Goal: Task Accomplishment & Management: Complete application form

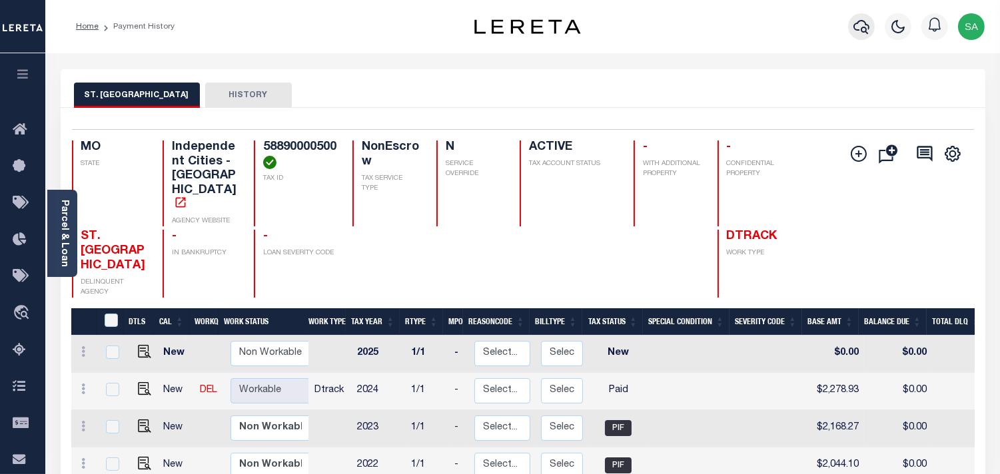
click at [863, 32] on icon "button" at bounding box center [862, 27] width 16 height 14
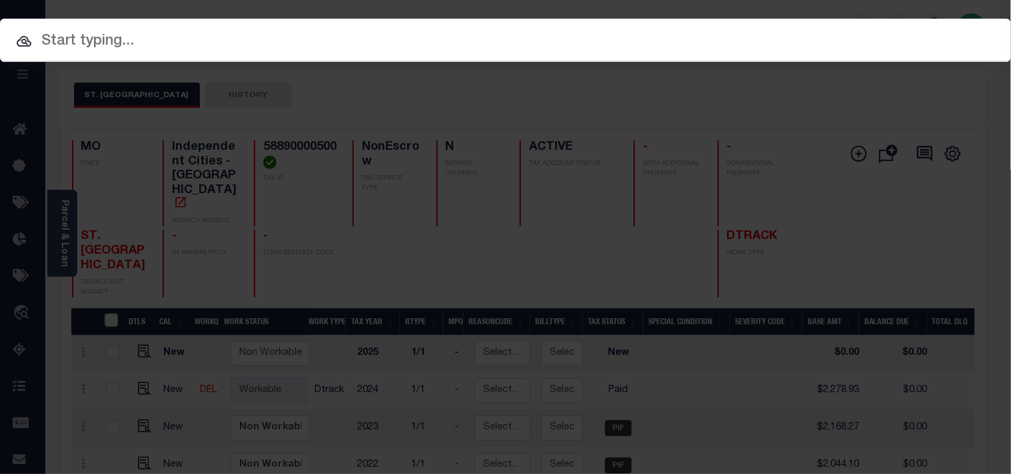
click at [787, 34] on div "Include Loans TBM Customers Borrowers Payments (Lender Non-Disb) Payments (Lend…" at bounding box center [505, 237] width 1011 height 474
paste input "0210587-03"
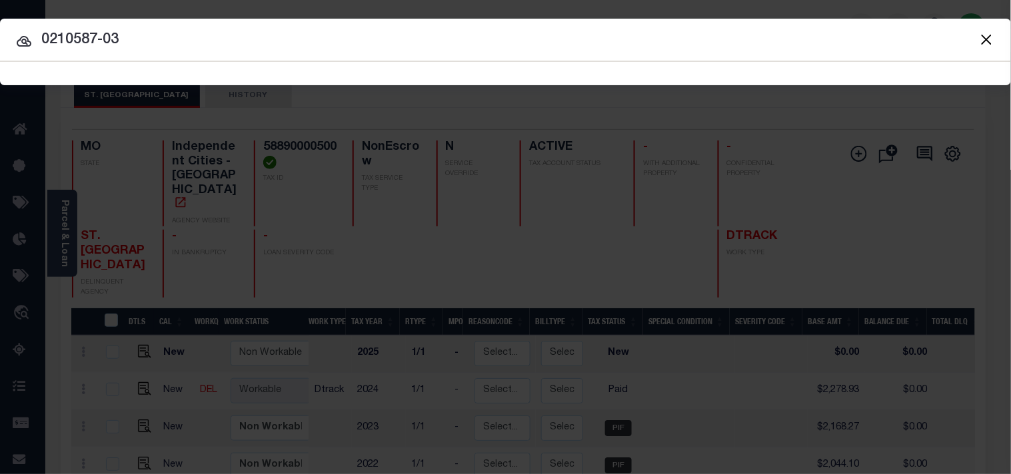
type input "0210587-03"
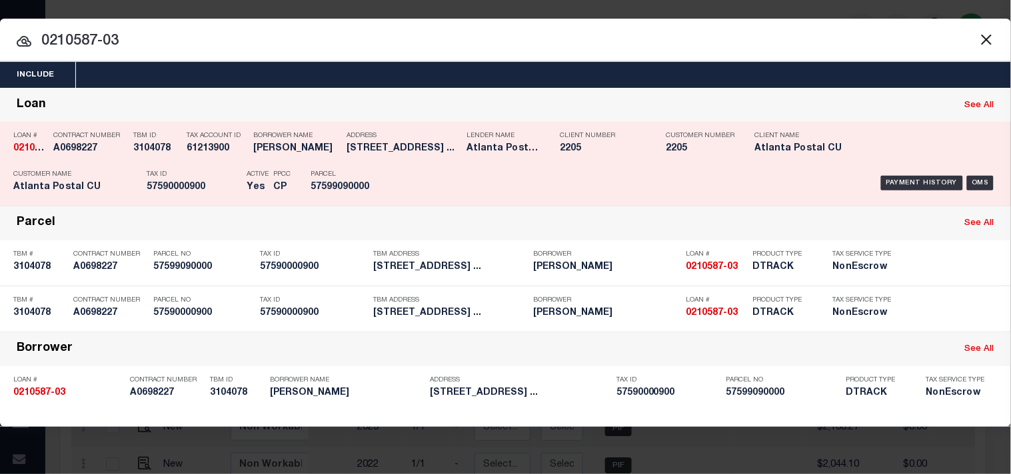
click at [224, 181] on div "Tax ID 57590000900" at bounding box center [193, 183] width 93 height 39
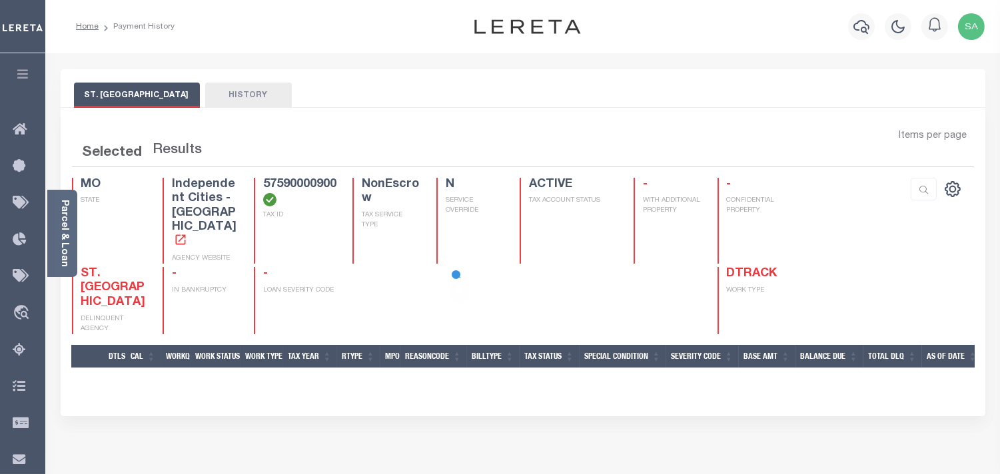
click at [64, 240] on div at bounding box center [500, 237] width 1000 height 474
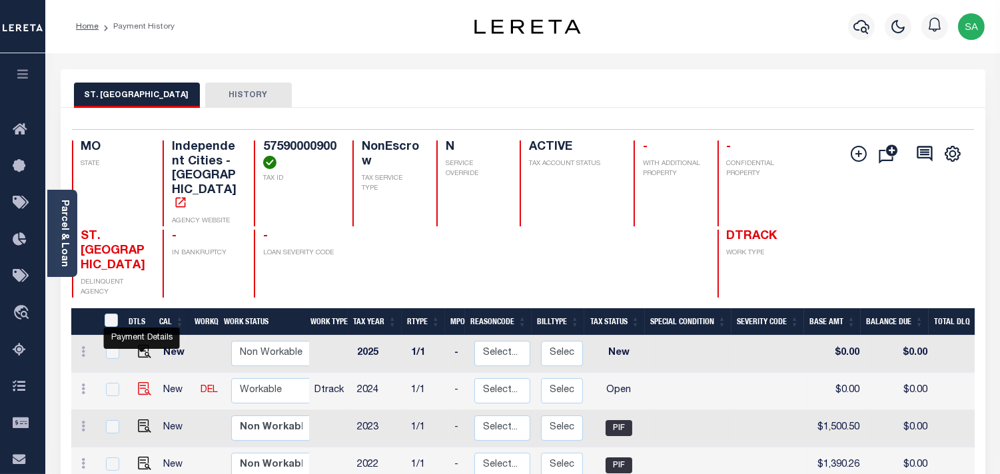
click at [148, 382] on img "" at bounding box center [144, 388] width 13 height 13
checkbox input "true"
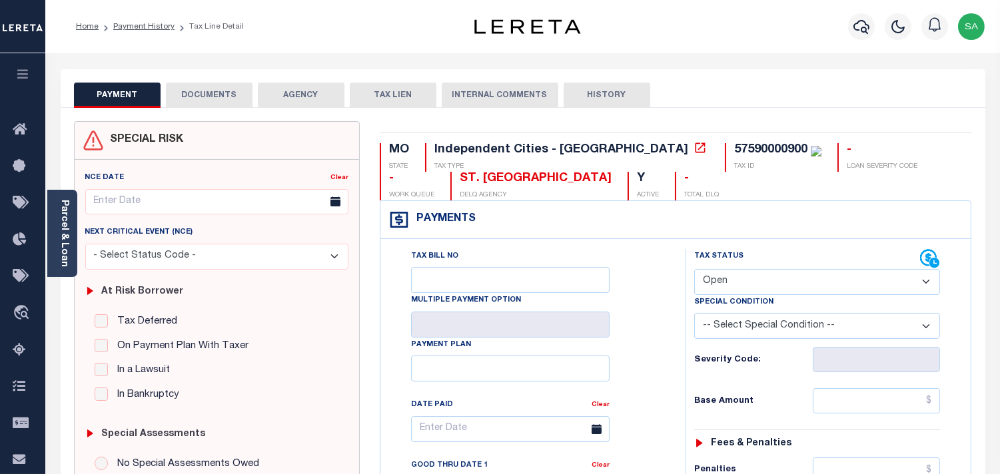
drag, startPoint x: 727, startPoint y: 263, endPoint x: 728, endPoint y: 275, distance: 11.3
click at [727, 263] on div "Tax Status Status" at bounding box center [807, 259] width 226 height 20
drag, startPoint x: 726, startPoint y: 281, endPoint x: 726, endPoint y: 295, distance: 14.7
click at [726, 281] on select "- Select Status Code - Open Due/Unpaid Paid Incomplete No Tax Due Internal Refu…" at bounding box center [817, 282] width 246 height 26
select select "PYD"
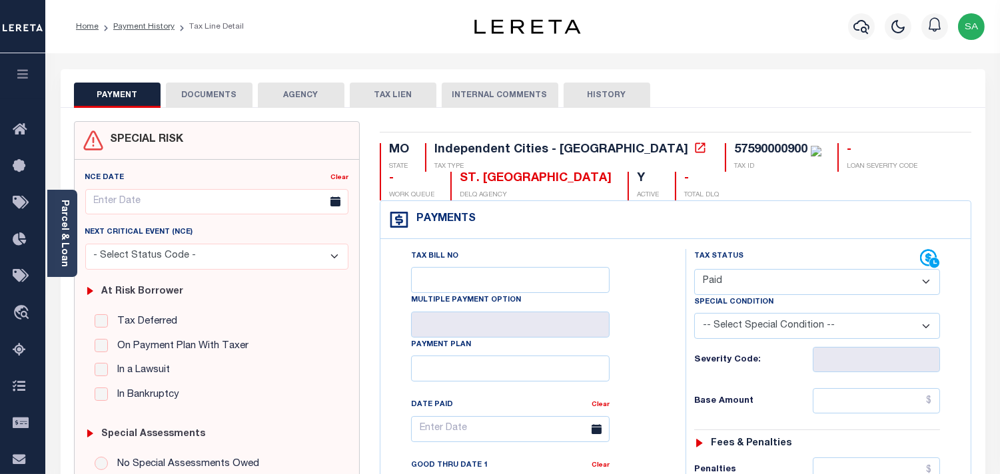
click at [694, 270] on select "- Select Status Code - Open Due/Unpaid Paid Incomplete No Tax Due Internal Refu…" at bounding box center [817, 282] width 246 height 26
type input "09/30/2025"
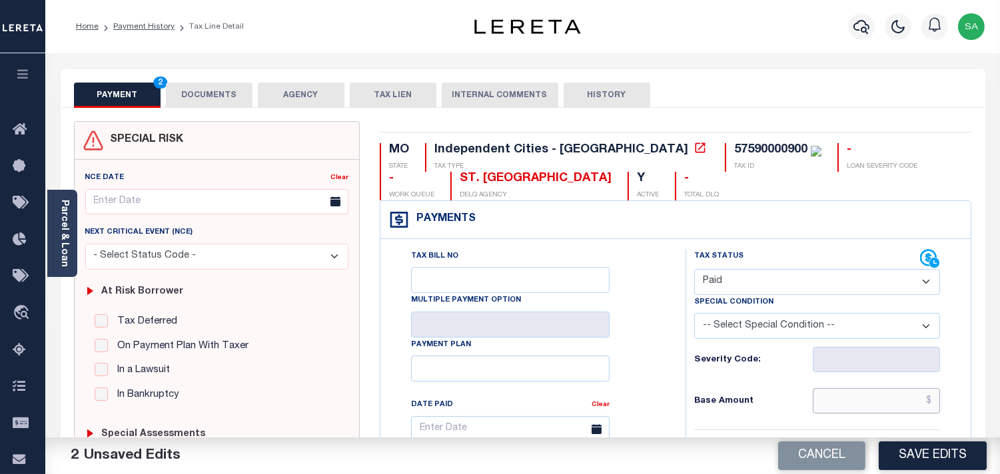
click at [873, 400] on input "text" at bounding box center [876, 400] width 127 height 25
paste input "1,576.61"
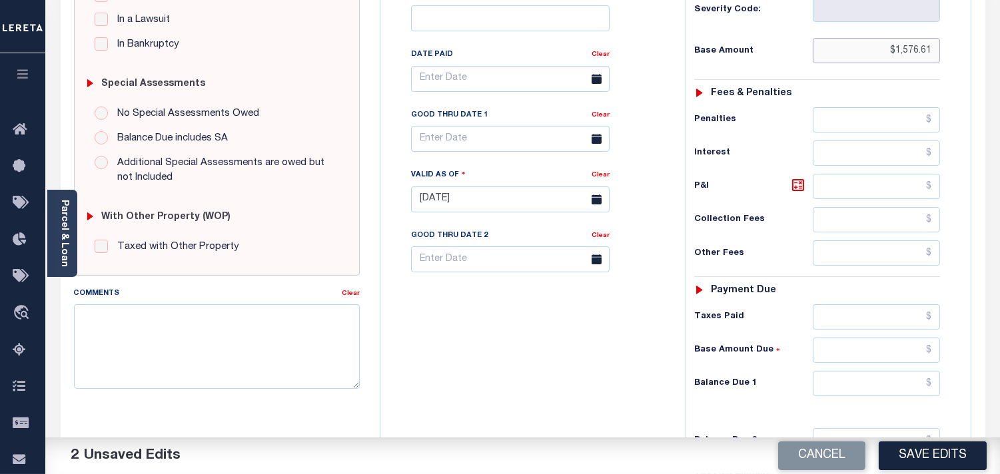
scroll to position [370, 0]
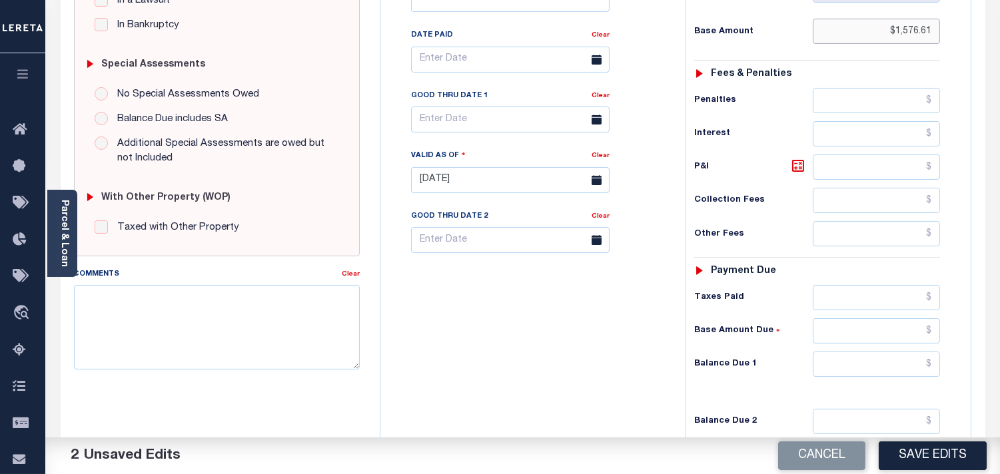
type input "$1,576.61"
click at [888, 369] on input "text" at bounding box center [876, 364] width 127 height 25
type input "$0.00"
click at [580, 358] on div "Tax Bill No Multiple Payment Option Payment Plan Clear" at bounding box center [530, 173] width 292 height 588
drag, startPoint x: 896, startPoint y: 302, endPoint x: 880, endPoint y: 305, distance: 16.3
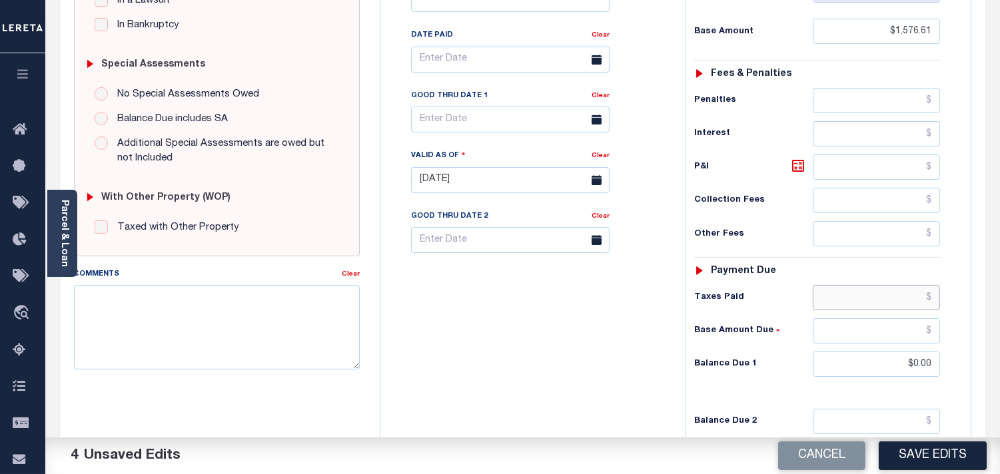
click at [896, 302] on input "text" at bounding box center [876, 297] width 127 height 25
paste input "1,576.61"
type input "$1,576.61"
click at [576, 363] on div "Tax Bill No Multiple Payment Option Payment Plan Clear" at bounding box center [530, 173] width 292 height 588
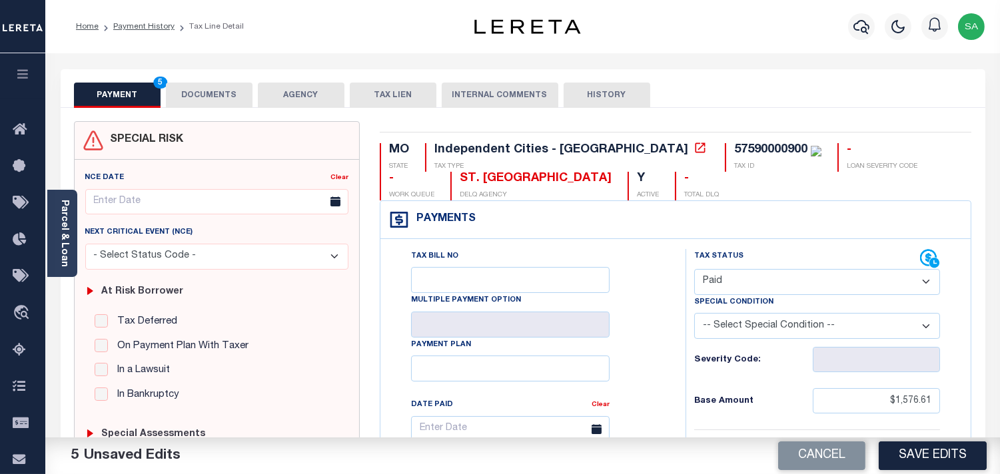
click at [213, 97] on button "DOCUMENTS" at bounding box center [209, 95] width 87 height 25
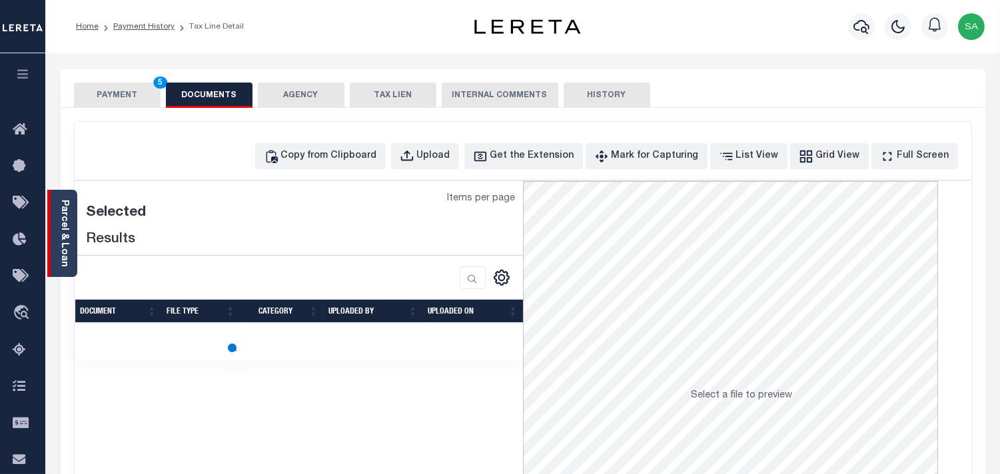
click at [63, 255] on link "Parcel & Loan" at bounding box center [63, 233] width 9 height 67
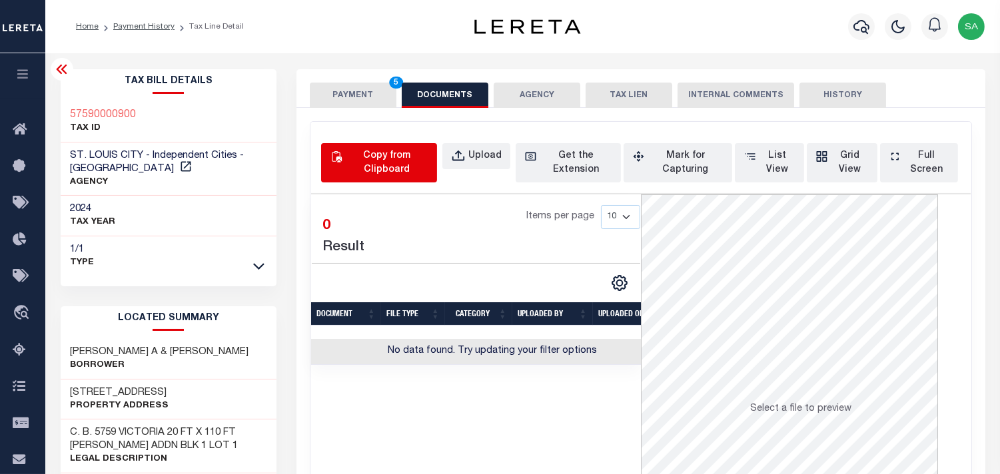
click at [387, 161] on div "Copy from Clipboard" at bounding box center [386, 163] width 83 height 28
select select "POP"
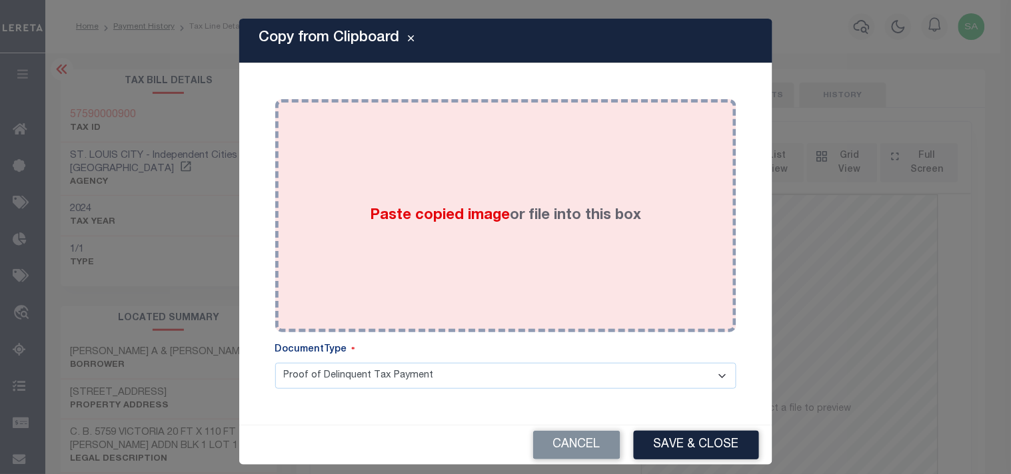
click at [355, 203] on div "Paste copied image or file into this box" at bounding box center [505, 215] width 441 height 213
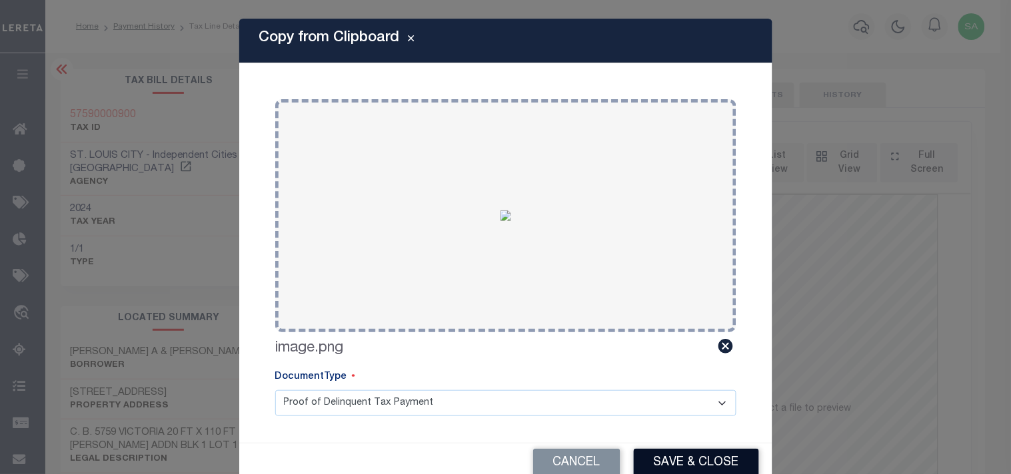
click at [682, 455] on button "Save & Close" at bounding box center [696, 463] width 125 height 29
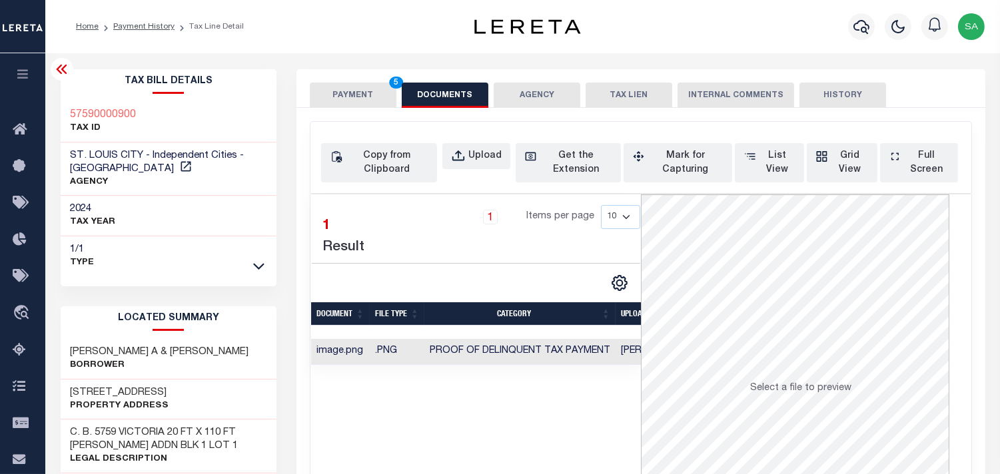
click at [337, 88] on button "PAYMENT 5" at bounding box center [353, 95] width 87 height 25
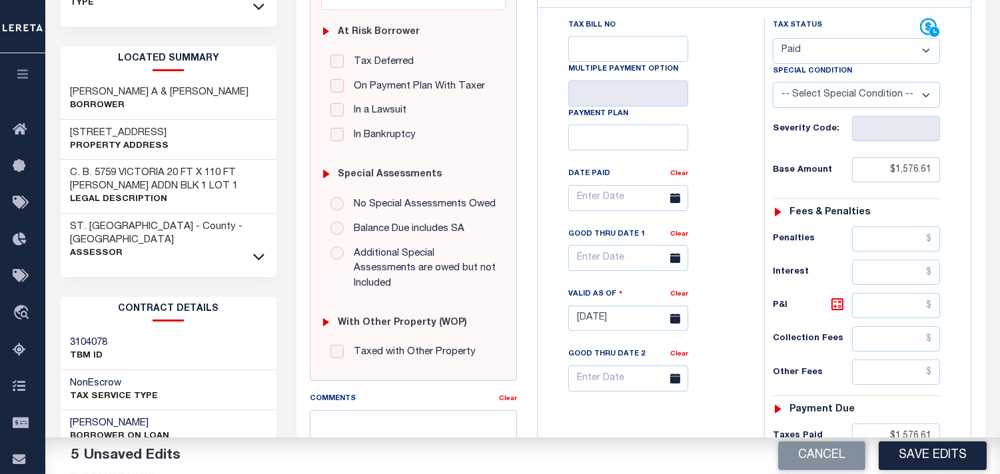
scroll to position [370, 0]
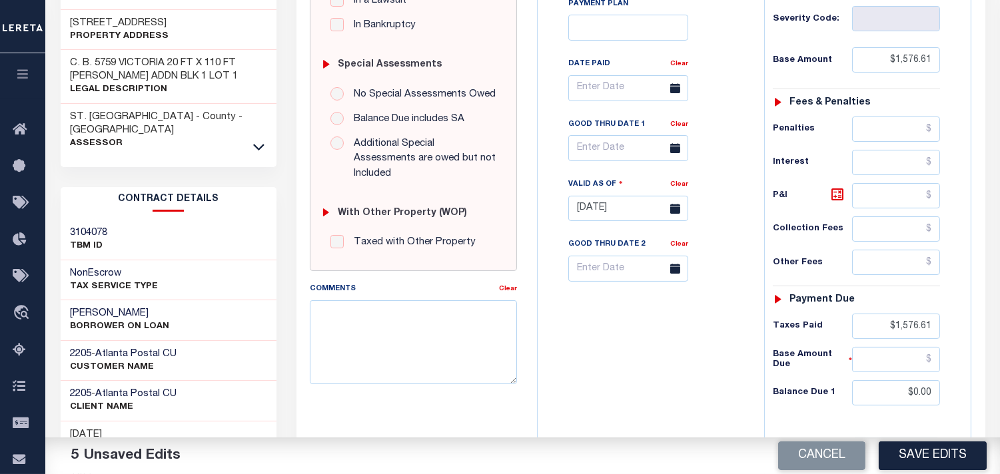
click at [903, 464] on button "Save Edits" at bounding box center [933, 456] width 108 height 29
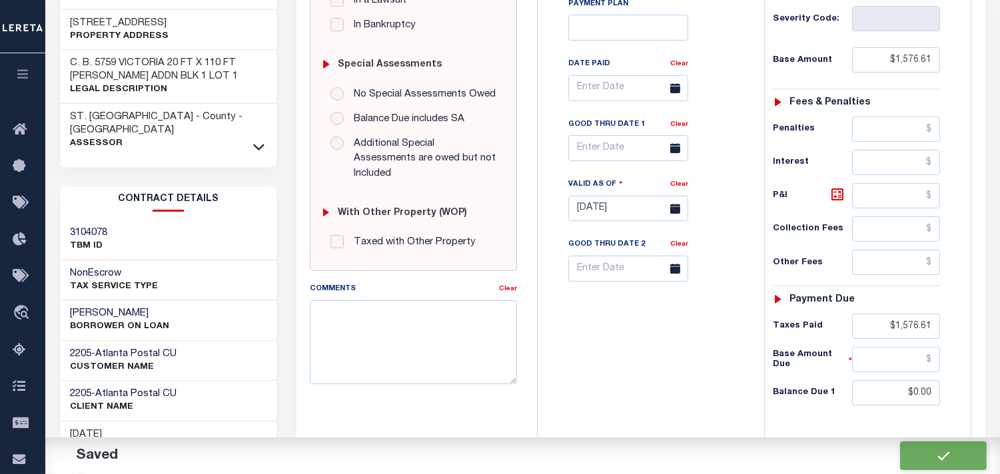
checkbox input "false"
type input "$1,576.61"
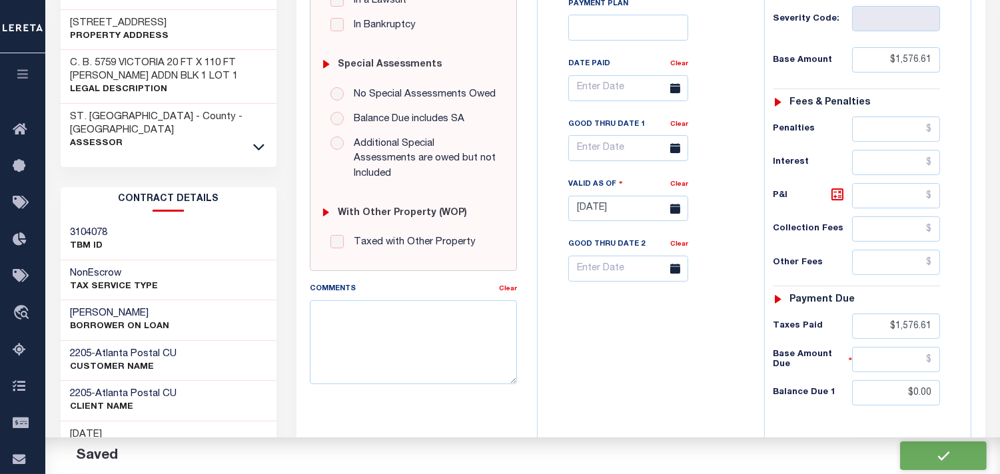
type input "$1,576.61"
type input "$0"
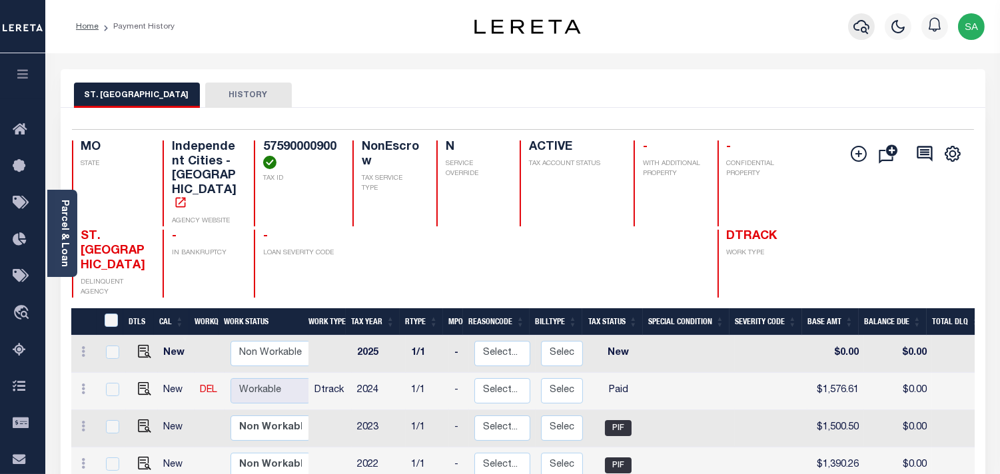
click at [854, 31] on icon "button" at bounding box center [862, 27] width 16 height 16
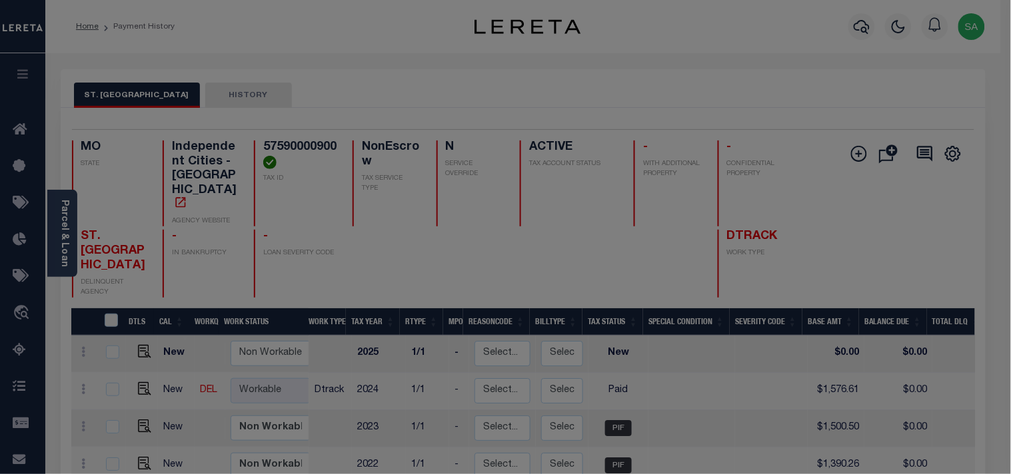
click at [0, 0] on div "Include Loans TBM Customers Borrowers Payments (Lender Non-Disb) Payments (Lend…" at bounding box center [0, 0] width 0 height 0
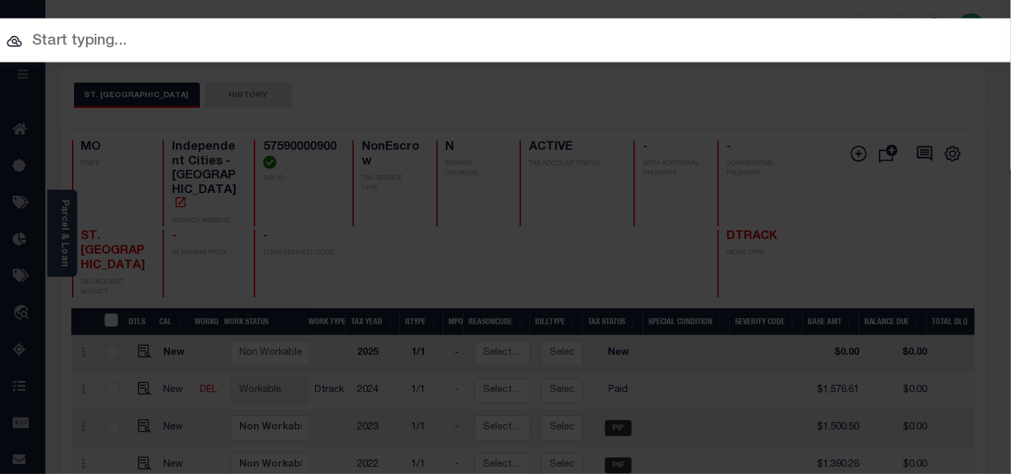
paste input "FTF_146323_65681"
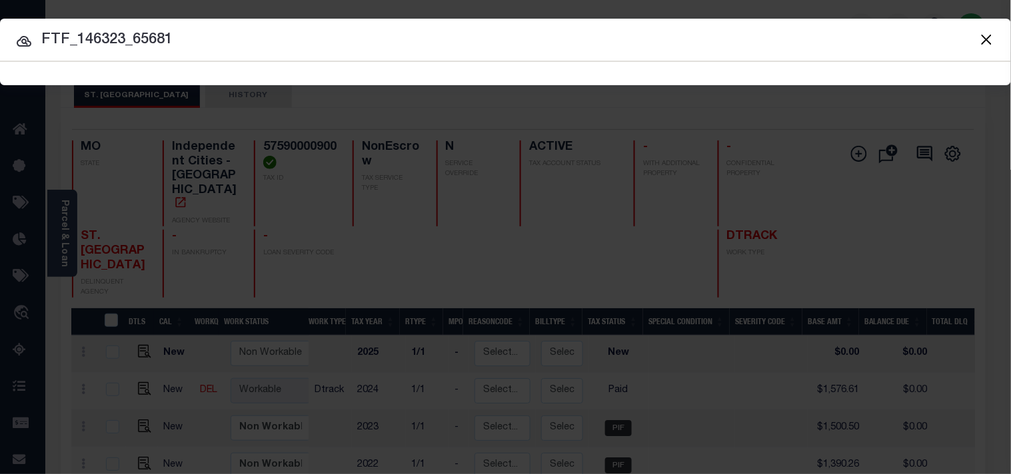
type input "FTF_146323_65681"
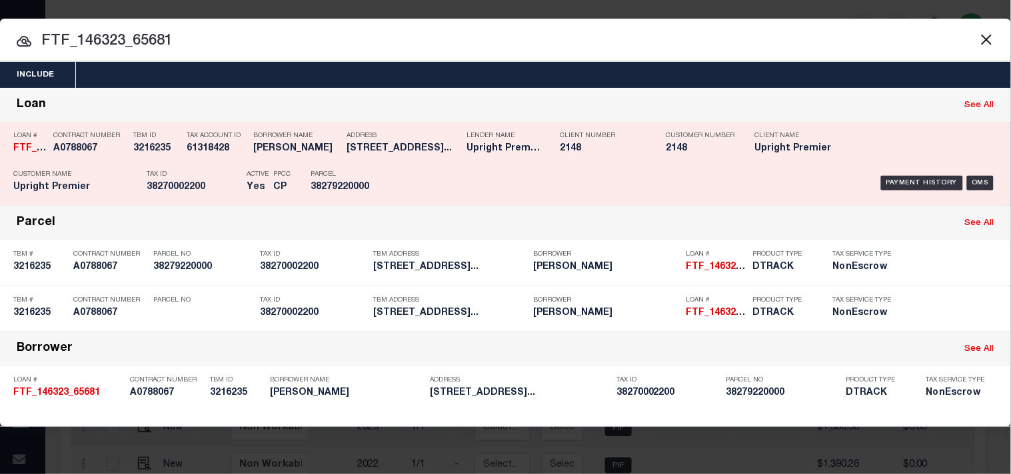
drag, startPoint x: 245, startPoint y: 165, endPoint x: 496, endPoint y: 167, distance: 250.6
click at [245, 167] on div "Active Yes" at bounding box center [250, 183] width 27 height 39
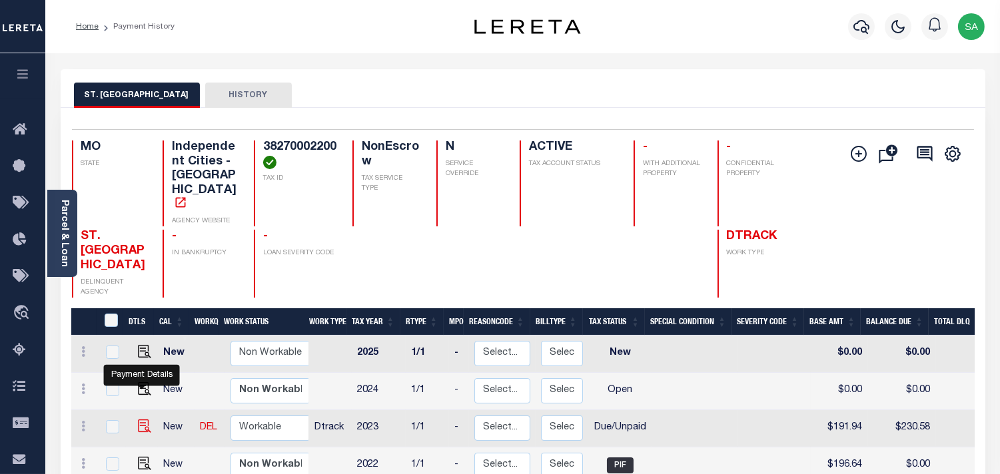
click at [143, 420] on img "" at bounding box center [144, 426] width 13 height 13
checkbox input "true"
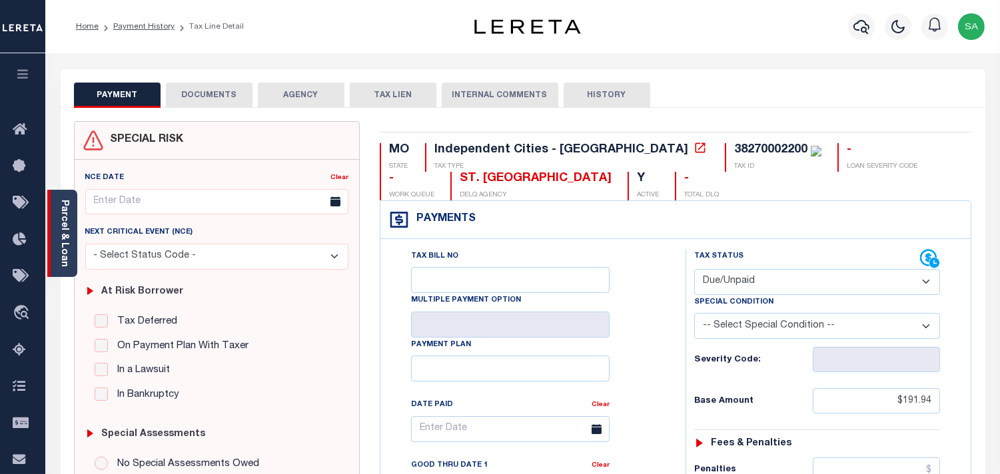
click at [63, 234] on link "Parcel & Loan" at bounding box center [63, 233] width 9 height 67
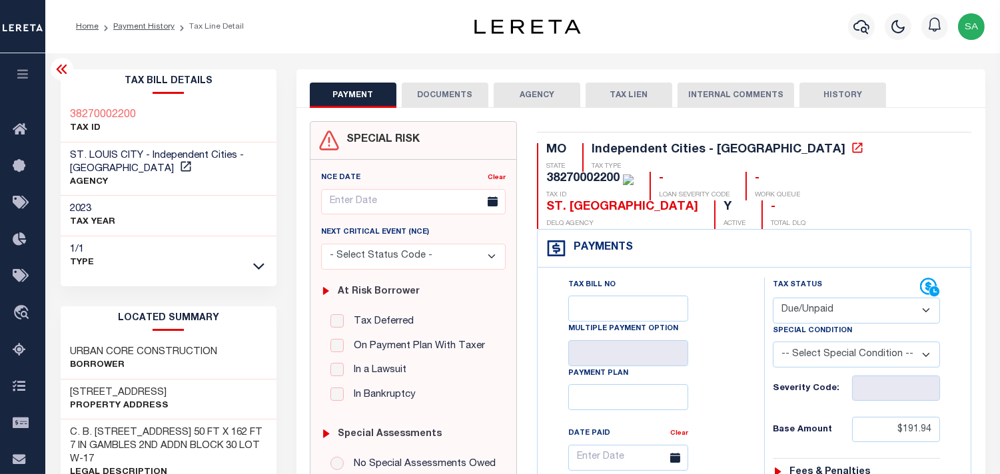
drag, startPoint x: 818, startPoint y: 275, endPoint x: 818, endPoint y: 291, distance: 15.3
click at [818, 298] on select "- Select Status Code - Open Due/Unpaid Paid Incomplete No Tax Due Internal Refu…" at bounding box center [856, 311] width 167 height 26
select select "PYD"
click at [773, 298] on select "- Select Status Code - Open Due/Unpaid Paid Incomplete No Tax Due Internal Refu…" at bounding box center [856, 311] width 167 height 26
type input "09/30/2025"
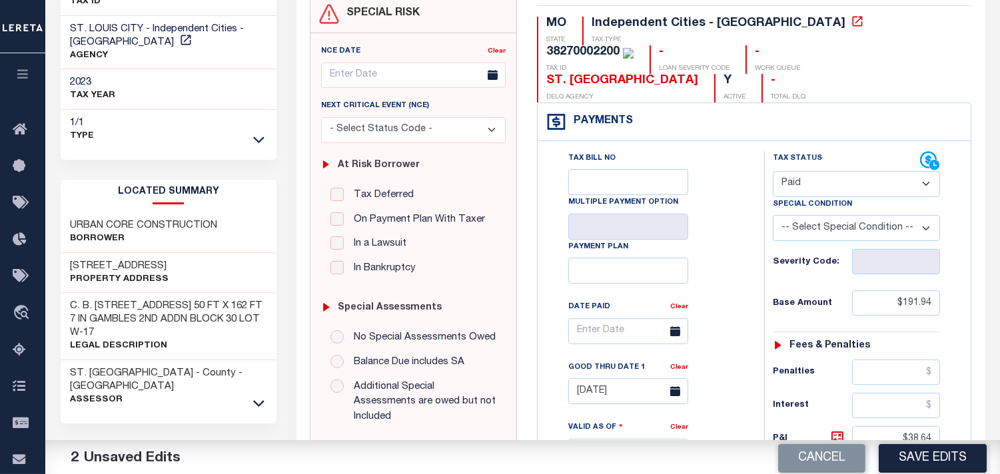
scroll to position [222, 0]
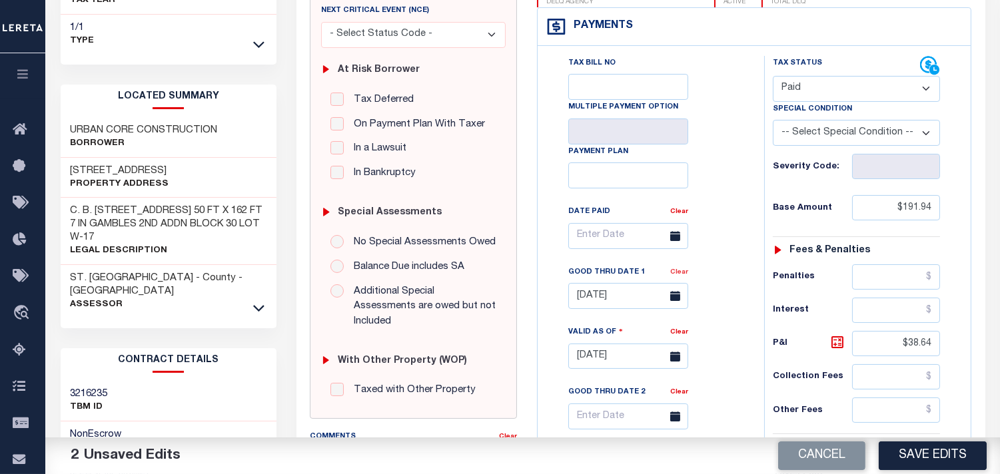
click at [678, 269] on link "Clear" at bounding box center [679, 272] width 18 height 7
drag, startPoint x: 888, startPoint y: 310, endPoint x: 962, endPoint y: 322, distance: 74.3
click at [962, 322] on div "Tax Status Status" at bounding box center [860, 350] width 213 height 588
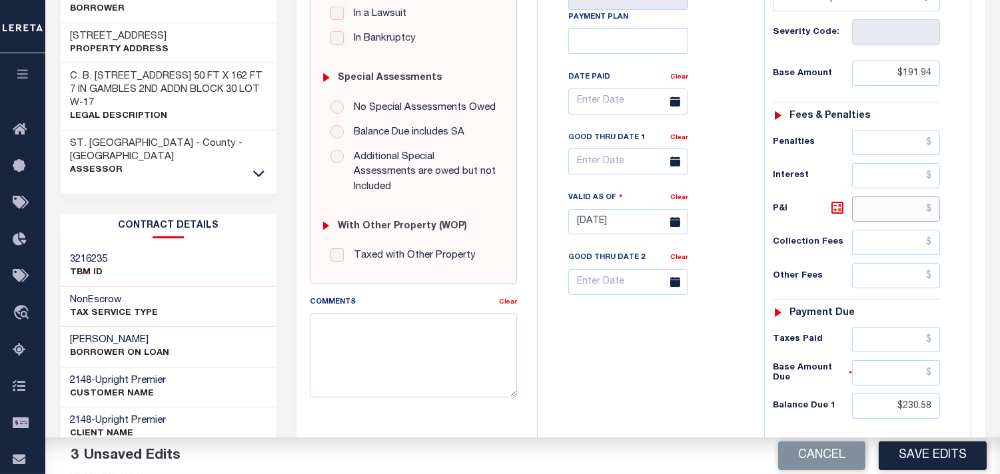
scroll to position [518, 0]
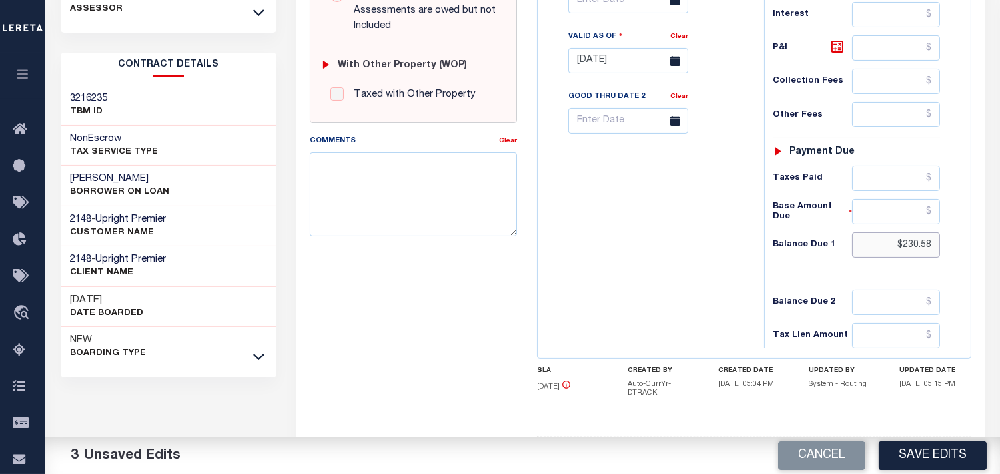
drag, startPoint x: 890, startPoint y: 224, endPoint x: 984, endPoint y: 222, distance: 94.0
click at [984, 222] on div "SPECIAL RISK NCE Date Clear" at bounding box center [641, 49] width 689 height 918
type input "$0.00"
click at [674, 241] on div "Tax Bill No Multiple Payment Option Payment Plan Clear" at bounding box center [647, 54] width 213 height 588
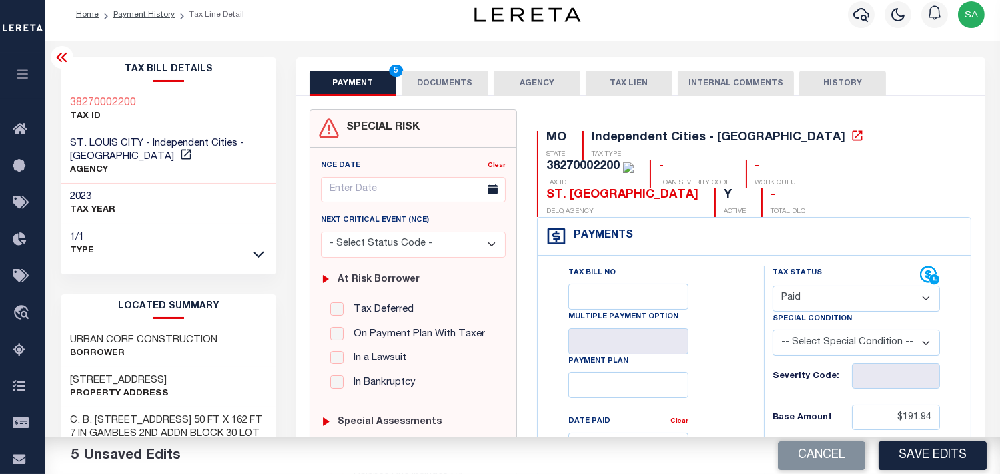
scroll to position [0, 0]
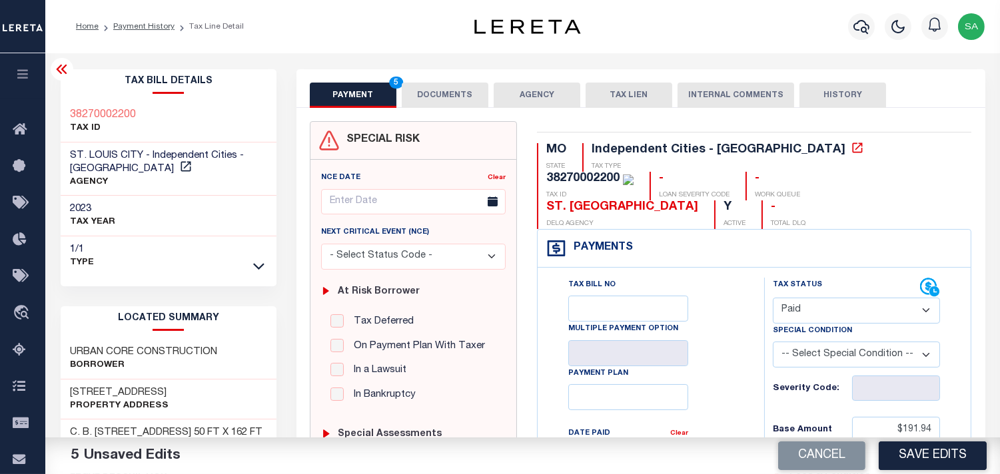
click at [431, 87] on button "DOCUMENTS" at bounding box center [445, 95] width 87 height 25
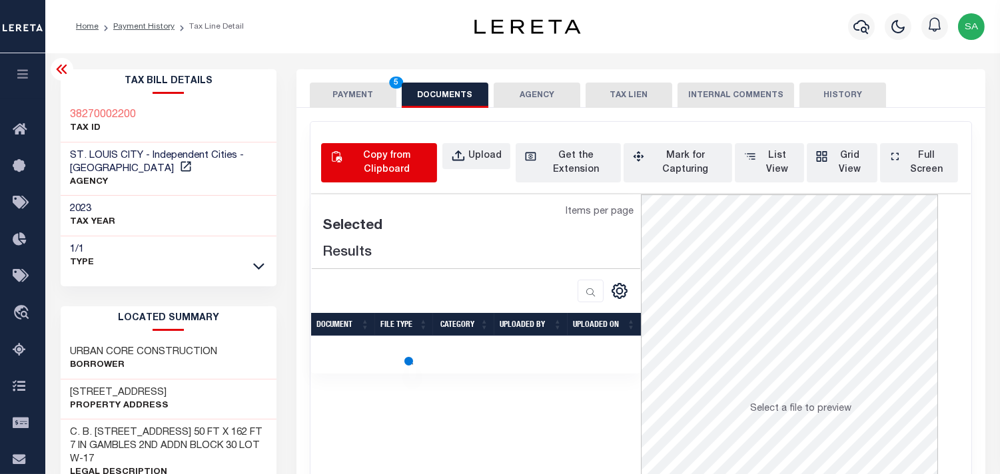
click at [396, 164] on div "Copy from Clipboard" at bounding box center [386, 163] width 83 height 28
select select "POP"
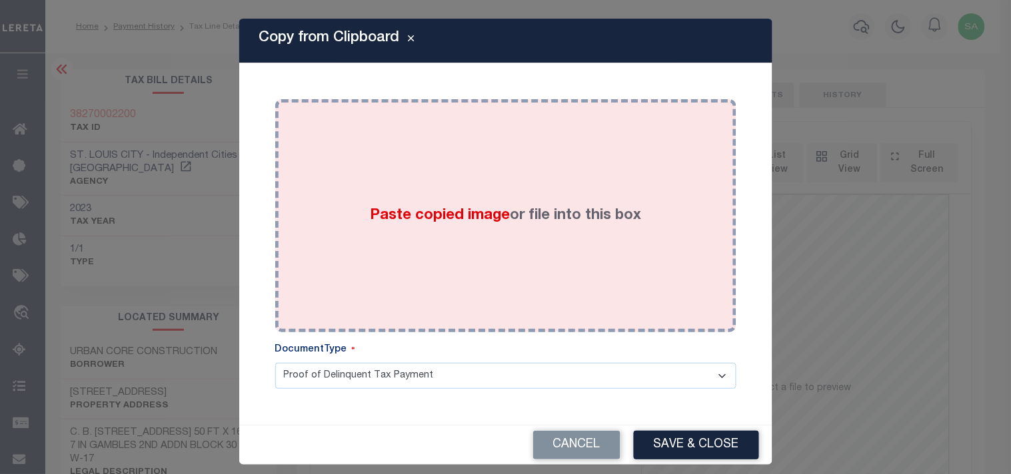
click at [370, 205] on label "Paste copied image or file into this box" at bounding box center [505, 216] width 271 height 22
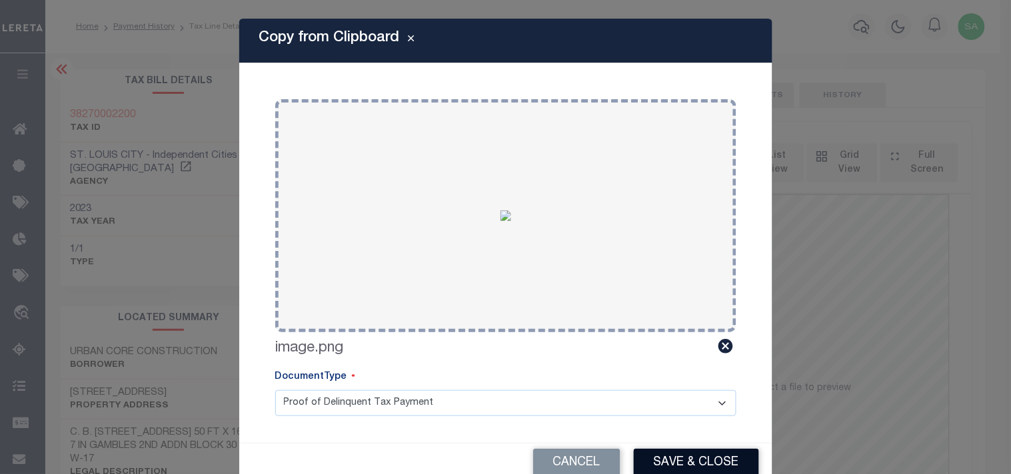
click at [665, 466] on button "Save & Close" at bounding box center [696, 463] width 125 height 29
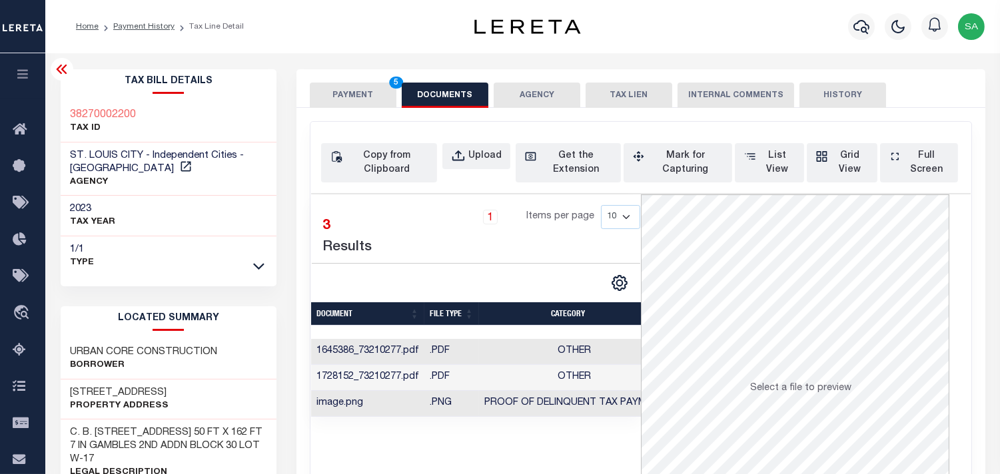
click at [347, 90] on button "PAYMENT 5" at bounding box center [353, 95] width 87 height 25
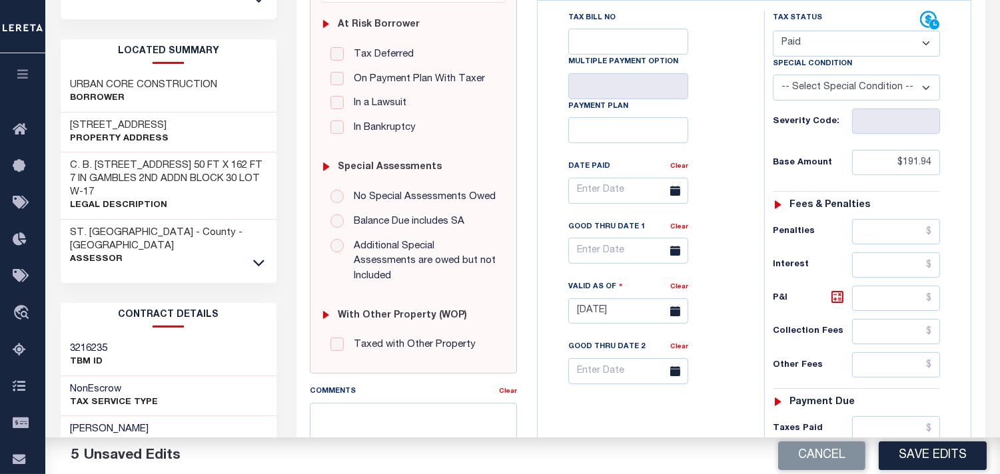
scroll to position [370, 0]
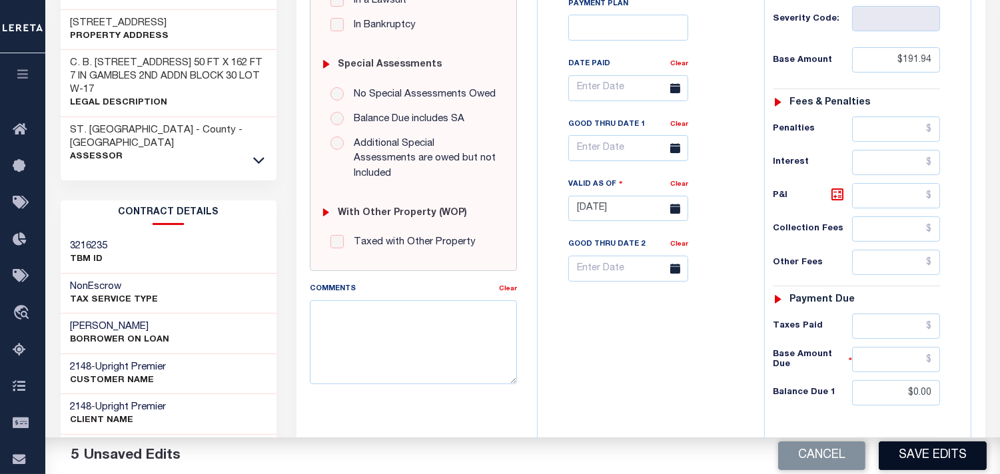
click at [937, 450] on button "Save Edits" at bounding box center [933, 456] width 108 height 29
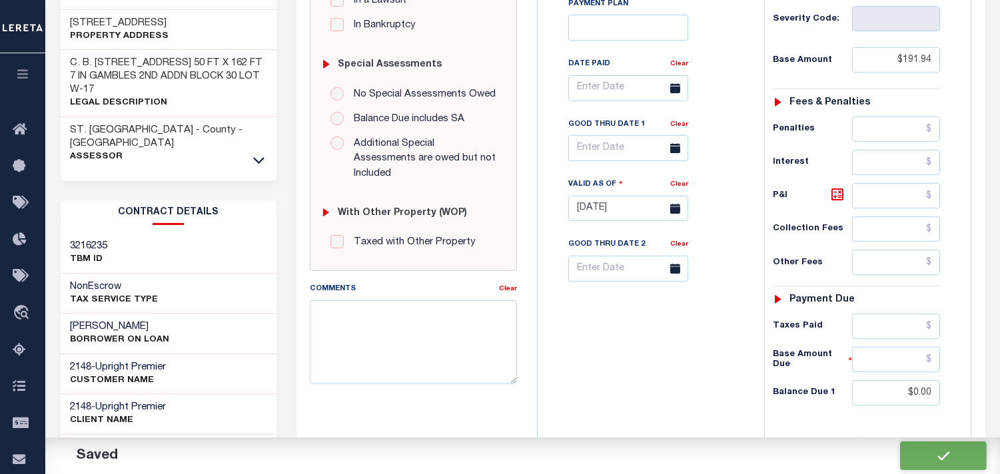
checkbox input "false"
type input "$191.94"
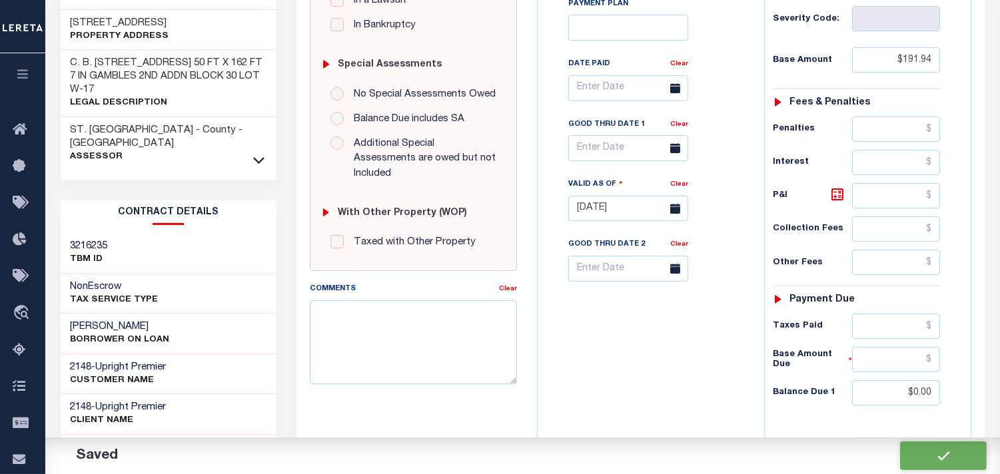
type input "$0"
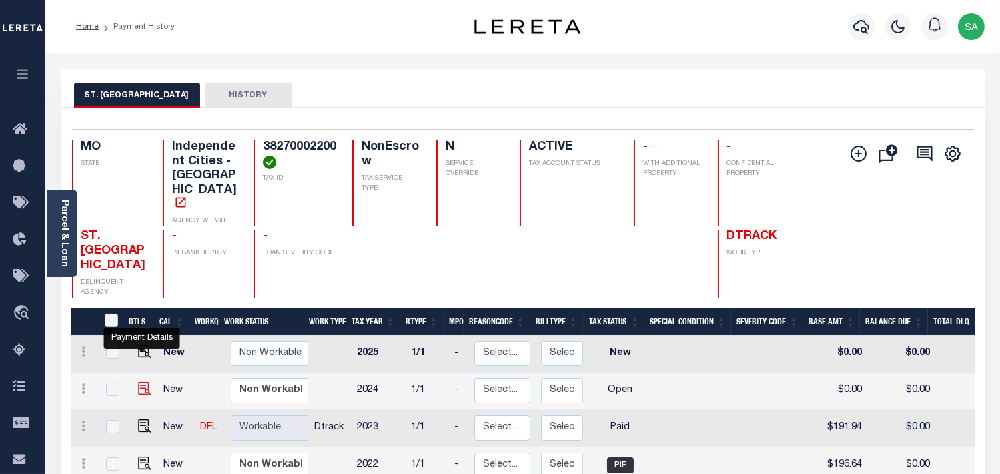
click at [144, 382] on img "" at bounding box center [144, 388] width 13 height 13
checkbox input "true"
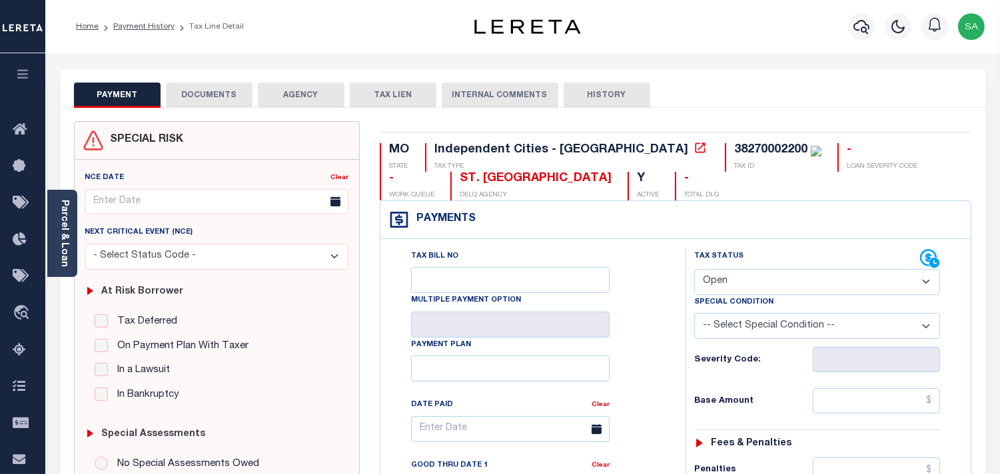
click at [222, 103] on button "DOCUMENTS" at bounding box center [209, 95] width 87 height 25
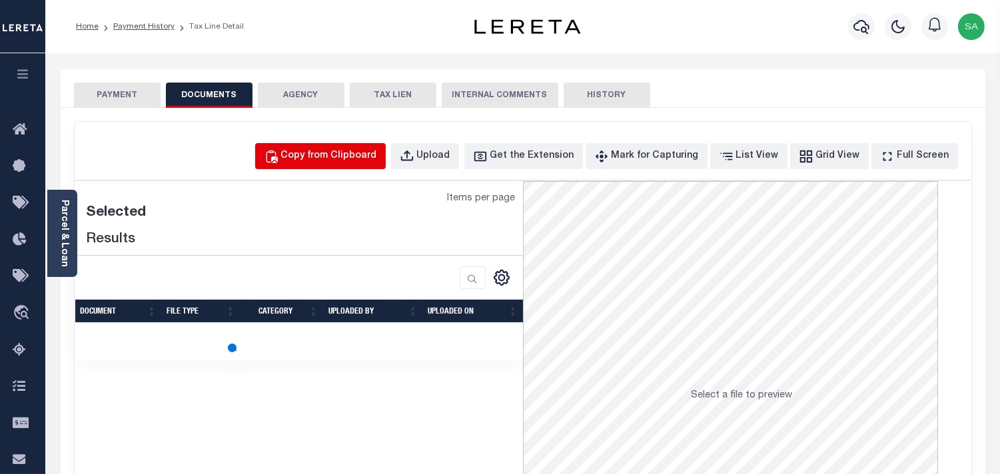
click at [343, 158] on div "Copy from Clipboard" at bounding box center [329, 156] width 96 height 15
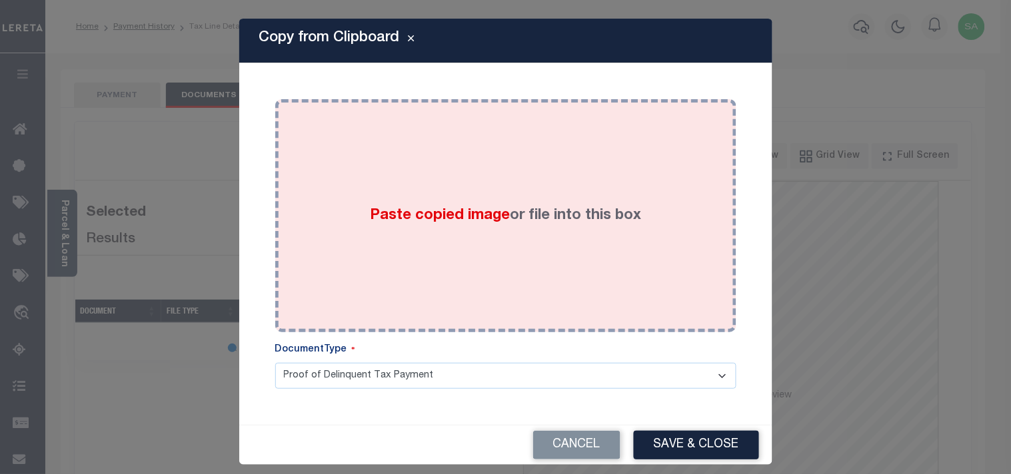
click at [332, 211] on div "Paste copied image or file into this box" at bounding box center [505, 215] width 441 height 213
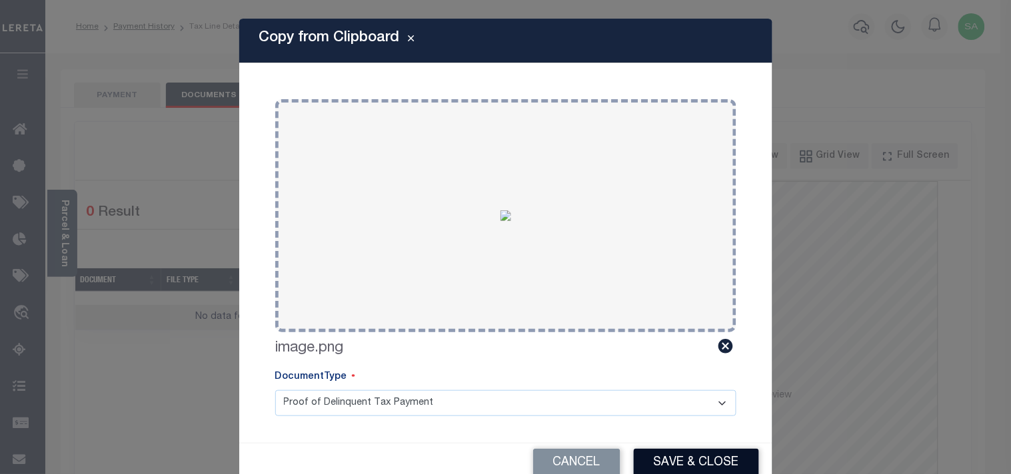
click at [697, 455] on button "Save & Close" at bounding box center [696, 463] width 125 height 29
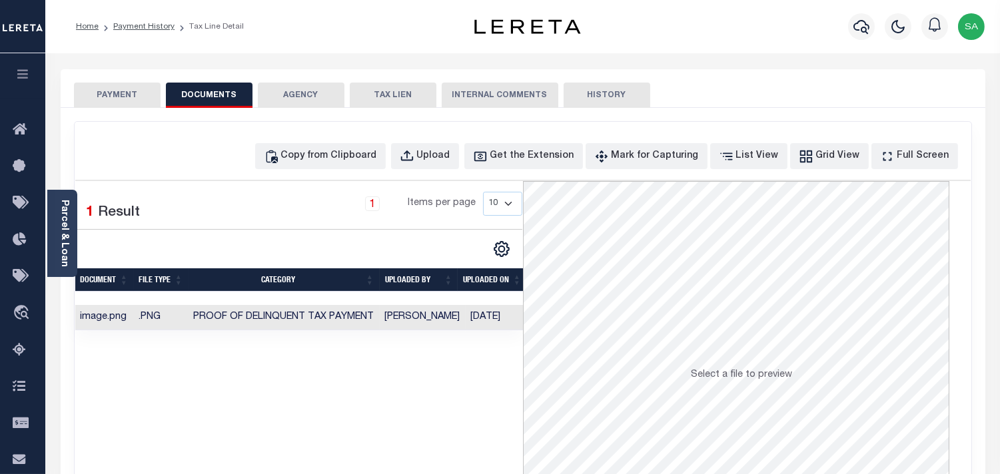
drag, startPoint x: 137, startPoint y: 89, endPoint x: 137, endPoint y: 97, distance: 8.7
click at [137, 89] on button "PAYMENT" at bounding box center [117, 95] width 87 height 25
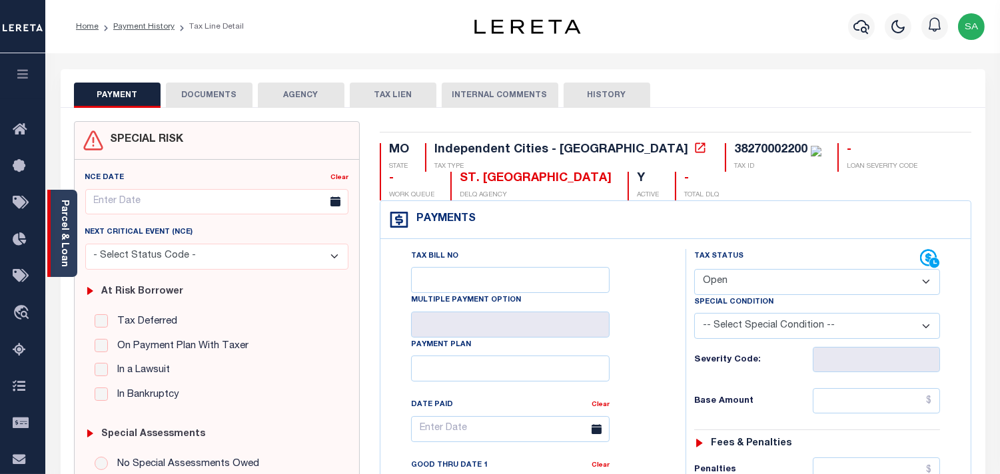
click at [72, 232] on div "Parcel & Loan" at bounding box center [62, 233] width 30 height 87
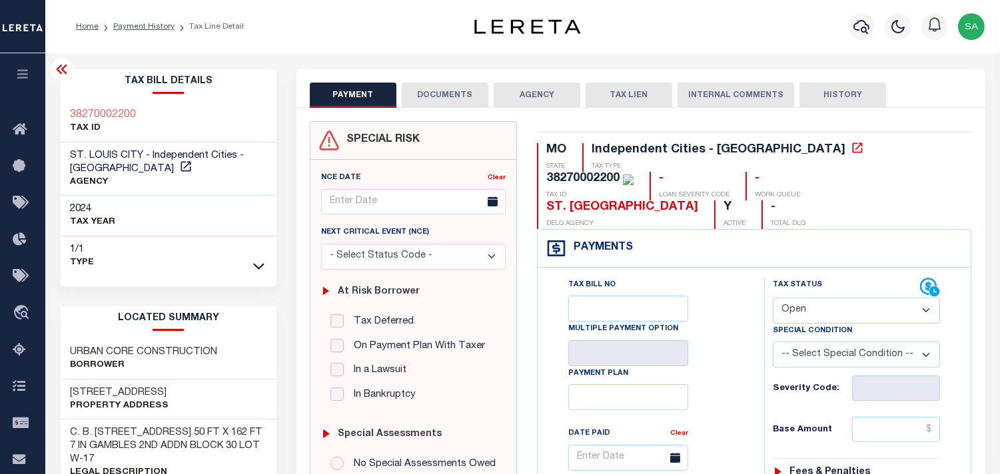
click at [814, 298] on select "- Select Status Code - Open Due/Unpaid Paid Incomplete No Tax Due Internal Refu…" at bounding box center [856, 311] width 167 height 26
select select "PYD"
click at [773, 298] on select "- Select Status Code - Open Due/Unpaid Paid Incomplete No Tax Due Internal Refu…" at bounding box center [856, 311] width 167 height 26
type input "[DATE]"
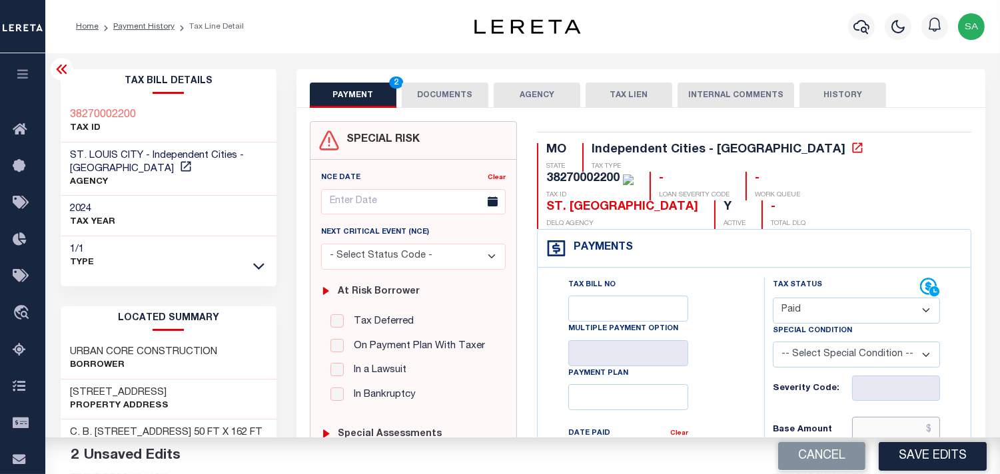
drag, startPoint x: 898, startPoint y: 397, endPoint x: 783, endPoint y: 398, distance: 114.6
click at [898, 417] on input "text" at bounding box center [896, 429] width 88 height 25
paste input "200.41"
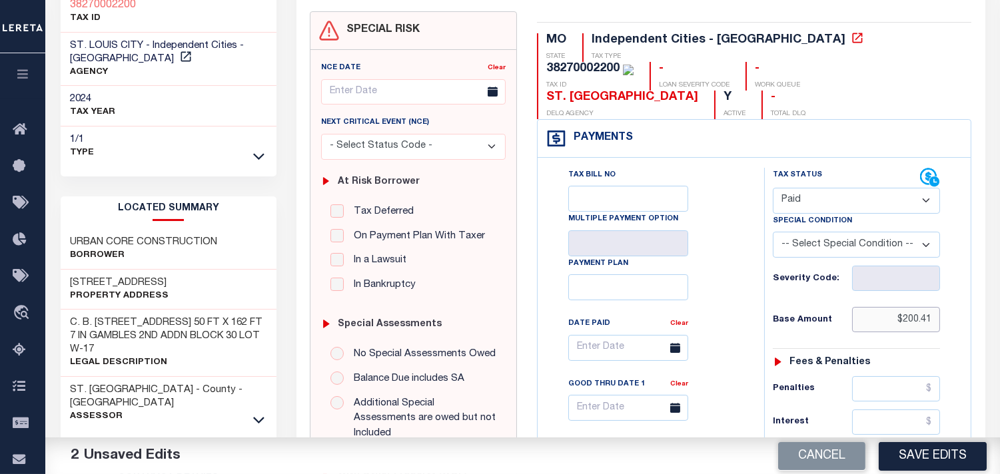
scroll to position [444, 0]
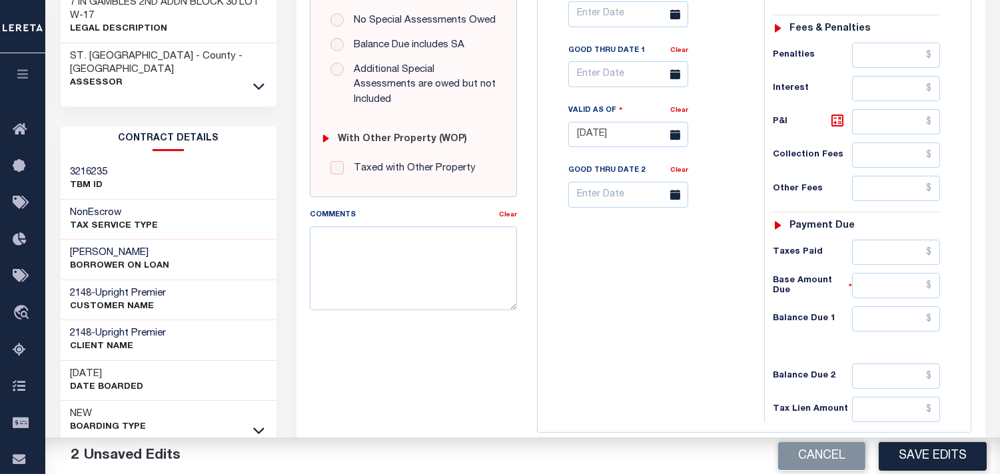
type input "$200.41"
drag, startPoint x: 890, startPoint y: 222, endPoint x: 841, endPoint y: 223, distance: 48.6
click at [890, 240] on input "text" at bounding box center [896, 252] width 88 height 25
paste input "200.41"
type input "$200.41"
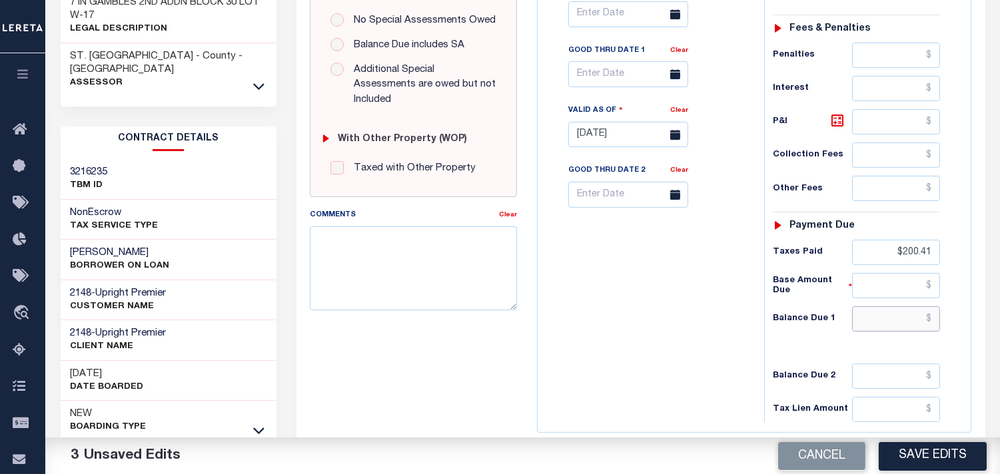
click at [920, 307] on input "text" at bounding box center [896, 319] width 88 height 25
type input "$0.00"
click at [731, 270] on div "Tax Bill No Multiple Payment Option Payment Plan Clear" at bounding box center [647, 128] width 213 height 588
click at [926, 463] on button "Save Edits" at bounding box center [933, 456] width 108 height 29
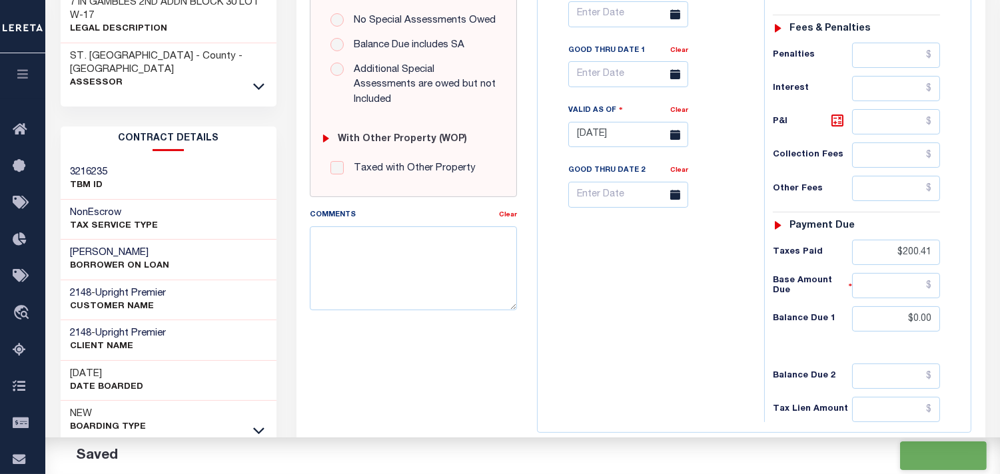
checkbox input "false"
type input "$200.41"
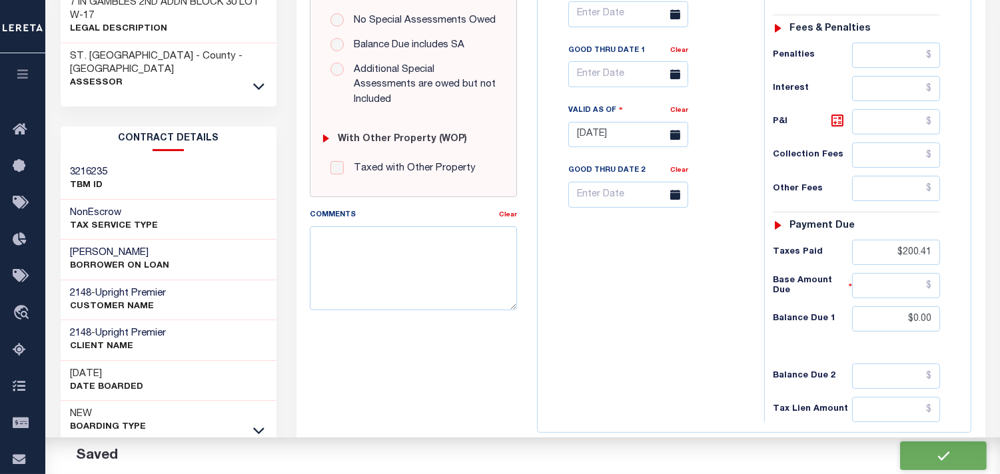
type input "$200.41"
type input "$0"
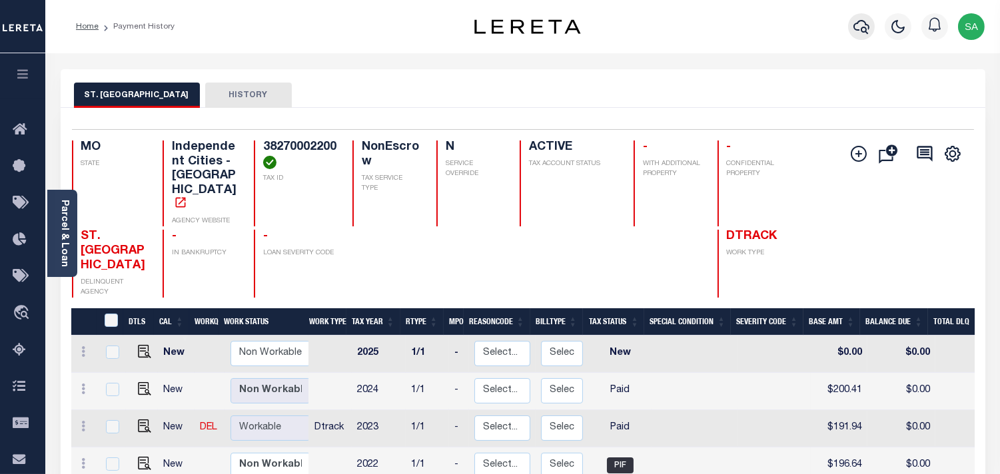
click at [857, 28] on icon "button" at bounding box center [862, 27] width 16 height 16
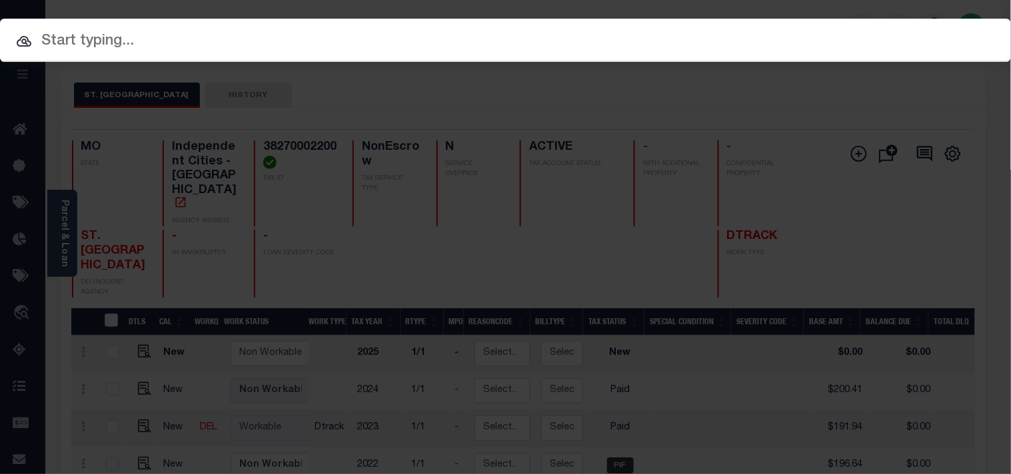
click at [850, 41] on input "text" at bounding box center [505, 41] width 1011 height 23
paste input "FTF_251291_148719"
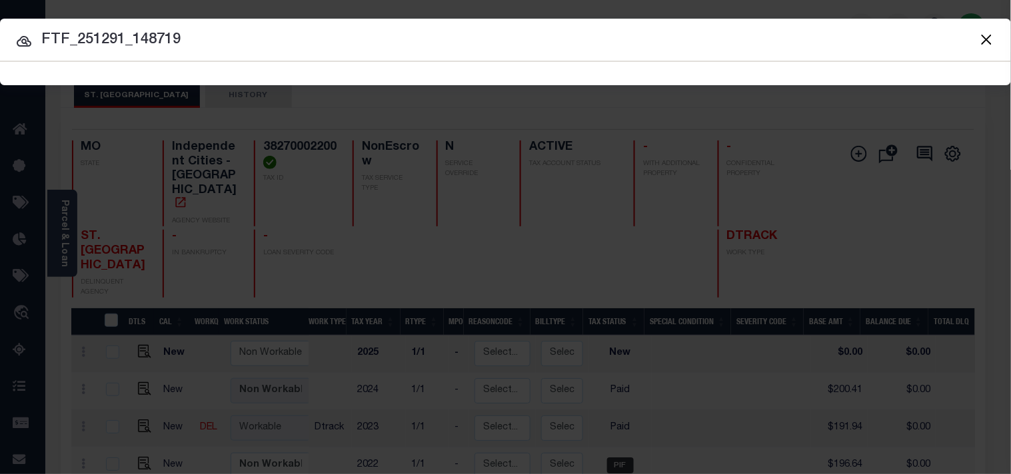
type input "FTF_251291_148719"
drag, startPoint x: 987, startPoint y: 35, endPoint x: 965, endPoint y: 54, distance: 28.8
click at [985, 37] on button "Close" at bounding box center [986, 39] width 17 height 17
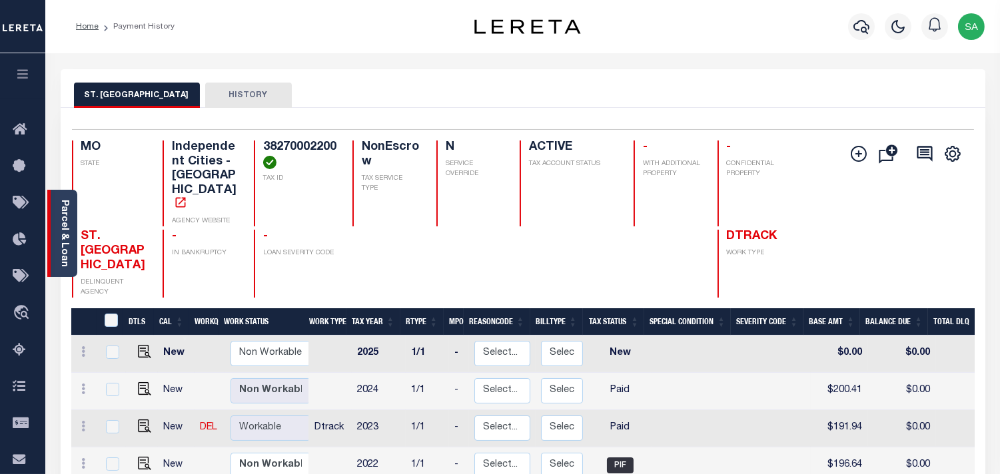
click at [65, 247] on link "Parcel & Loan" at bounding box center [63, 233] width 9 height 67
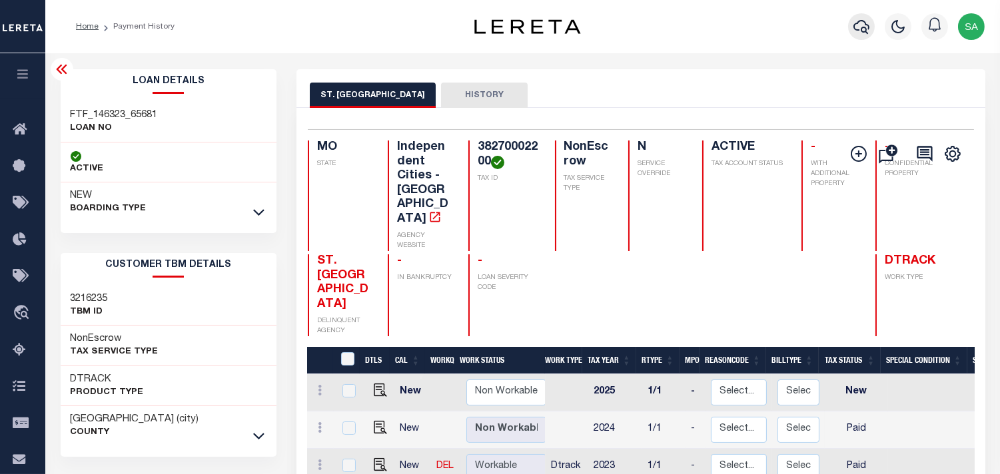
click at [856, 23] on icon "button" at bounding box center [862, 27] width 16 height 16
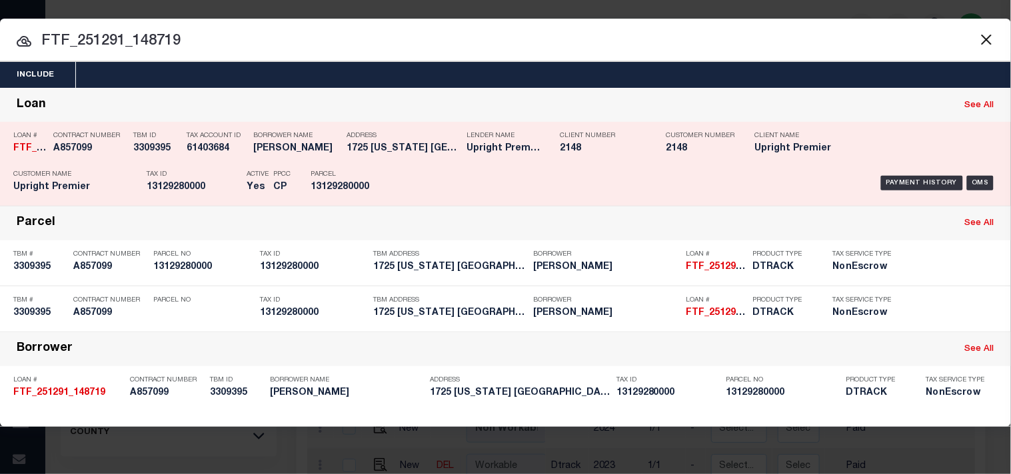
click at [410, 169] on div "Payment History OMS" at bounding box center [693, 183] width 607 height 39
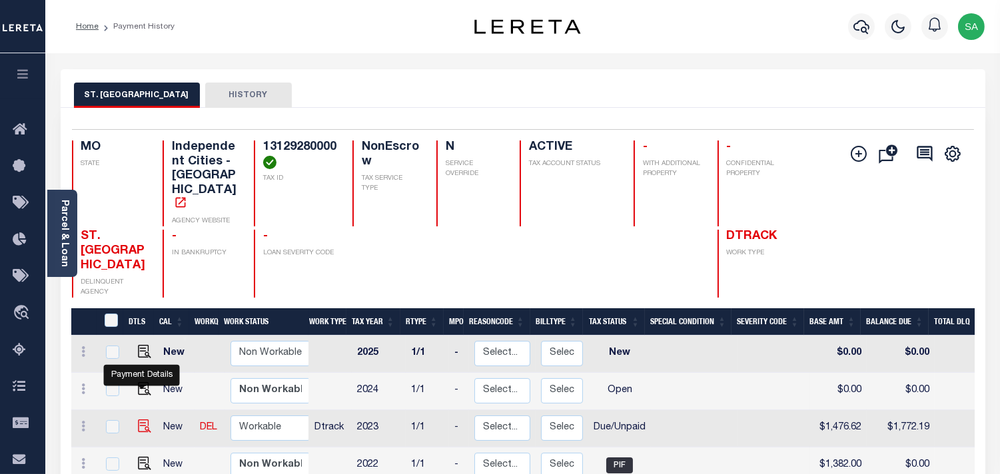
click at [141, 420] on img "" at bounding box center [144, 426] width 13 height 13
checkbox input "true"
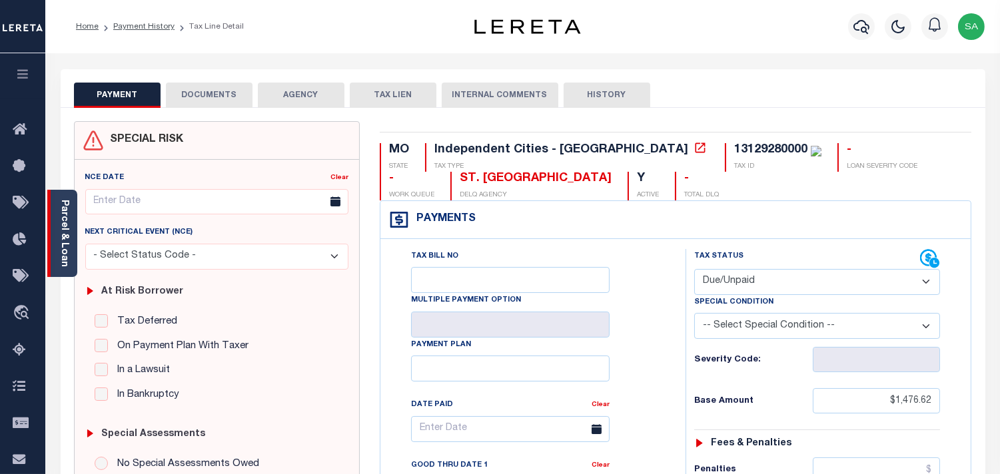
click at [67, 251] on link "Parcel & Loan" at bounding box center [63, 233] width 9 height 67
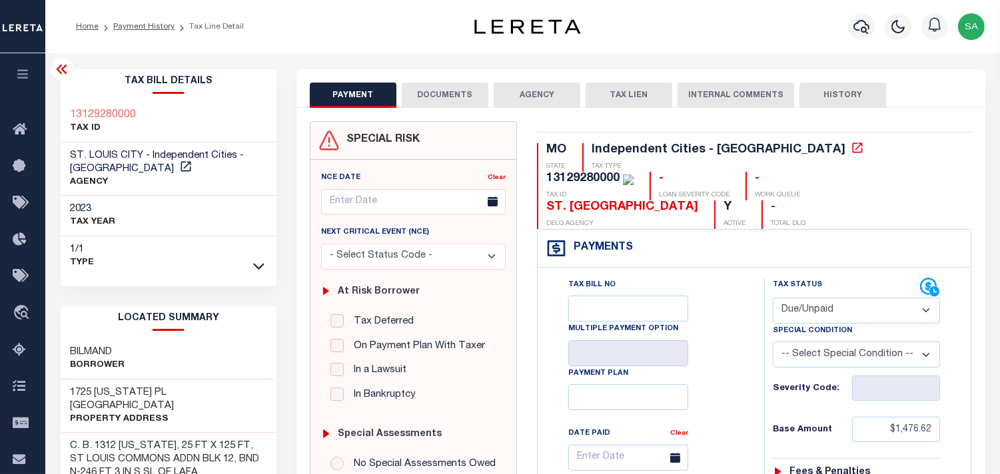
drag, startPoint x: 821, startPoint y: 281, endPoint x: 816, endPoint y: 290, distance: 9.8
click at [821, 298] on select "- Select Status Code - Open Due/Unpaid Paid Incomplete No Tax Due Internal Refu…" at bounding box center [856, 311] width 167 height 26
select select "PYD"
click at [773, 298] on select "- Select Status Code - Open Due/Unpaid Paid Incomplete No Tax Due Internal Refu…" at bounding box center [856, 311] width 167 height 26
type input "[DATE]"
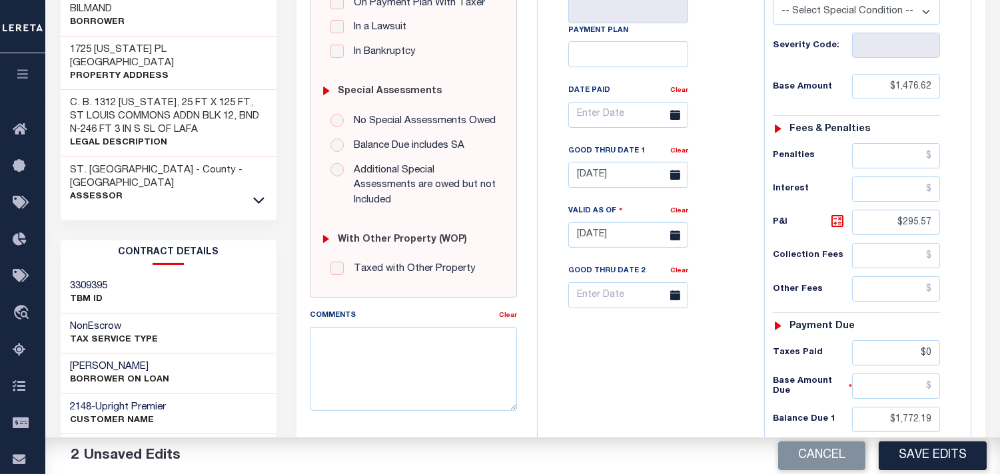
scroll to position [370, 0]
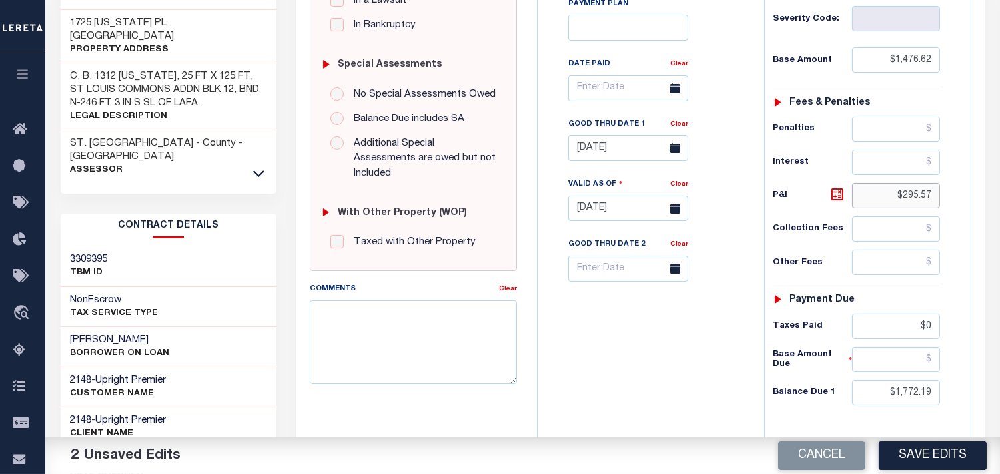
drag, startPoint x: 890, startPoint y: 167, endPoint x: 946, endPoint y: 168, distance: 56.0
click at [946, 168] on div "Tax Status Status - Select Status Code -" at bounding box center [860, 202] width 193 height 588
drag, startPoint x: 880, startPoint y: 365, endPoint x: 961, endPoint y: 373, distance: 81.7
click at [961, 373] on div "Tax Status Status" at bounding box center [860, 202] width 213 height 588
type input "$0.00"
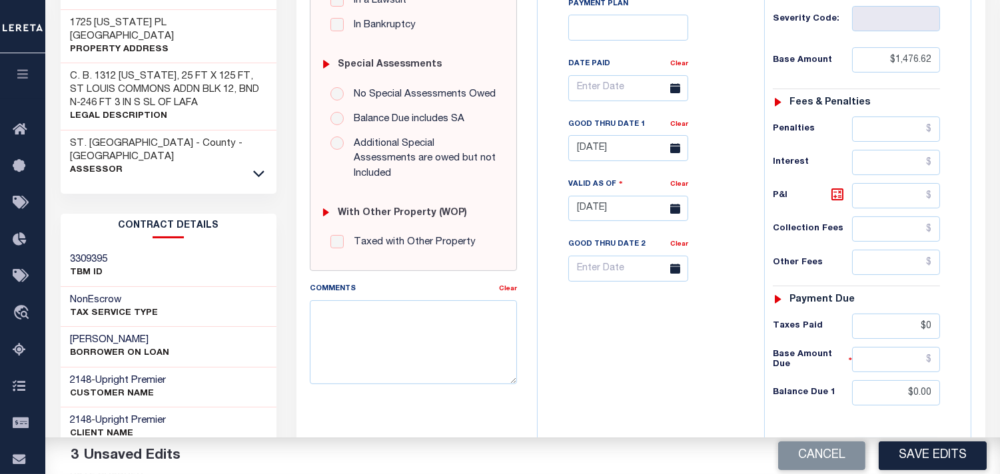
drag, startPoint x: 896, startPoint y: 287, endPoint x: 980, endPoint y: 295, distance: 83.7
click at [980, 295] on div "MO STATE Independent Cities - MO TAX TYPE 13129280000 TAX ID - LOAN SEVERITY CO…" at bounding box center [754, 198] width 454 height 894
drag, startPoint x: 906, startPoint y: 307, endPoint x: 1002, endPoint y: 319, distance: 96.0
click at [1000, 319] on html "Home Payment History Tax Line Detail" at bounding box center [500, 153] width 1000 height 1046
click at [596, 357] on div "Tax Bill No Multiple Payment Option Payment Plan Clear" at bounding box center [647, 202] width 213 height 588
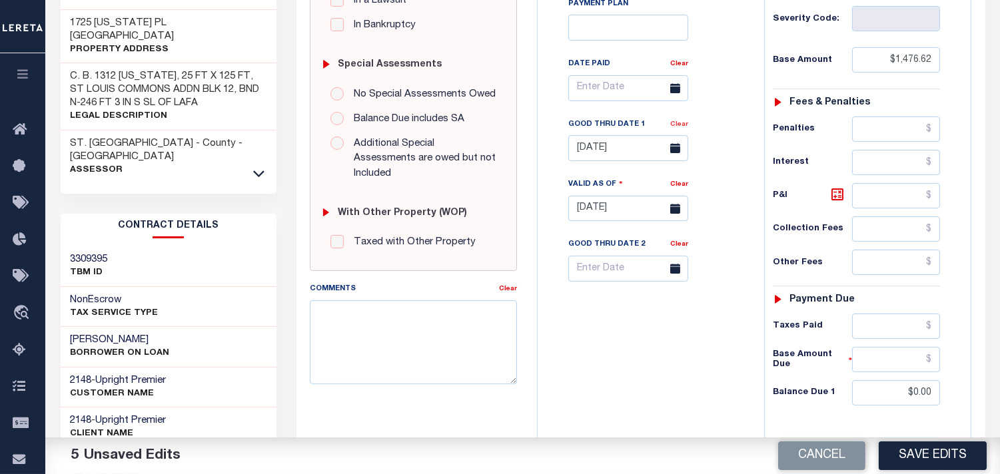
click at [678, 121] on link "Clear" at bounding box center [679, 124] width 18 height 7
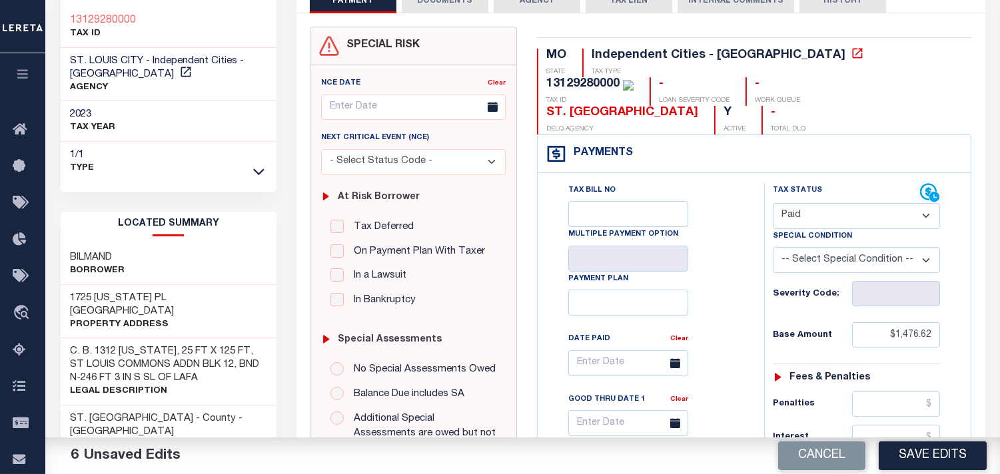
scroll to position [74, 0]
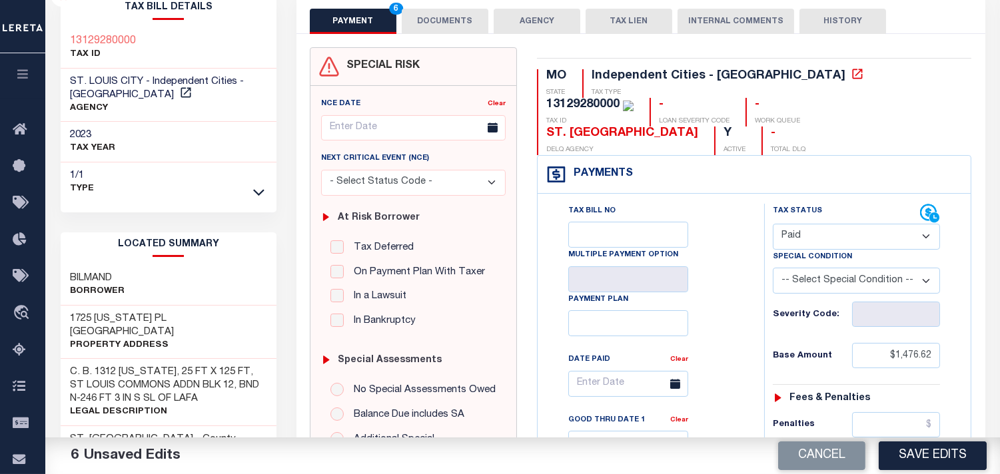
click at [449, 22] on button "DOCUMENTS" at bounding box center [445, 21] width 87 height 25
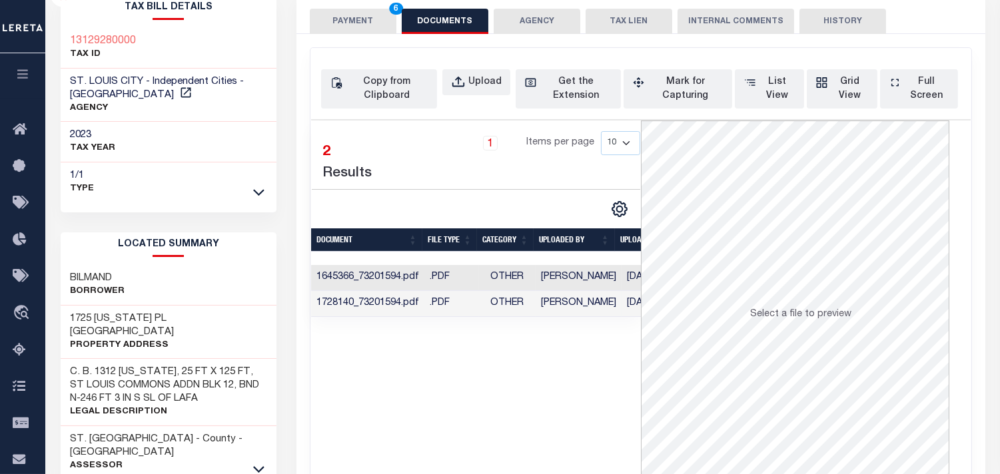
click at [552, 308] on td "[PERSON_NAME]" at bounding box center [579, 304] width 86 height 26
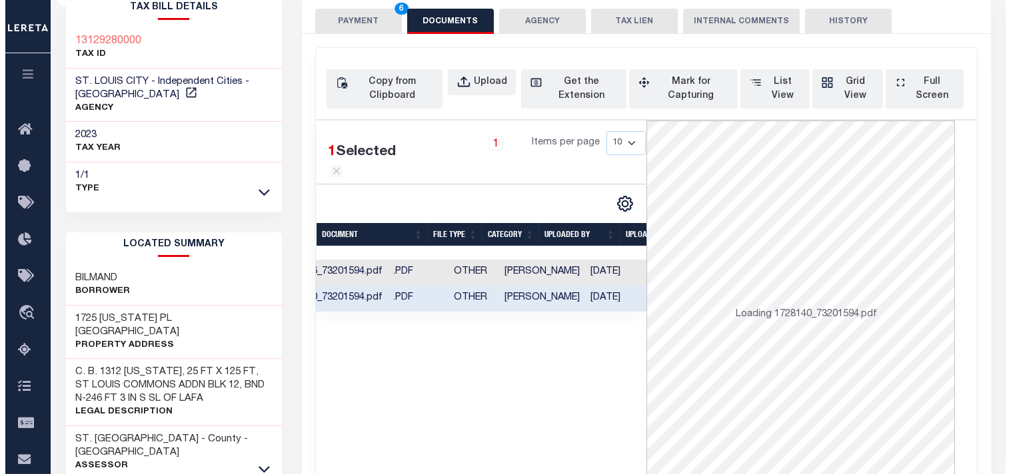
scroll to position [0, 42]
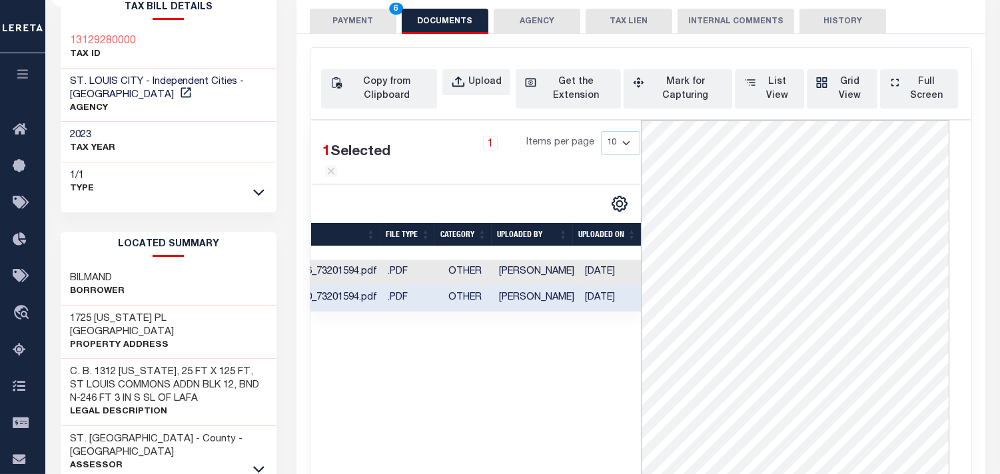
click at [358, 21] on button "PAYMENT 6" at bounding box center [353, 21] width 87 height 25
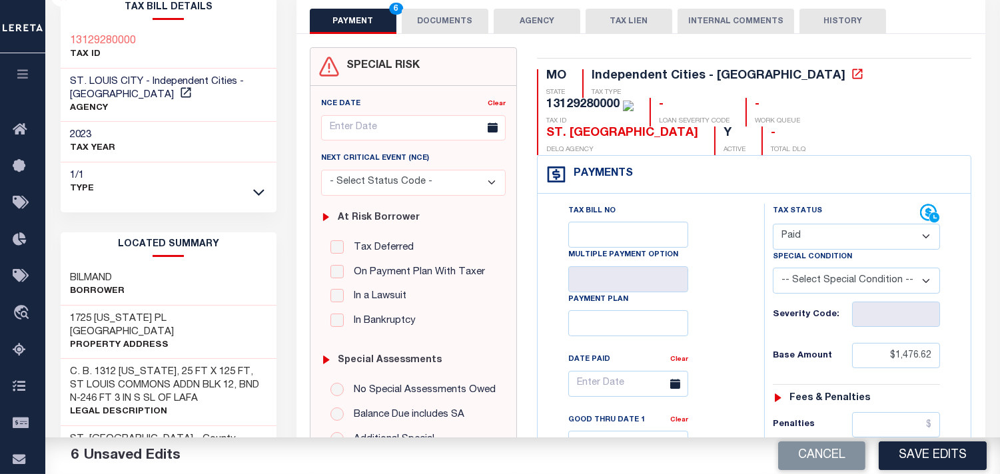
click at [462, 21] on button "DOCUMENTS" at bounding box center [445, 21] width 87 height 25
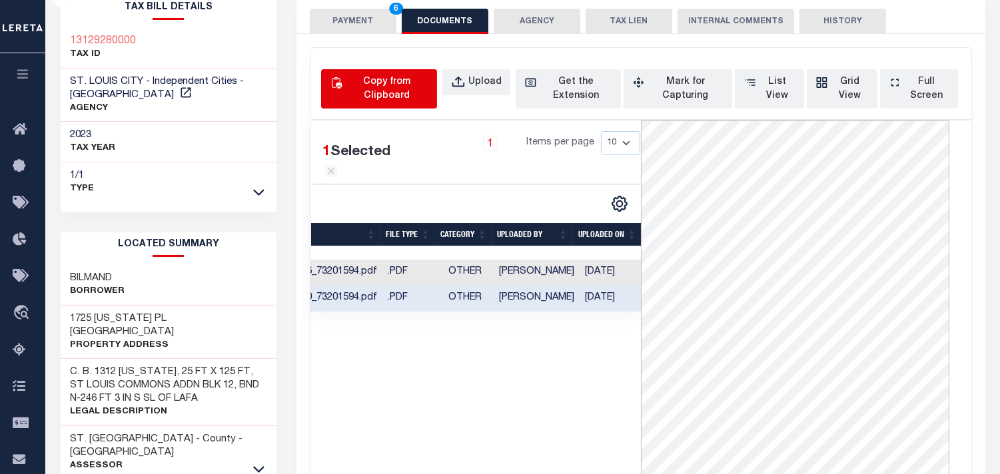
click at [398, 91] on div "Copy from Clipboard" at bounding box center [386, 89] width 83 height 28
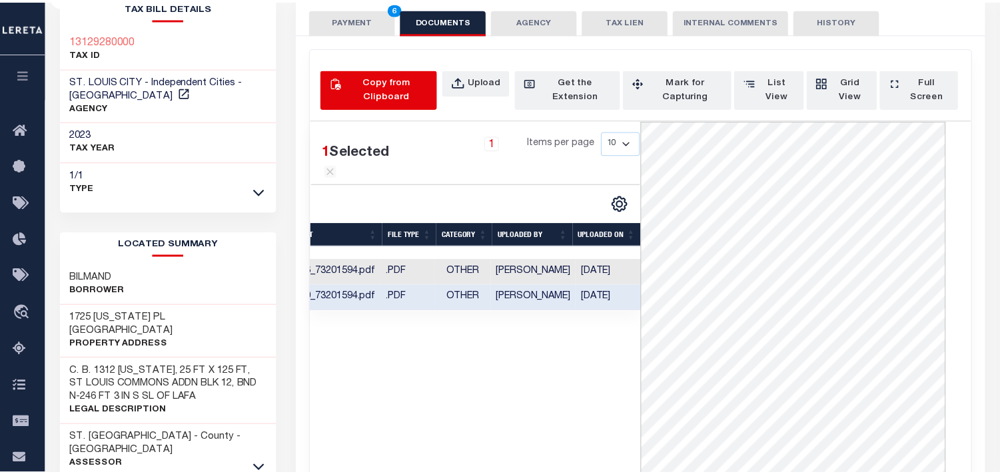
scroll to position [0, 38]
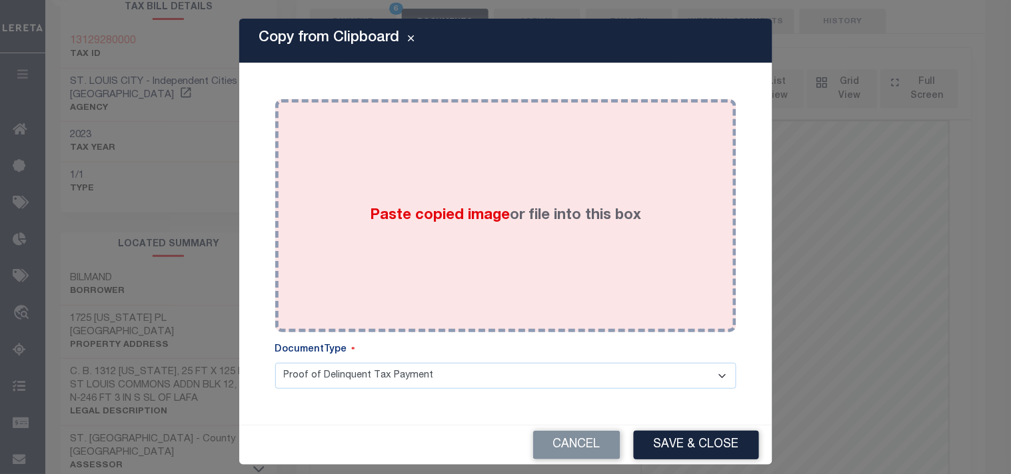
click at [361, 152] on div "Paste copied image or file into this box" at bounding box center [505, 215] width 441 height 213
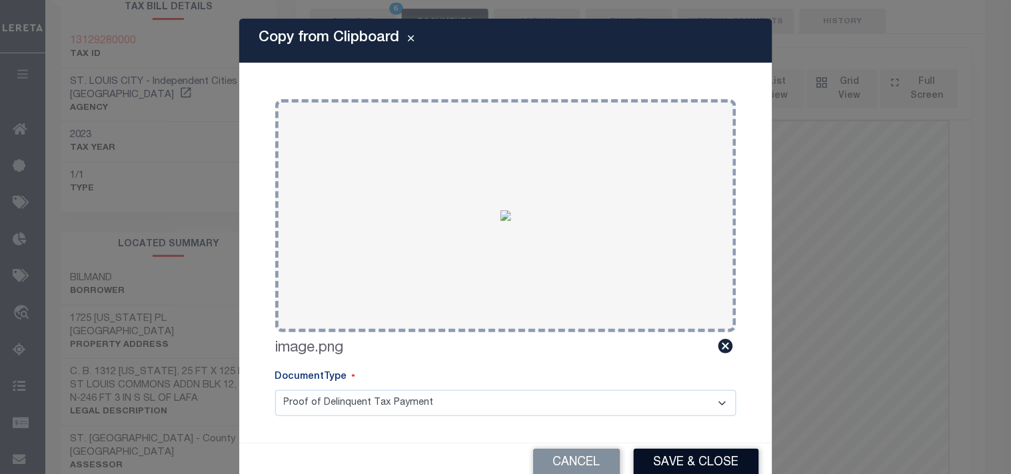
click at [689, 458] on button "Save & Close" at bounding box center [696, 463] width 125 height 29
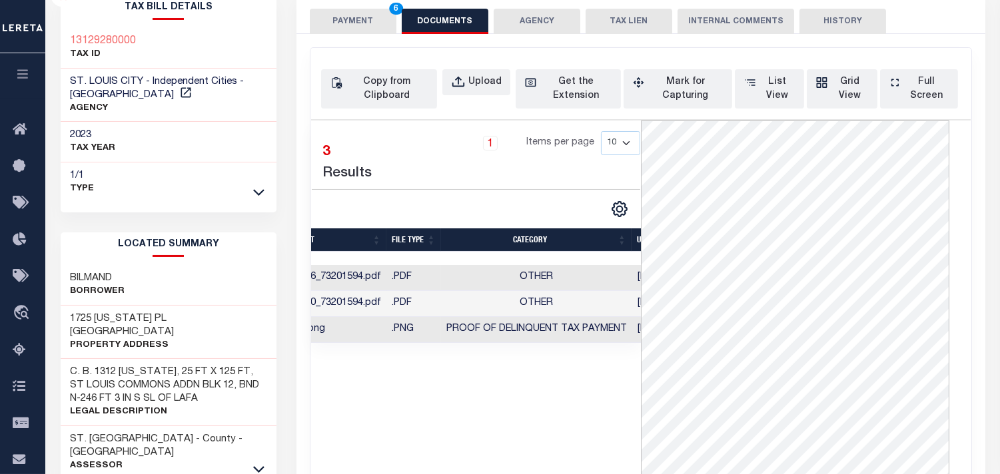
click at [365, 17] on button "PAYMENT 6" at bounding box center [353, 21] width 87 height 25
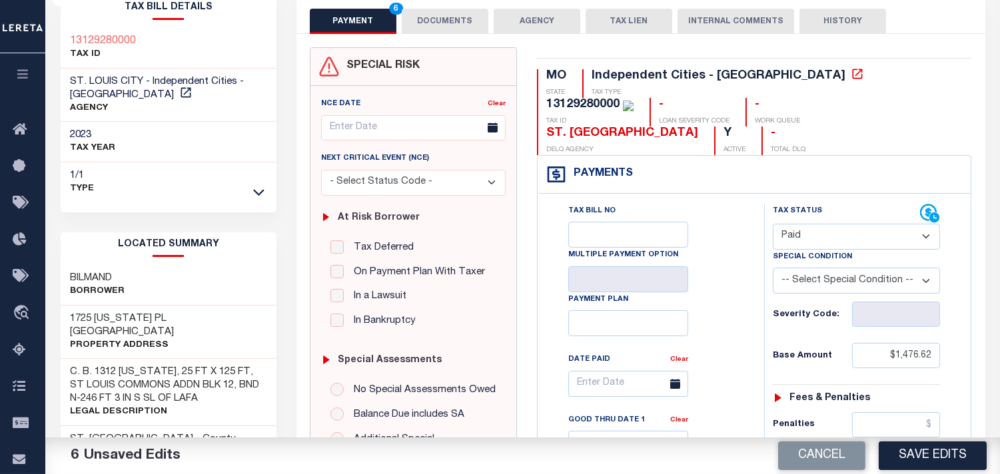
scroll to position [444, 0]
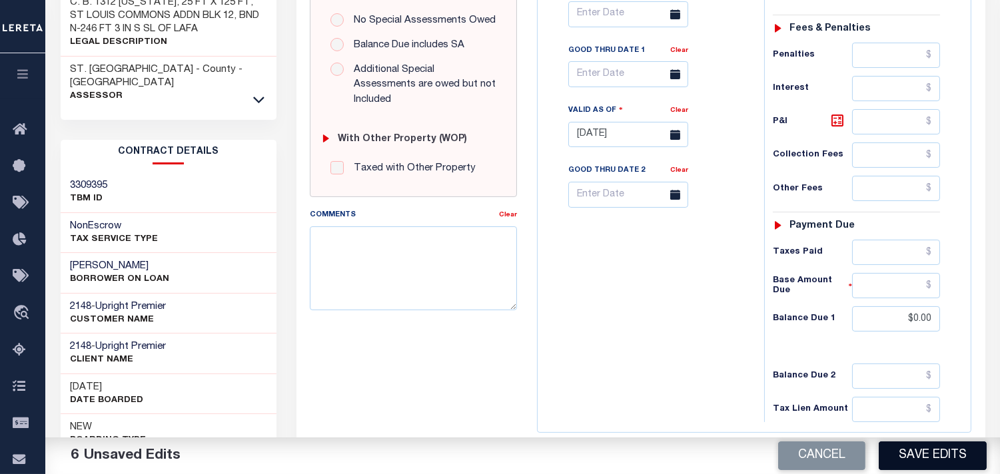
click at [956, 452] on button "Save Edits" at bounding box center [933, 456] width 108 height 29
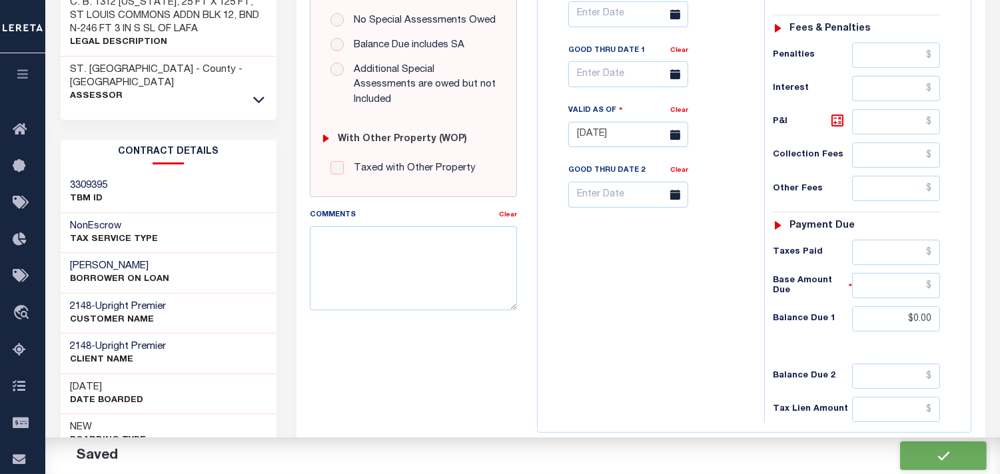
checkbox input "false"
type input "$1,476.62"
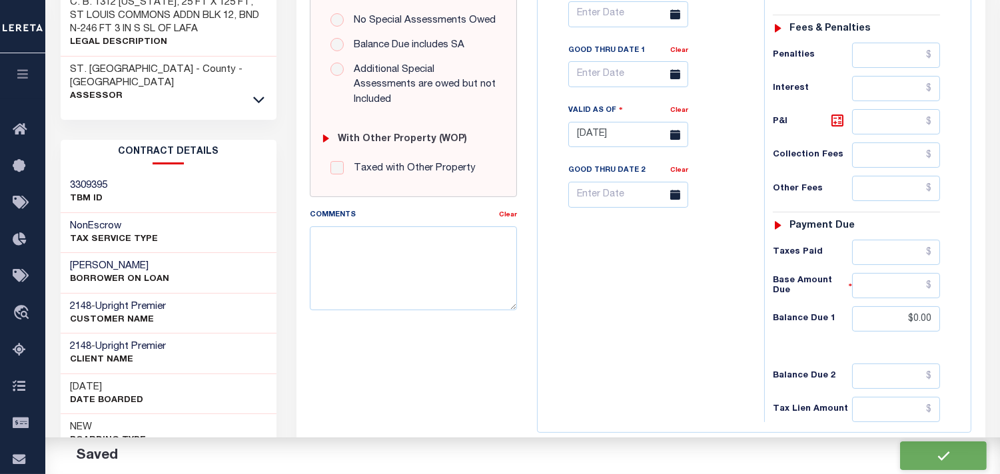
type input "$0"
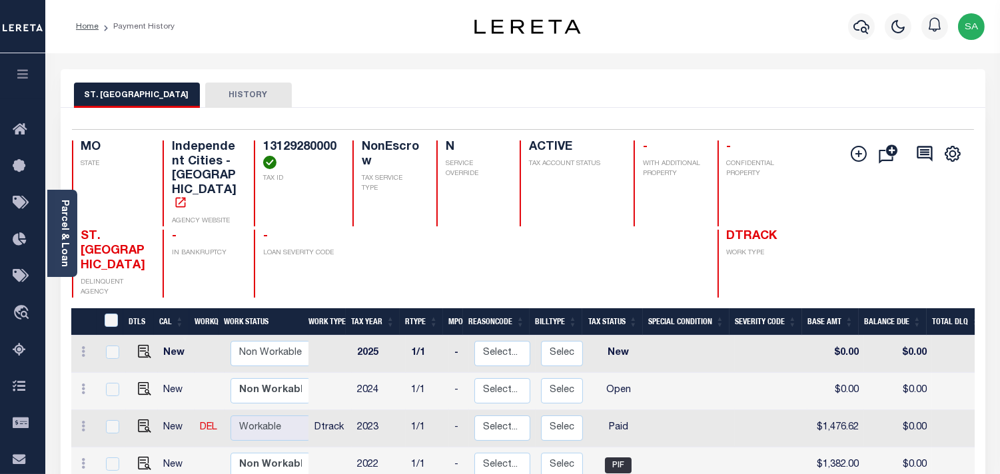
click at [285, 148] on h4 "13129280000" at bounding box center [299, 155] width 73 height 29
drag, startPoint x: 285, startPoint y: 148, endPoint x: 278, endPoint y: 172, distance: 25.1
click at [285, 148] on h4 "13129280000" at bounding box center [299, 155] width 73 height 29
copy h4 "13129280000"
click at [147, 382] on img "" at bounding box center [144, 388] width 13 height 13
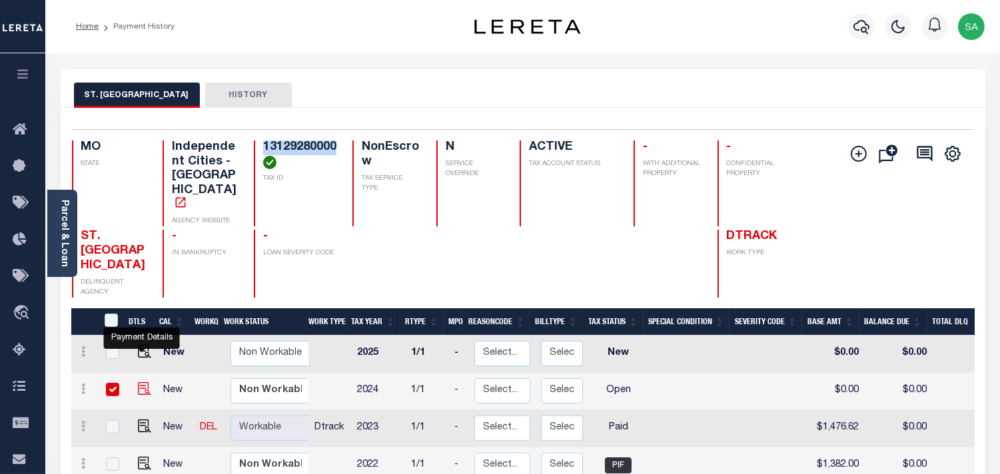
checkbox input "true"
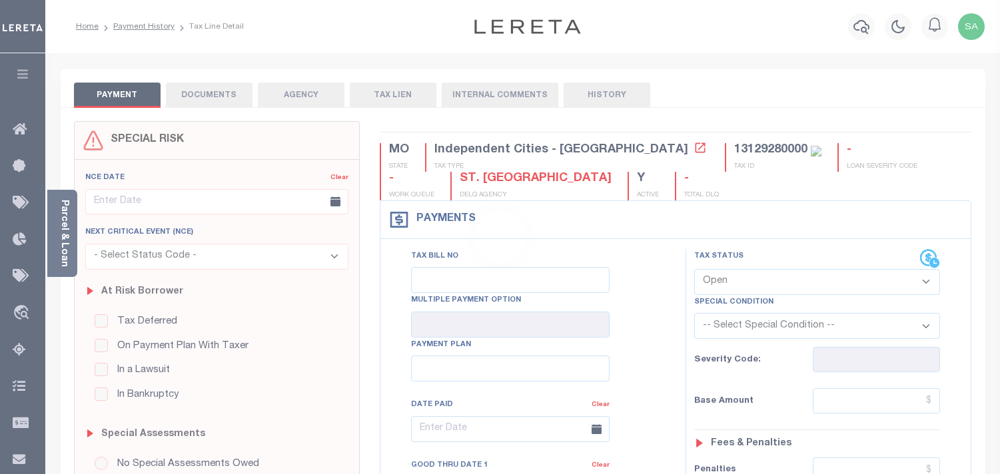
select select "OP2"
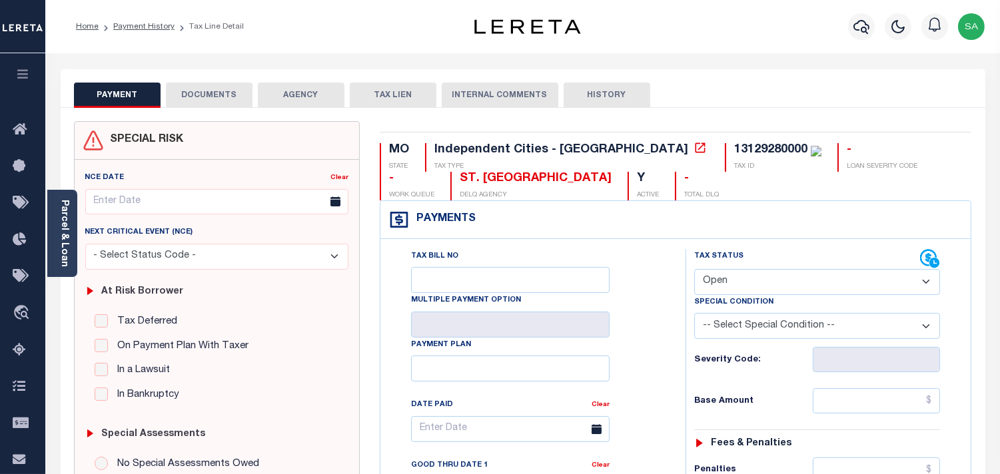
click at [228, 98] on button "DOCUMENTS" at bounding box center [209, 95] width 87 height 25
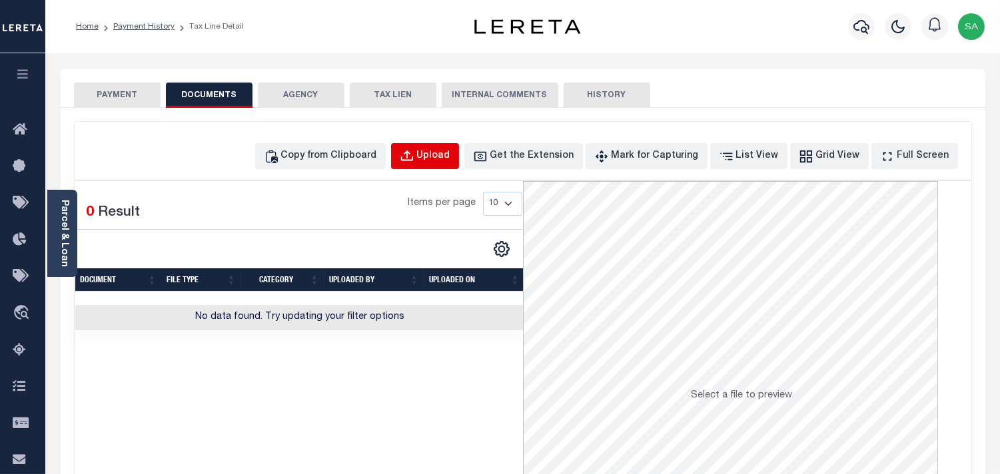
click at [444, 162] on div "Upload" at bounding box center [433, 156] width 33 height 15
select select "POP"
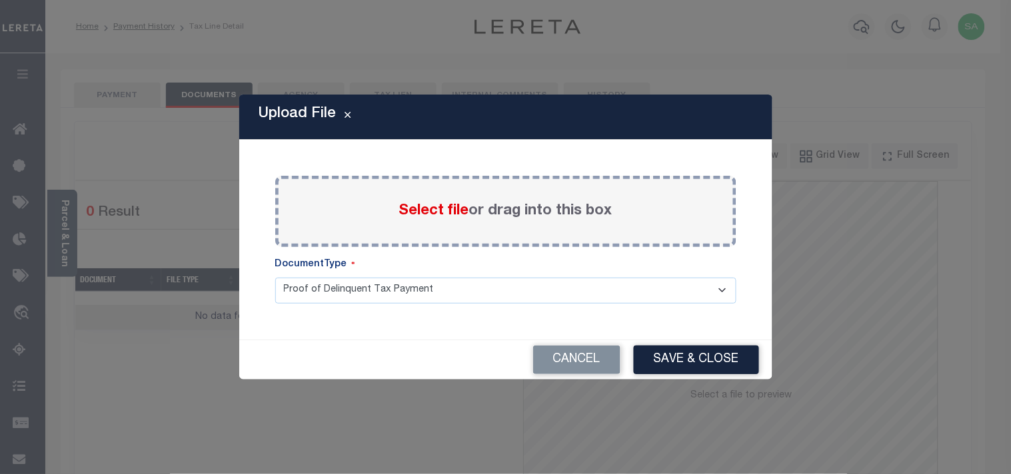
click at [423, 213] on span "Select file" at bounding box center [434, 211] width 70 height 15
click at [0, 0] on input "Select file or drag into this box" at bounding box center [0, 0] width 0 height 0
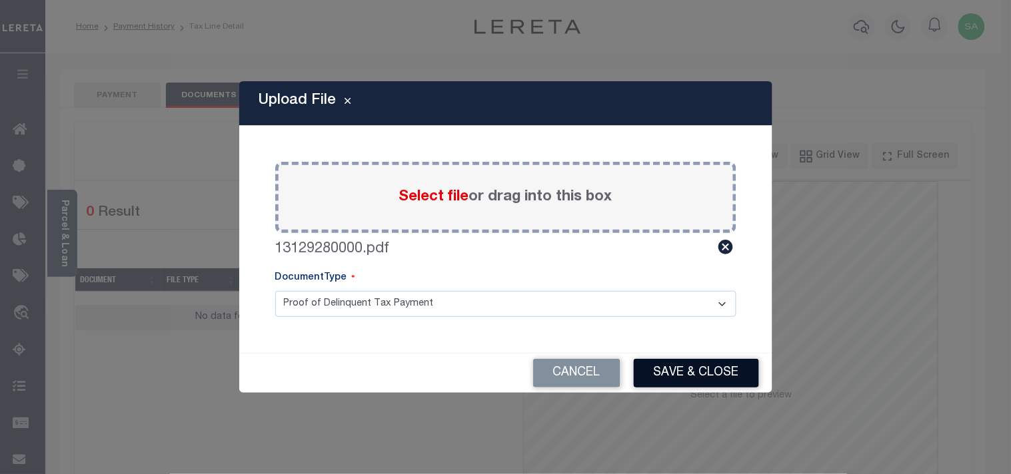
click at [664, 370] on button "Save & Close" at bounding box center [696, 373] width 125 height 29
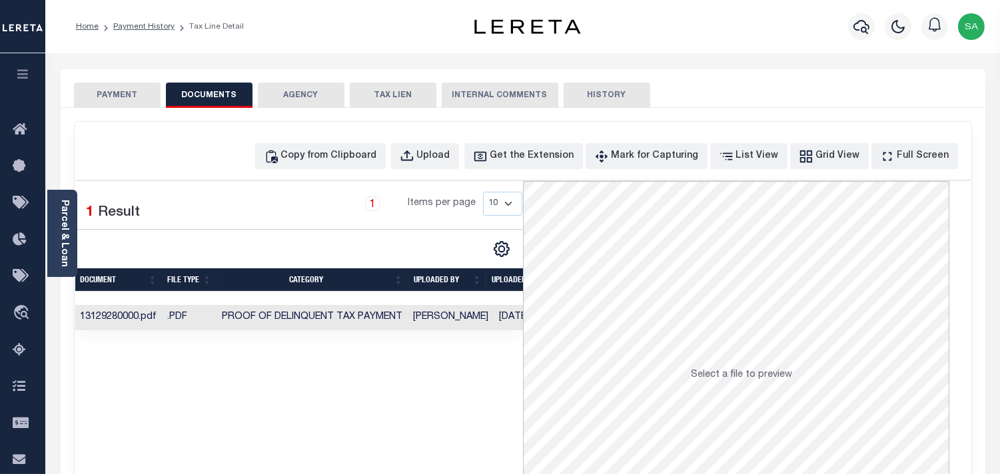
click at [142, 101] on button "PAYMENT" at bounding box center [117, 95] width 87 height 25
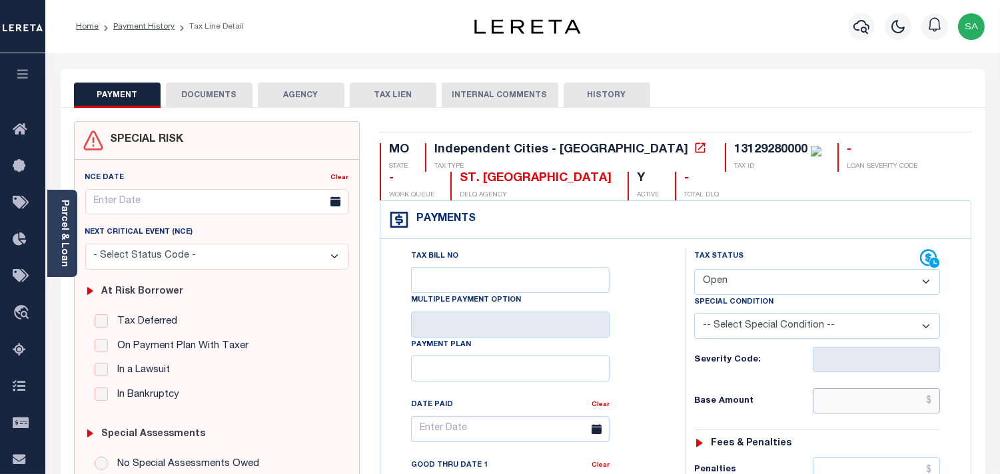
click at [892, 397] on input "text" at bounding box center [876, 400] width 127 height 25
paste input "1,551.49"
type input "$1,551.49"
type input "[DATE]"
drag, startPoint x: 736, startPoint y: 285, endPoint x: 736, endPoint y: 295, distance: 10.0
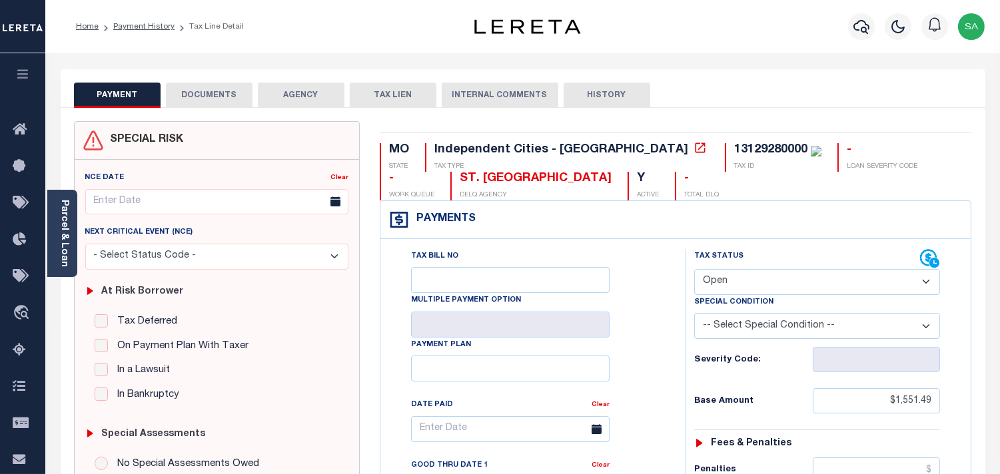
click at [736, 290] on select "- Select Status Code - Open Due/Unpaid Paid Incomplete No Tax Due Internal Refu…" at bounding box center [817, 282] width 246 height 26
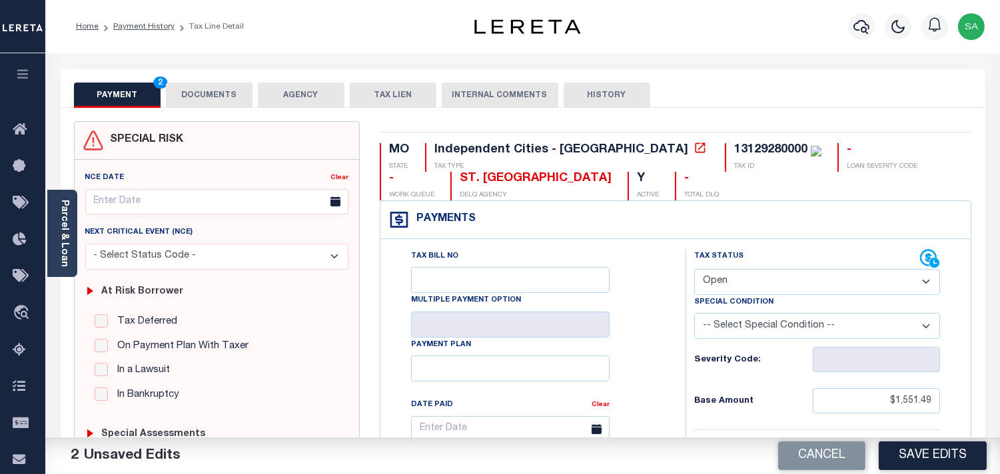
select select "PYD"
click at [694, 270] on select "- Select Status Code - Open Due/Unpaid Paid Incomplete No Tax Due Internal Refu…" at bounding box center [817, 282] width 246 height 26
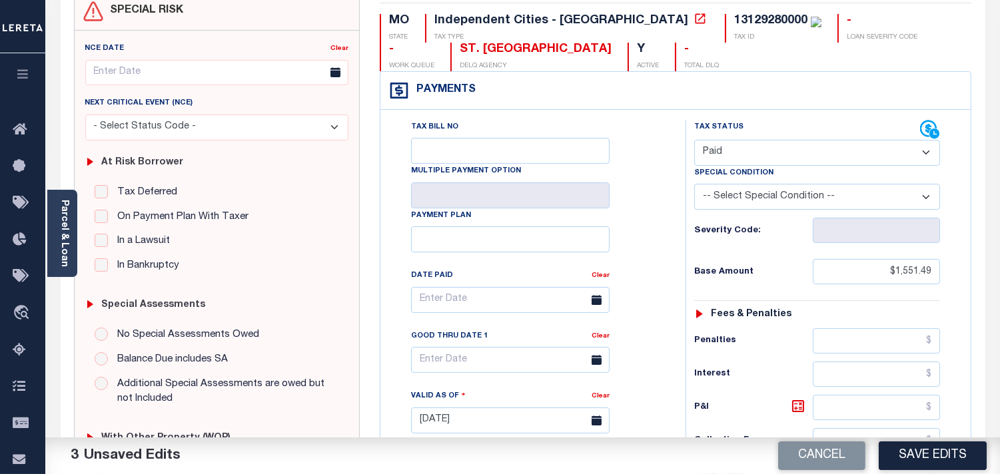
scroll to position [296, 0]
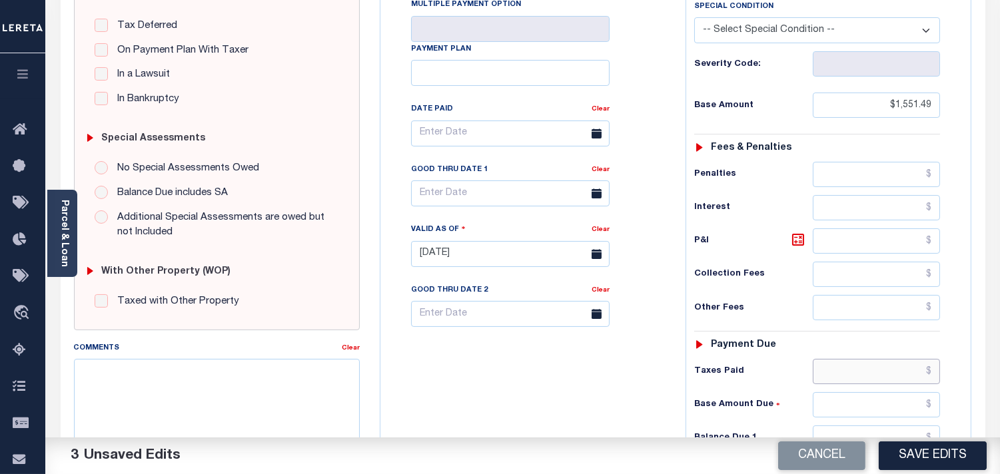
click at [883, 367] on input "text" at bounding box center [876, 371] width 127 height 25
paste input "1,551.49"
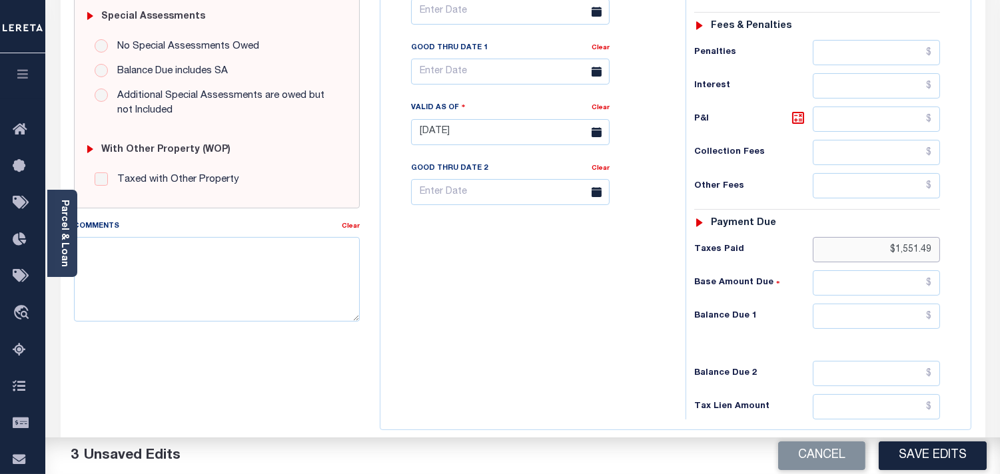
scroll to position [533, 0]
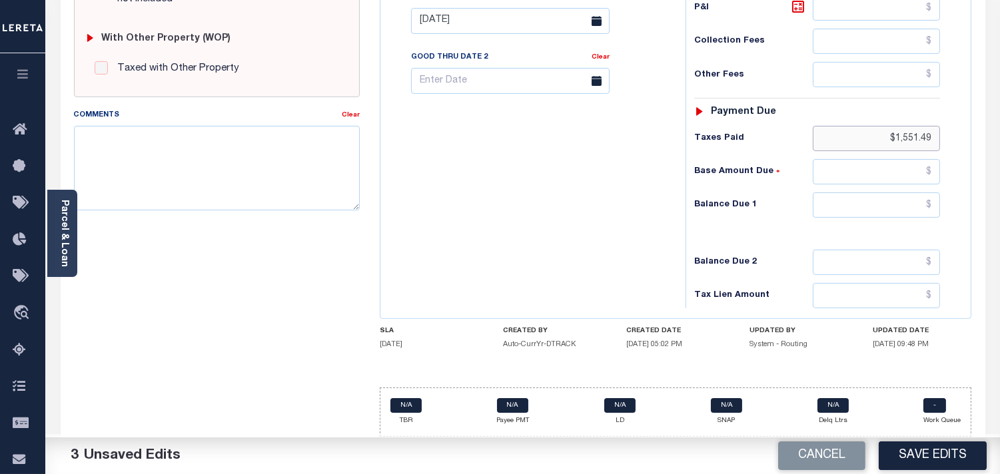
type input "$1,551.49"
drag, startPoint x: 881, startPoint y: 198, endPoint x: 848, endPoint y: 204, distance: 33.9
click at [881, 198] on input "text" at bounding box center [876, 205] width 127 height 25
type input "$0.00"
drag, startPoint x: 643, startPoint y: 211, endPoint x: 918, endPoint y: 442, distance: 359.9
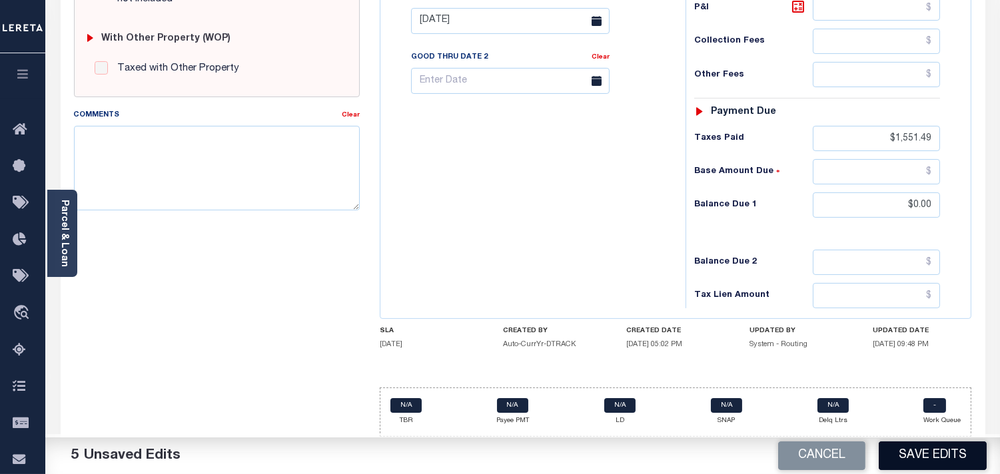
click at [663, 221] on div "Tax Bill No Multiple Payment Option Payment Plan Clear" at bounding box center [530, 14] width 292 height 588
click at [920, 454] on button "Save Edits" at bounding box center [933, 456] width 108 height 29
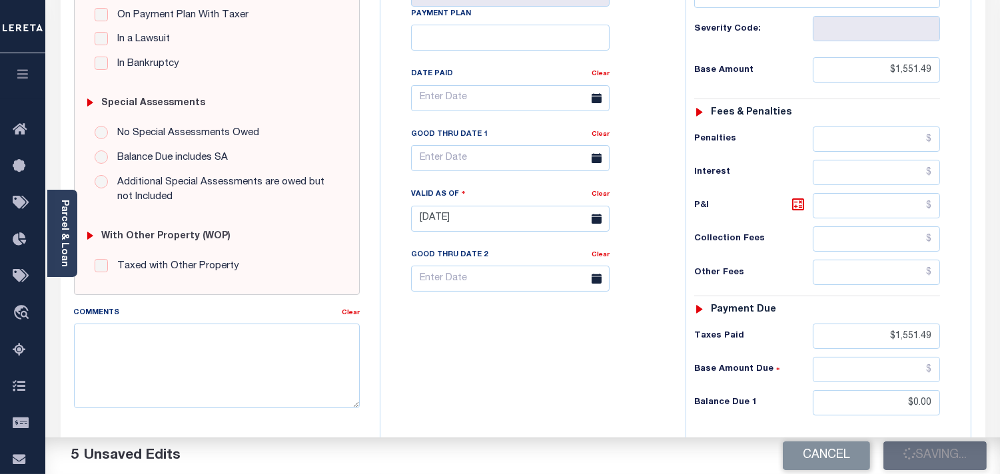
scroll to position [311, 0]
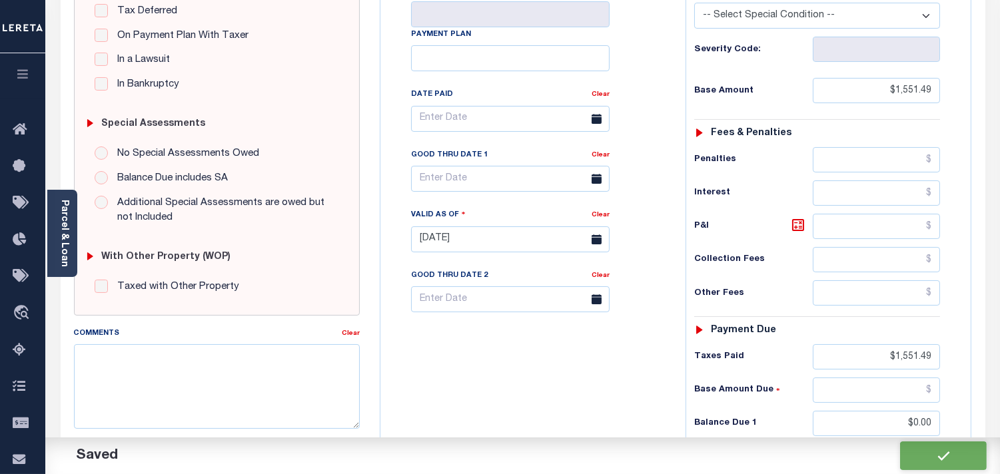
checkbox input "false"
type input "$1,551.49"
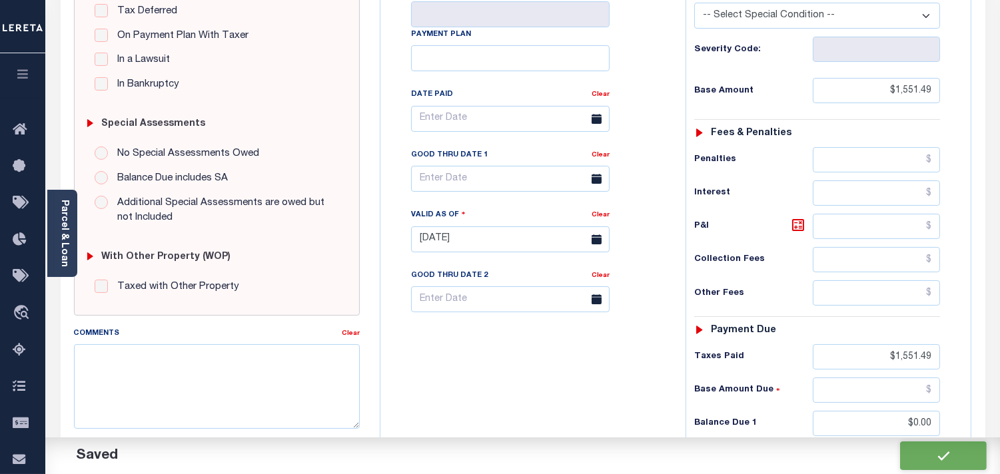
type input "$1,551.49"
type input "$0"
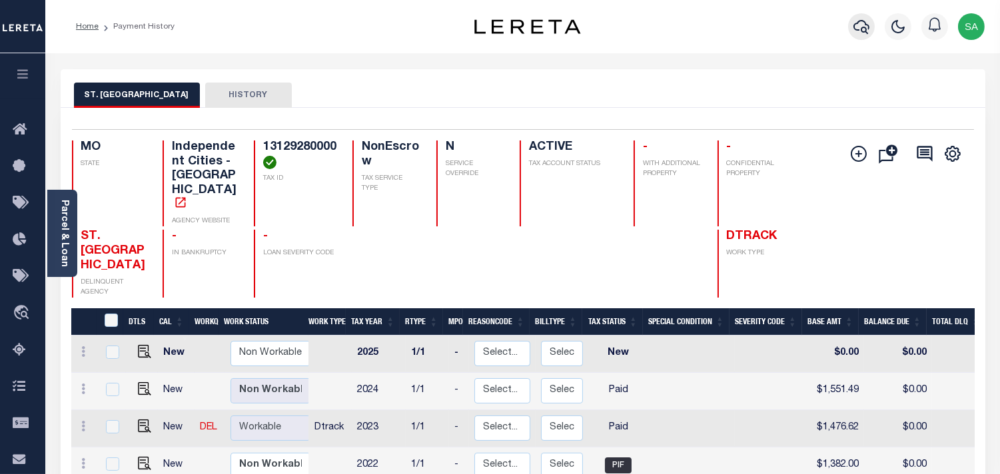
click at [858, 24] on icon "button" at bounding box center [862, 27] width 16 height 16
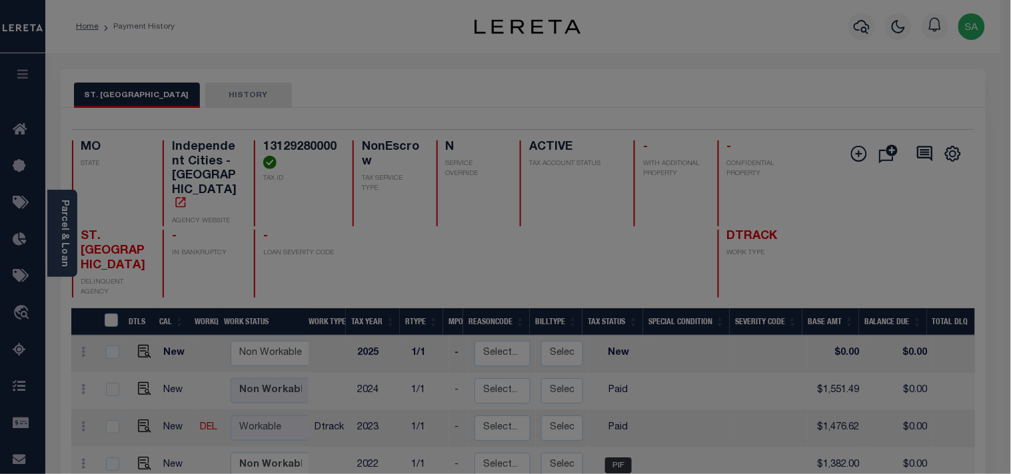
click at [0, 0] on span at bounding box center [0, 0] width 0 height 0
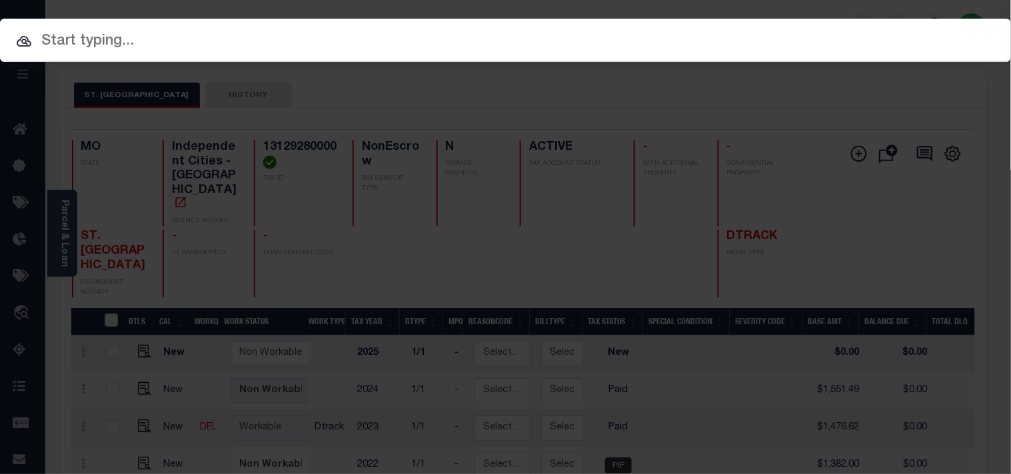
paste input "FTF_62071_136773"
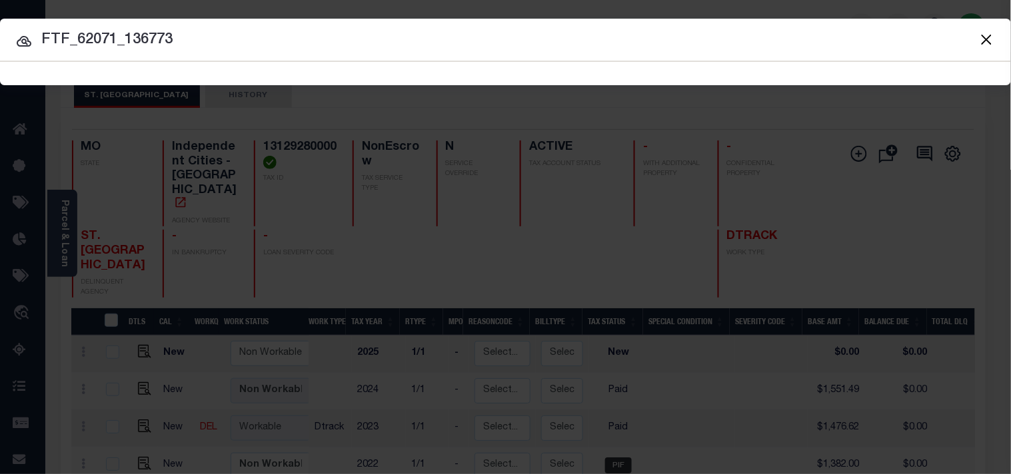
type input "FTF_62071_136773"
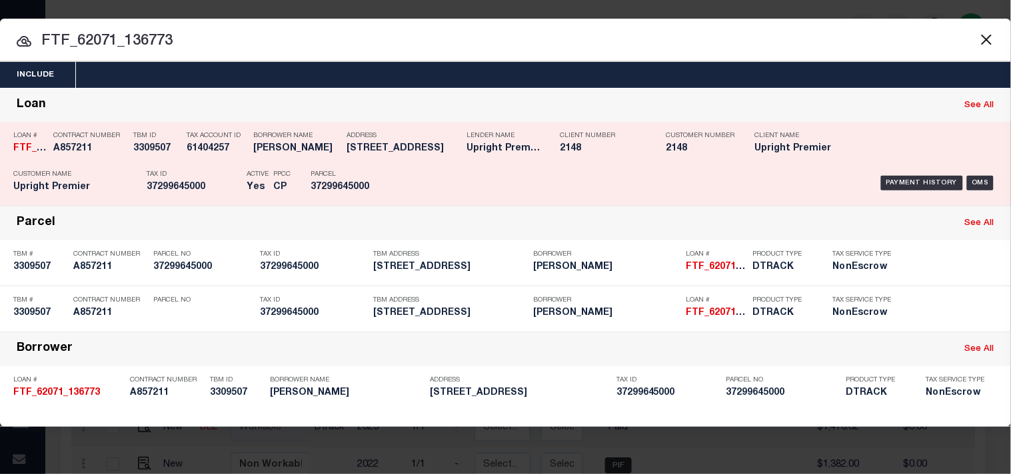
click at [398, 185] on div "Payment History OMS" at bounding box center [693, 183] width 607 height 39
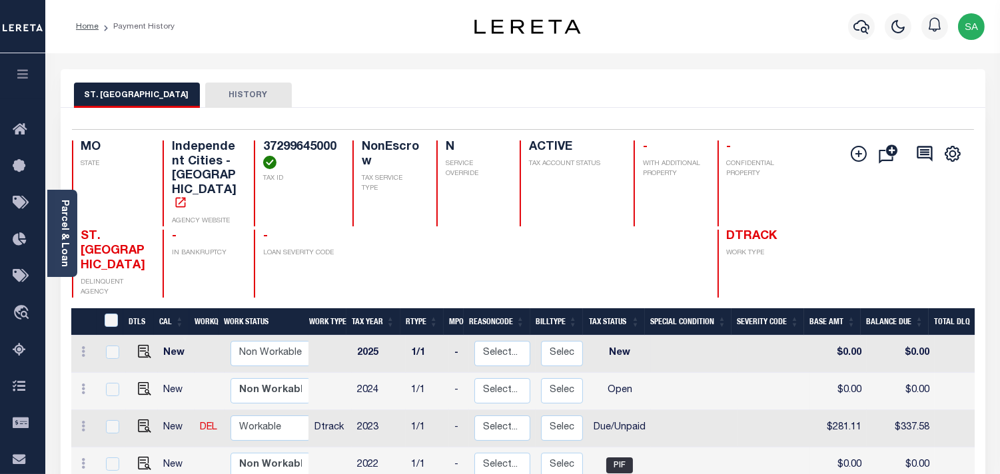
scroll to position [74, 0]
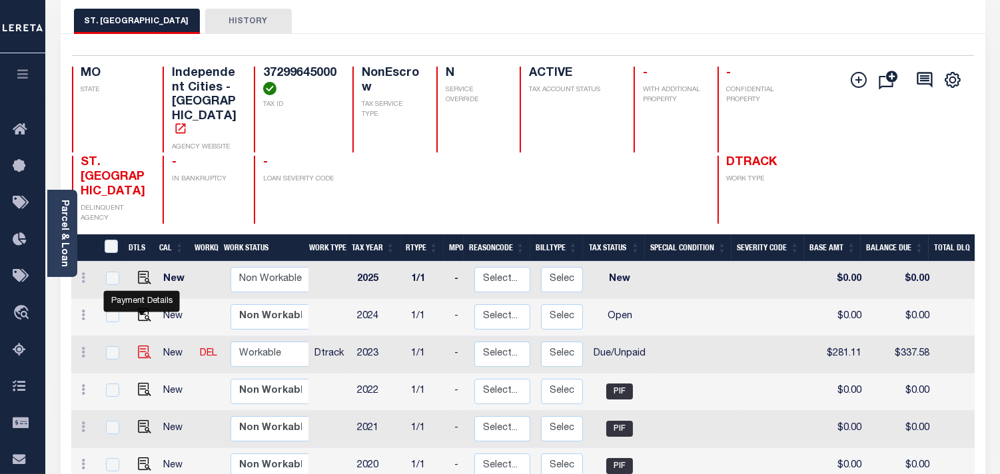
click at [143, 346] on img "" at bounding box center [144, 352] width 13 height 13
checkbox input "true"
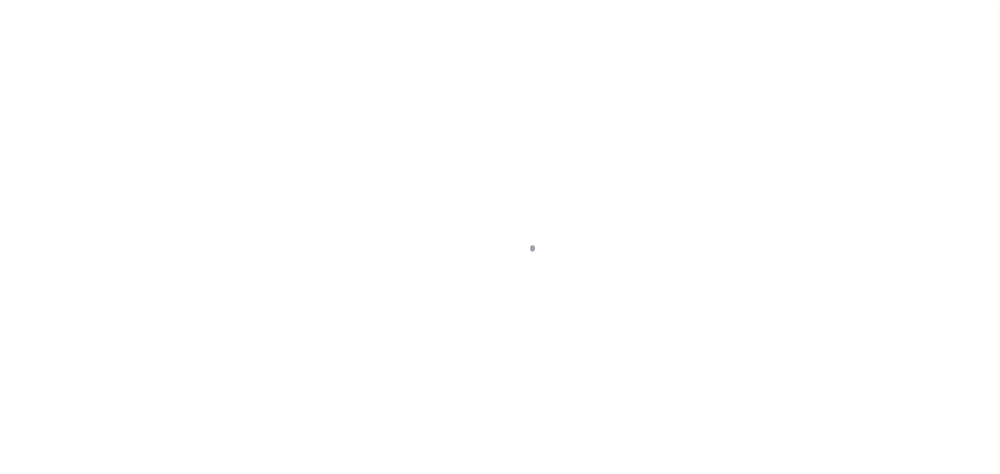
select select "DUE"
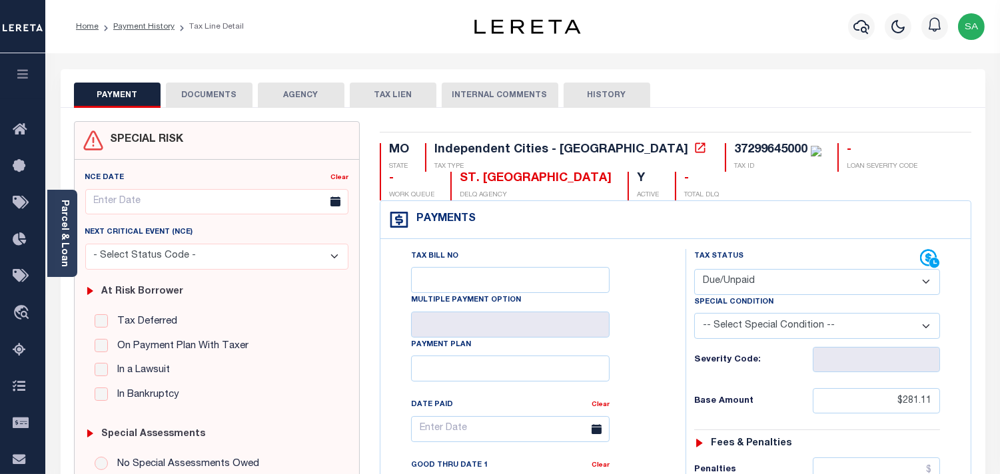
click at [220, 90] on button "DOCUMENTS" at bounding box center [209, 95] width 87 height 25
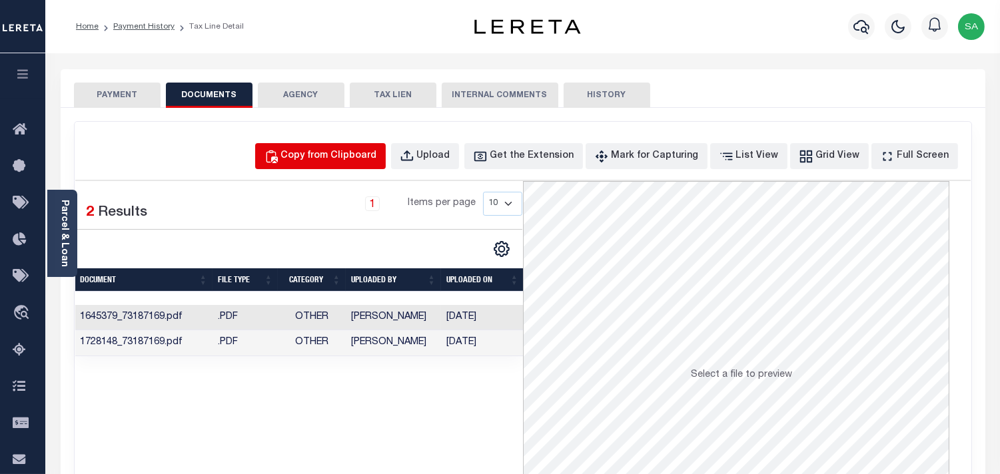
click at [342, 165] on button "Copy from Clipboard" at bounding box center [320, 156] width 131 height 26
select select "POP"
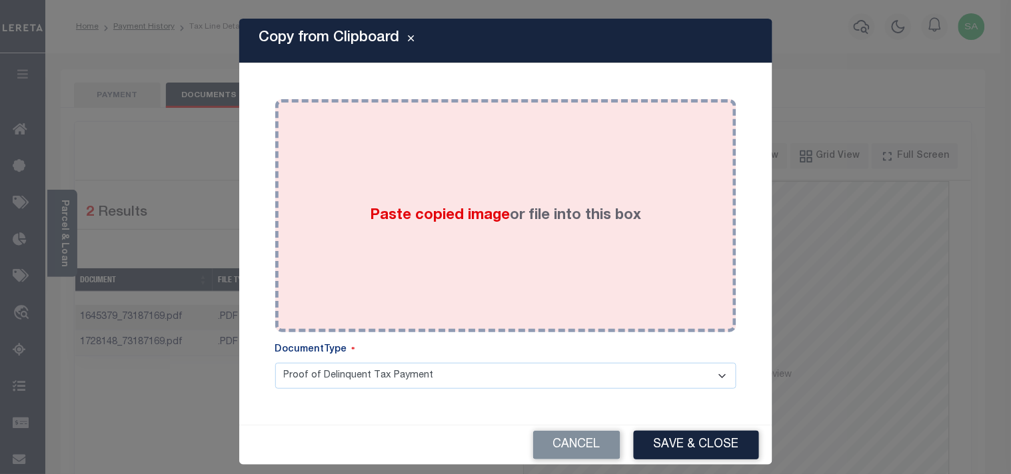
click at [319, 201] on div "Paste copied image or file into this box" at bounding box center [505, 215] width 441 height 213
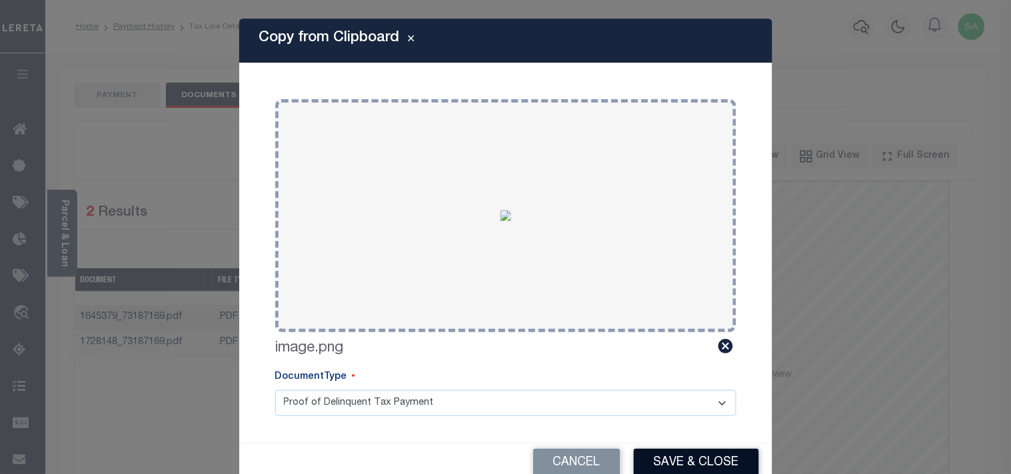
click at [696, 462] on button "Save & Close" at bounding box center [696, 463] width 125 height 29
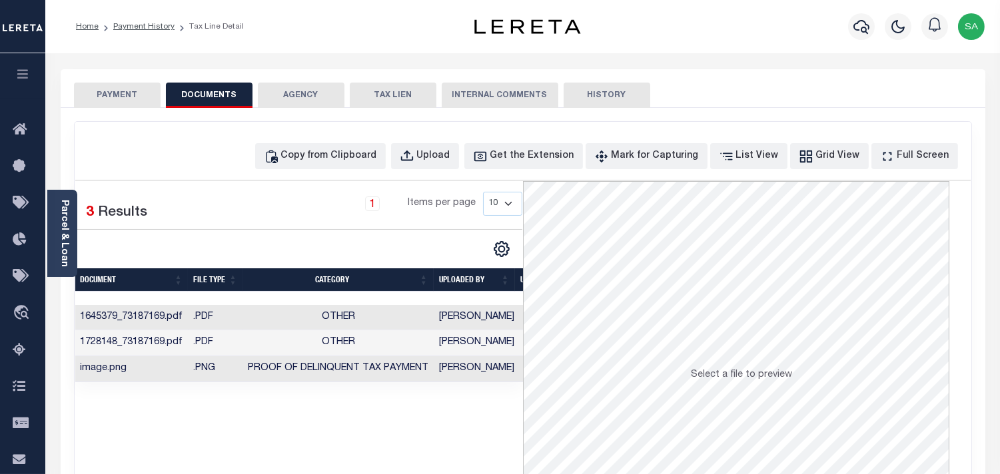
click at [85, 101] on button "PAYMENT" at bounding box center [117, 95] width 87 height 25
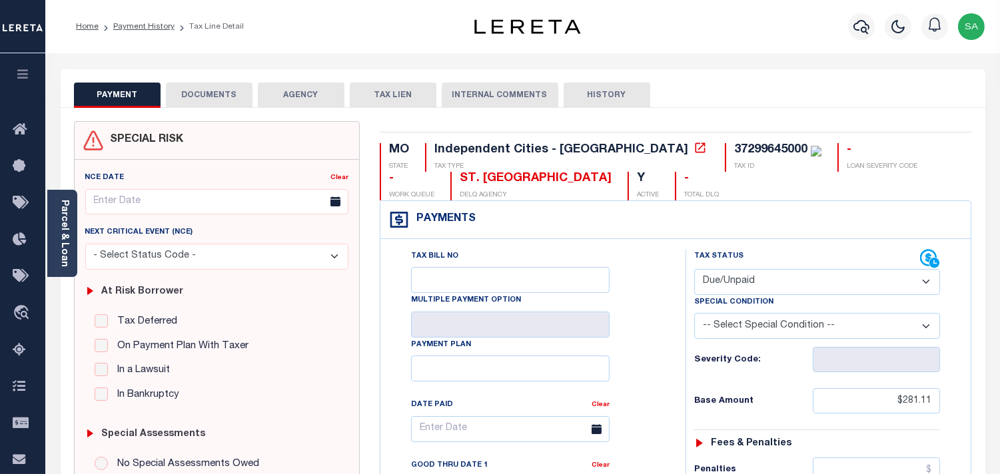
drag, startPoint x: 778, startPoint y: 283, endPoint x: 778, endPoint y: 291, distance: 8.0
click at [778, 283] on select "- Select Status Code - Open Due/Unpaid Paid Incomplete No Tax Due Internal Refu…" at bounding box center [817, 282] width 246 height 26
select select "PYD"
click at [694, 270] on select "- Select Status Code - Open Due/Unpaid Paid Incomplete No Tax Due Internal Refu…" at bounding box center [817, 282] width 246 height 26
type input "[DATE]"
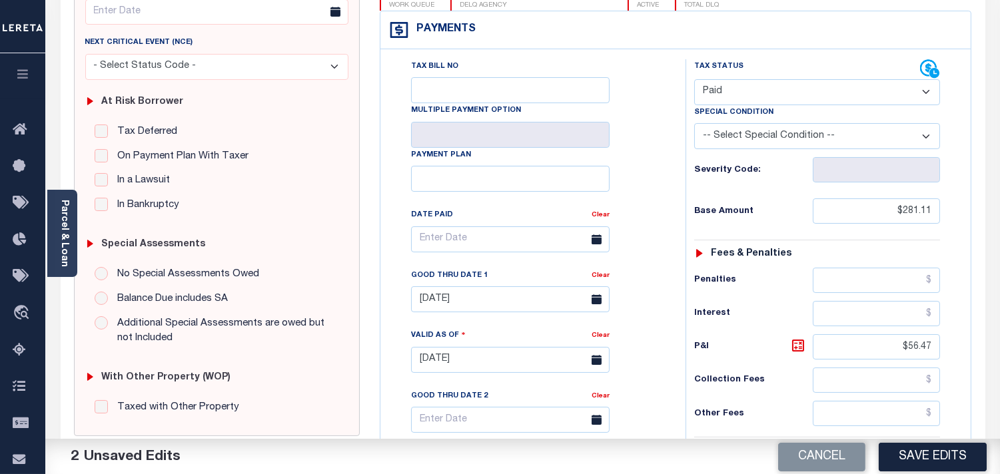
scroll to position [296, 0]
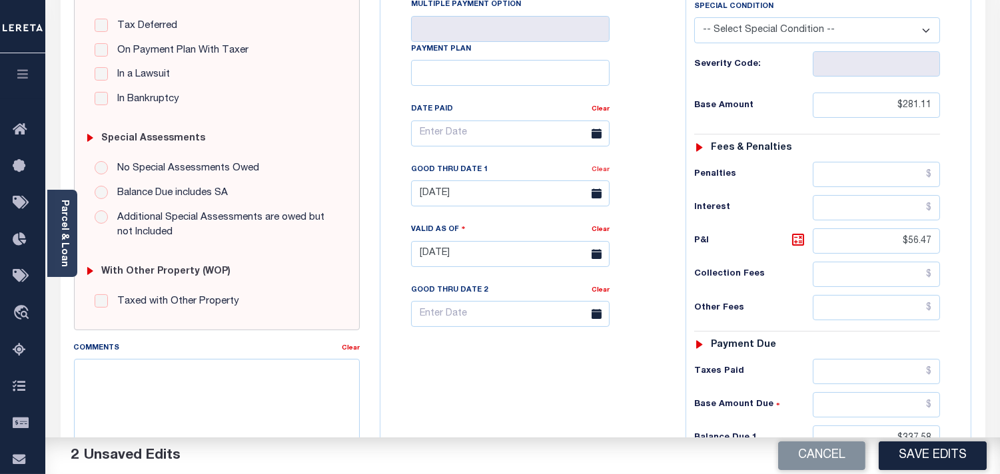
click at [607, 173] on link "Clear" at bounding box center [601, 170] width 18 height 7
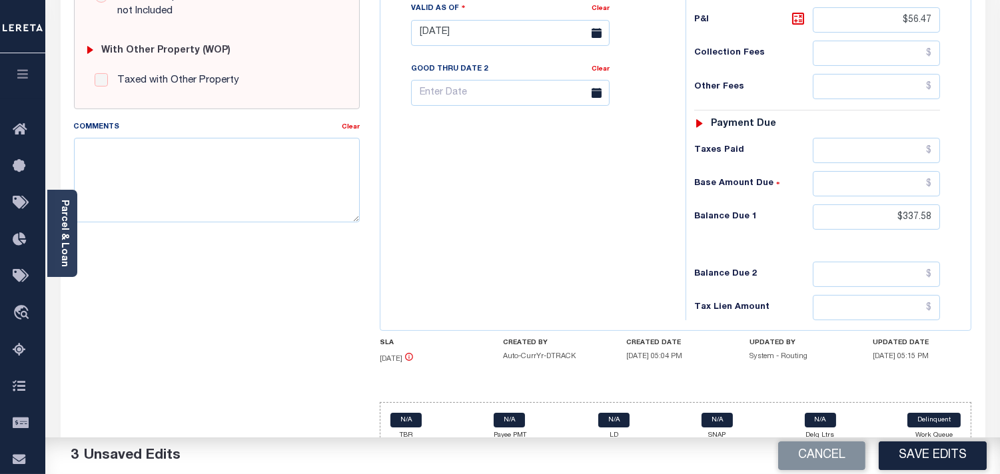
scroll to position [518, 0]
drag, startPoint x: 880, startPoint y: 19, endPoint x: 944, endPoint y: 25, distance: 64.3
click at [944, 25] on div "Tax Status Status - Select Status Code -" at bounding box center [822, 25] width 272 height 588
drag, startPoint x: 891, startPoint y: 217, endPoint x: 978, endPoint y: 229, distance: 87.5
click at [978, 229] on div "MO STATE Independent Cities - MO TAX TYPE 37299645000 TAX ID - LOAN SEVERITY CO…" at bounding box center [676, 33] width 612 height 858
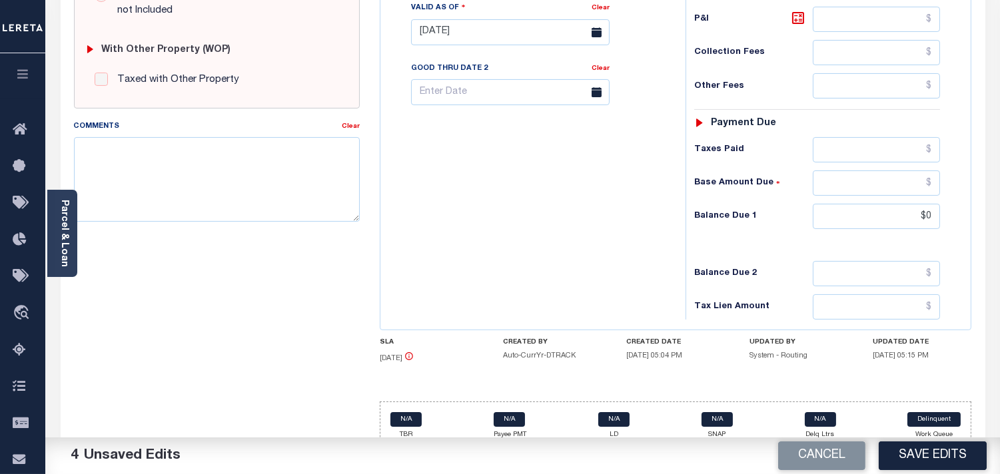
type input "$0.00"
click at [650, 234] on div "Tax Bill No Multiple Payment Option Payment Plan Clear" at bounding box center [530, 25] width 292 height 588
click at [920, 448] on button "Save Edits" at bounding box center [933, 456] width 108 height 29
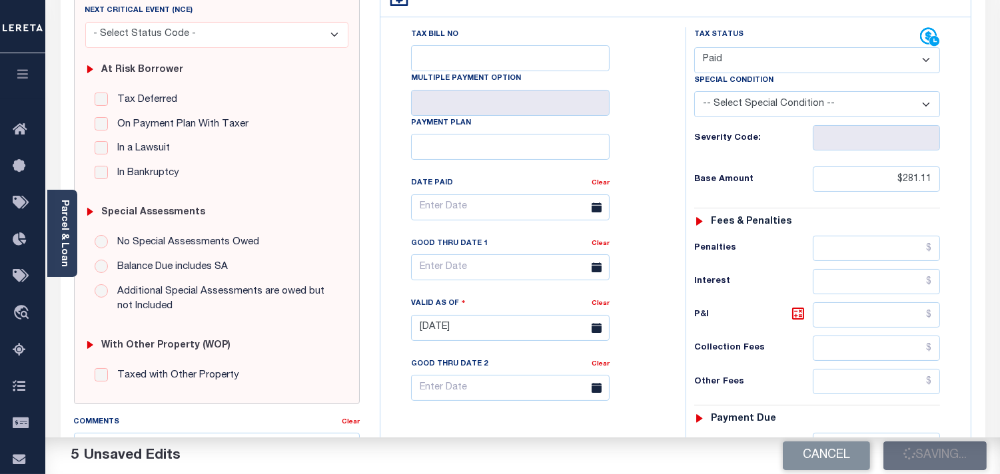
scroll to position [74, 0]
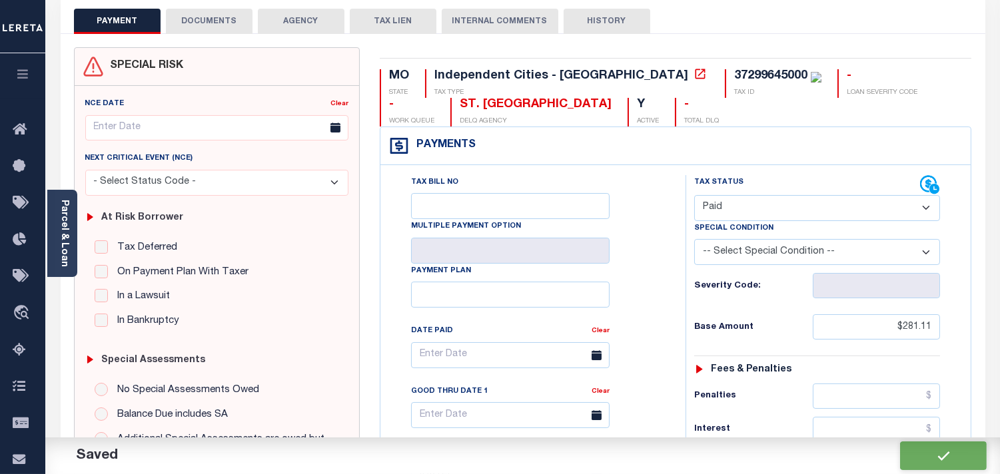
checkbox input "false"
type input "$281.11"
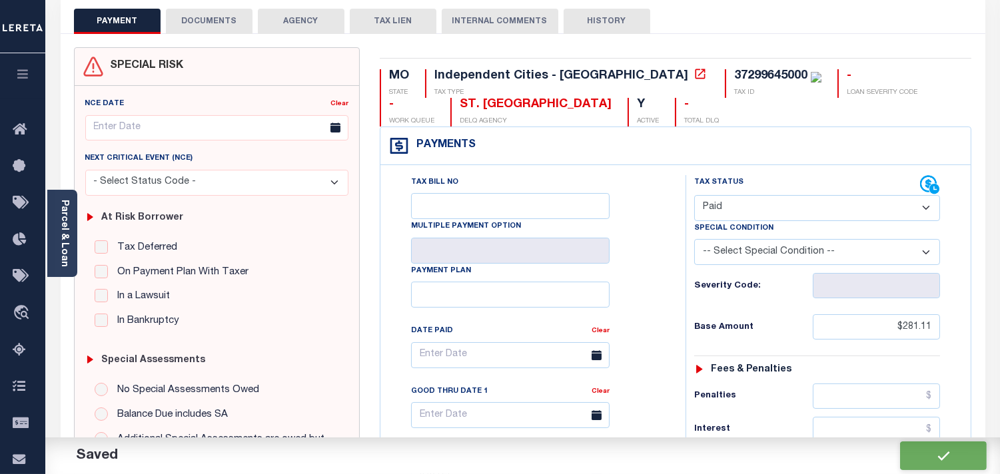
type input "$0"
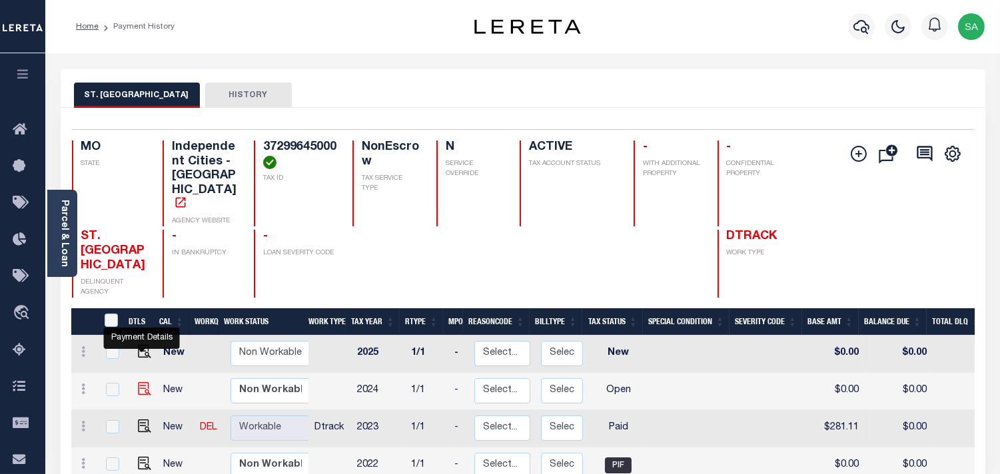
click at [142, 382] on img "" at bounding box center [144, 388] width 13 height 13
checkbox input "true"
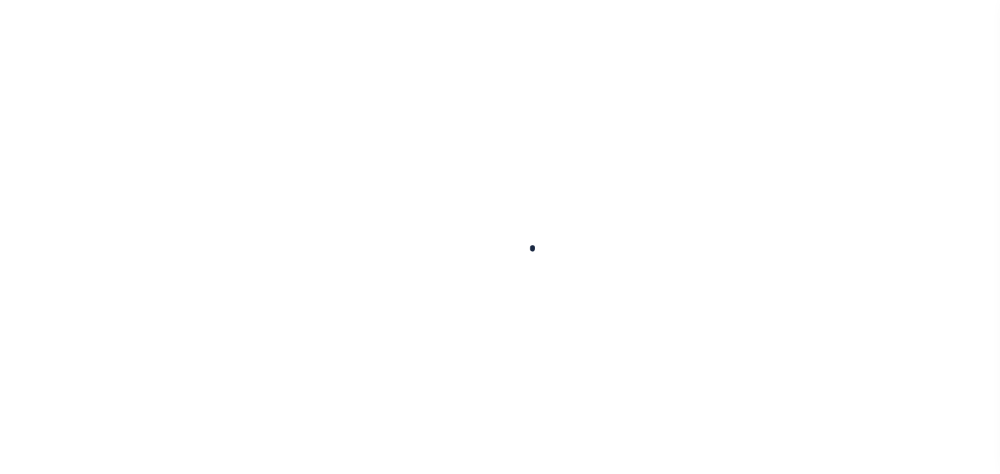
checkbox input "false"
type input "[DATE]"
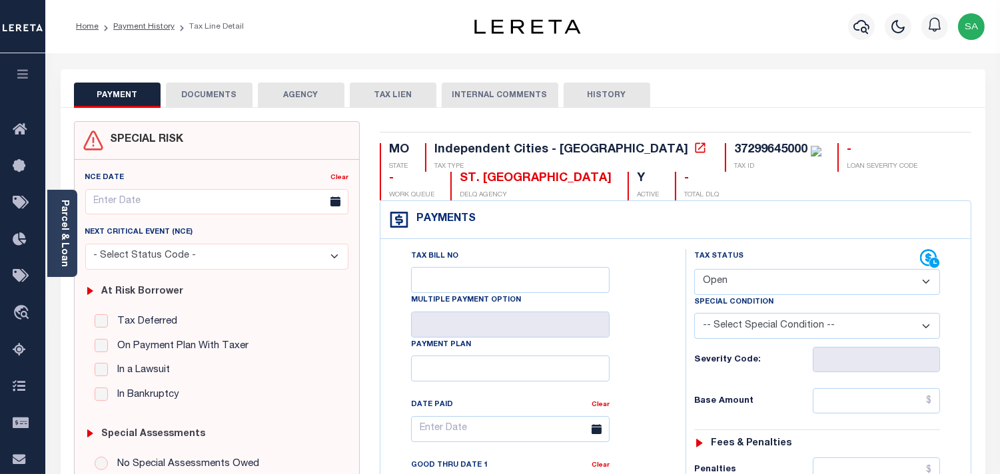
click at [748, 280] on select "- Select Status Code - Open Due/Unpaid Paid Incomplete No Tax Due Internal Refu…" at bounding box center [817, 282] width 246 height 26
select select "PYD"
click at [694, 270] on select "- Select Status Code - Open Due/Unpaid Paid Incomplete No Tax Due Internal Refu…" at bounding box center [817, 282] width 246 height 26
type input "[DATE]"
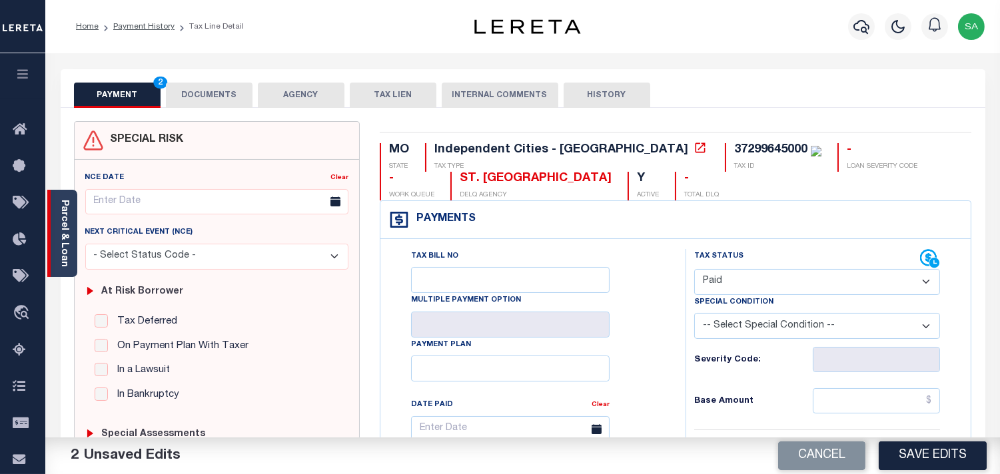
click at [68, 247] on link "Parcel & Loan" at bounding box center [63, 233] width 9 height 67
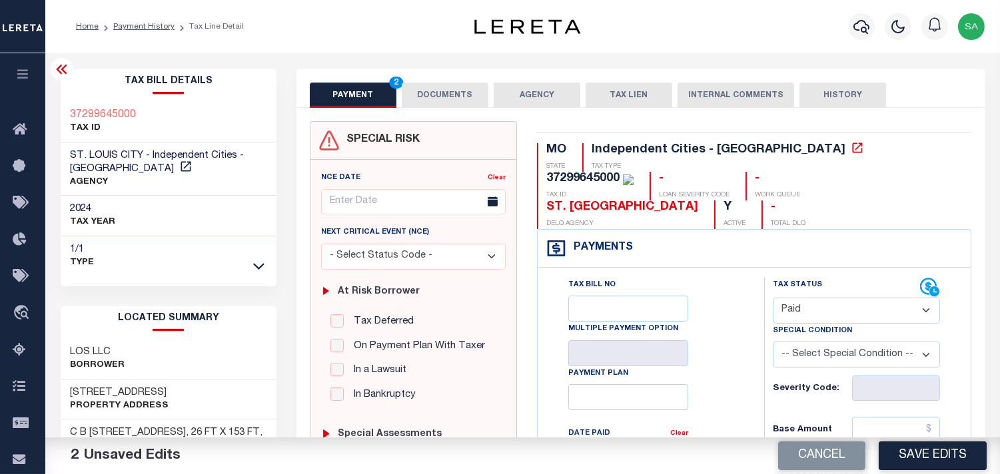
click at [438, 90] on button "DOCUMENTS" at bounding box center [445, 95] width 87 height 25
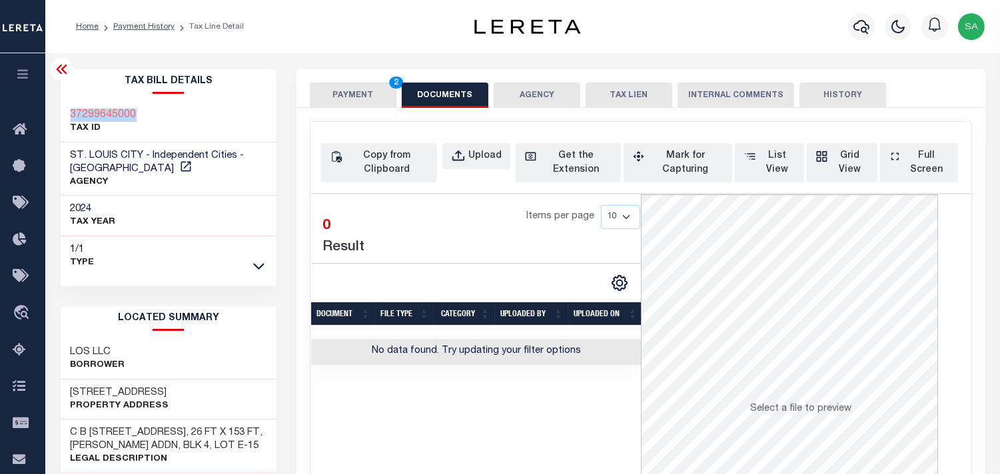
drag, startPoint x: 151, startPoint y: 108, endPoint x: 70, endPoint y: 107, distance: 80.6
click at [70, 107] on div "37299645000 TAX ID" at bounding box center [169, 122] width 217 height 41
copy h3 "37299645000"
click at [460, 158] on icon "button" at bounding box center [458, 156] width 15 height 15
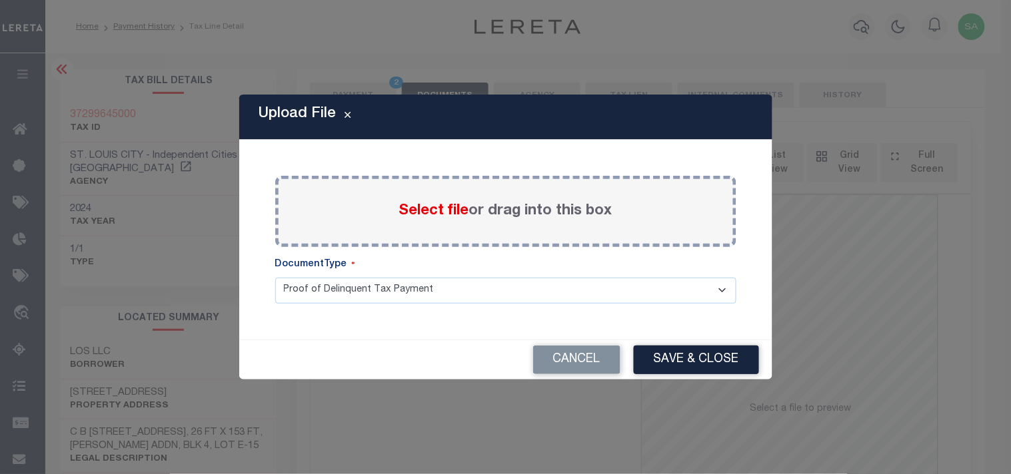
click at [441, 215] on span "Select file" at bounding box center [434, 211] width 70 height 15
click at [0, 0] on input "Select file or drag into this box" at bounding box center [0, 0] width 0 height 0
click at [596, 356] on button "Cancel" at bounding box center [576, 360] width 87 height 29
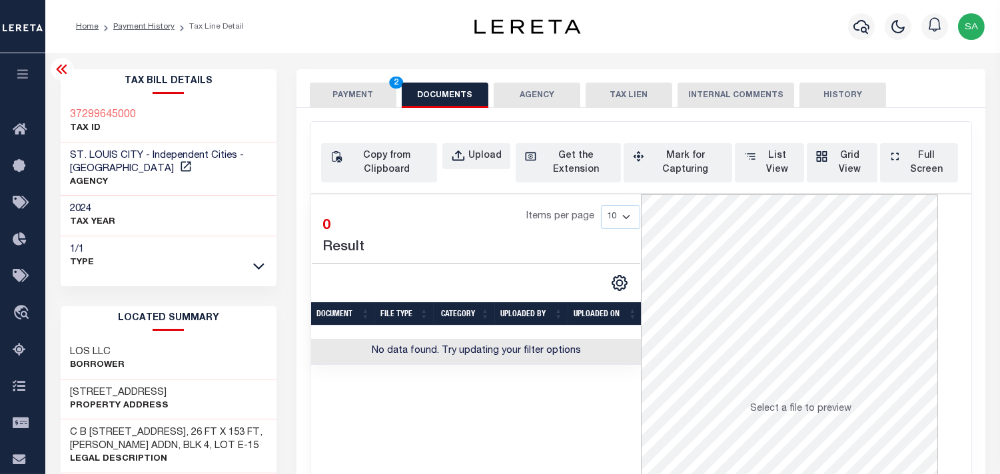
drag, startPoint x: 365, startPoint y: 105, endPoint x: 385, endPoint y: 119, distance: 24.6
click at [365, 105] on button "PAYMENT 2" at bounding box center [353, 95] width 87 height 25
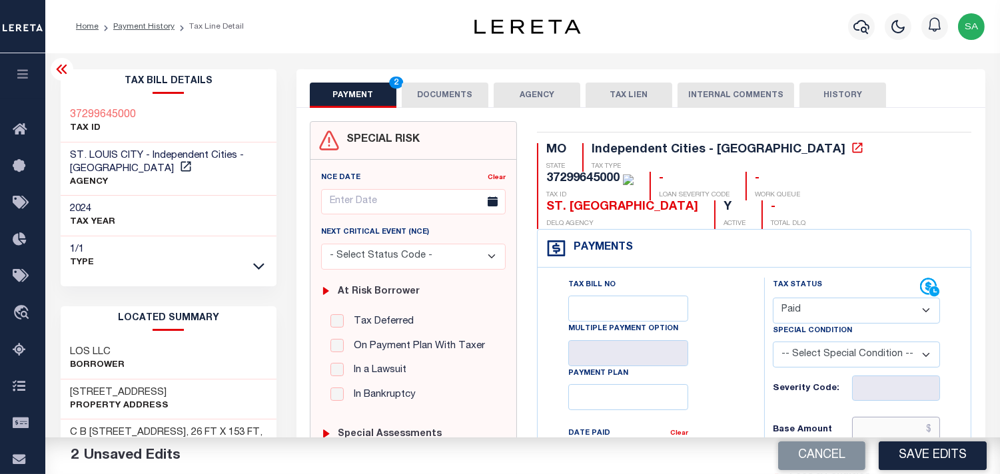
click at [930, 417] on input "text" at bounding box center [896, 429] width 88 height 25
paste input "294.23"
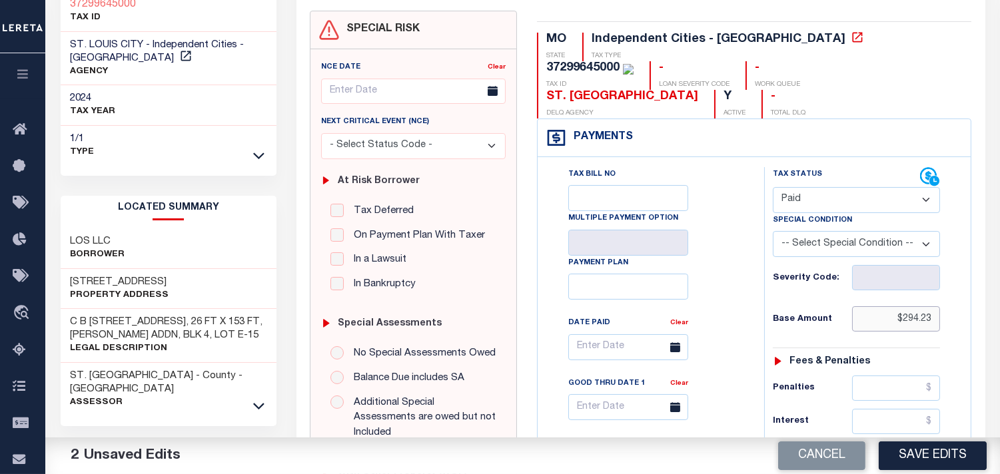
scroll to position [370, 0]
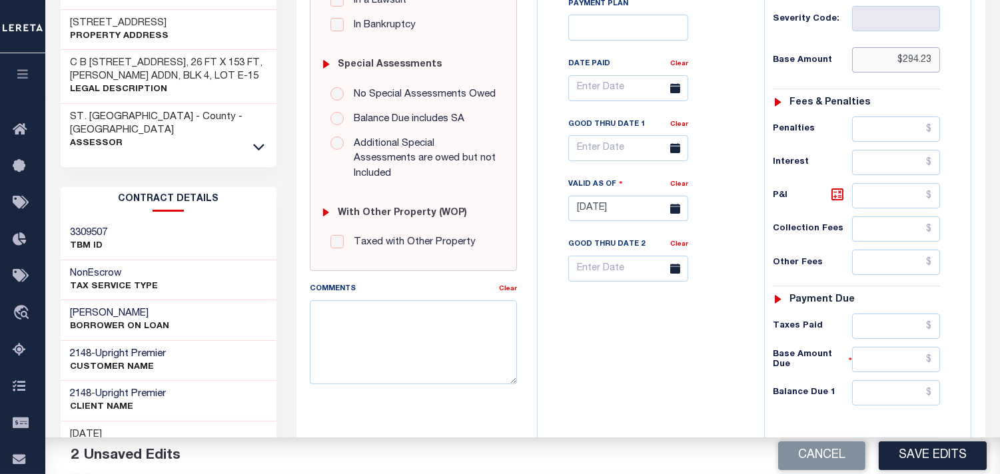
type input "$294.23"
drag, startPoint x: 902, startPoint y: 303, endPoint x: 741, endPoint y: 311, distance: 160.8
click at [902, 314] on input "text" at bounding box center [896, 326] width 88 height 25
paste input "294.23"
type input "$294.23"
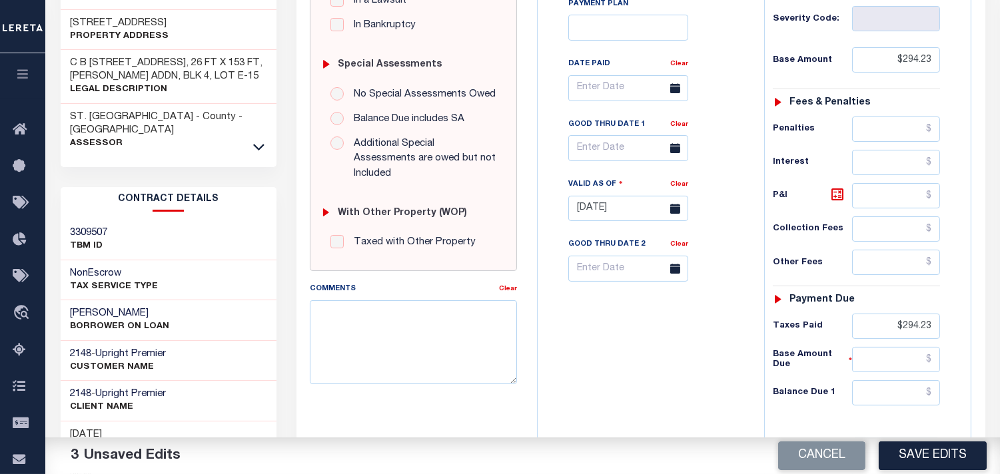
click at [720, 338] on div "Tax Bill No Multiple Payment Option Payment Plan Clear" at bounding box center [647, 202] width 213 height 588
click at [854, 380] on input "text" at bounding box center [896, 392] width 88 height 25
type input "$0.00"
click at [682, 350] on div "Tax Bill No Multiple Payment Option Payment Plan Clear" at bounding box center [647, 202] width 213 height 588
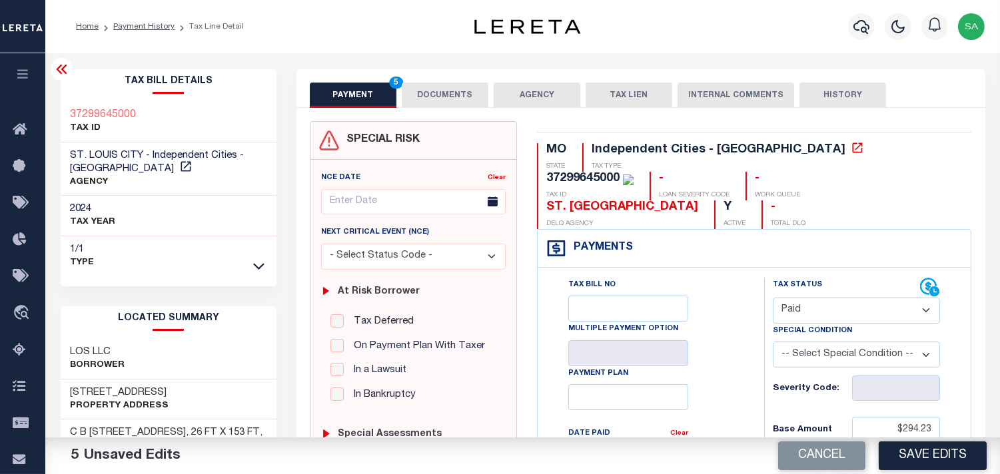
click at [448, 96] on button "DOCUMENTS" at bounding box center [445, 95] width 87 height 25
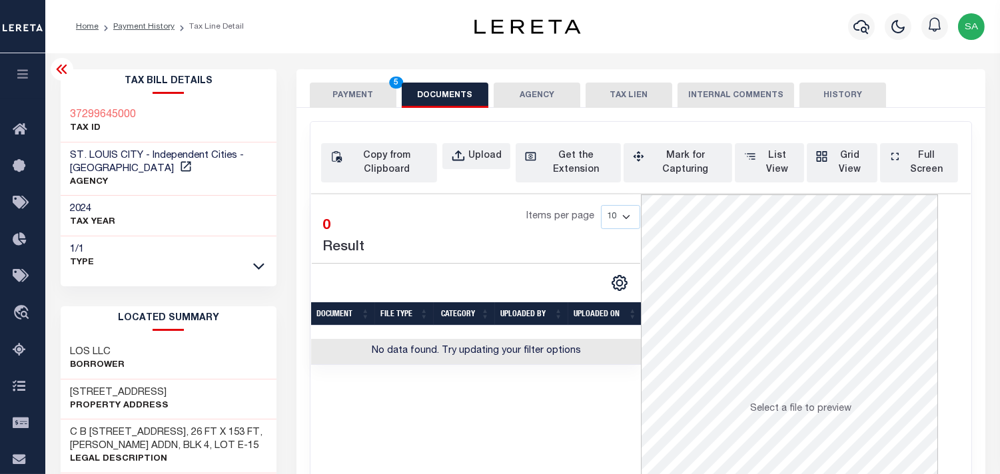
click at [367, 97] on button "PAYMENT 5" at bounding box center [353, 95] width 87 height 25
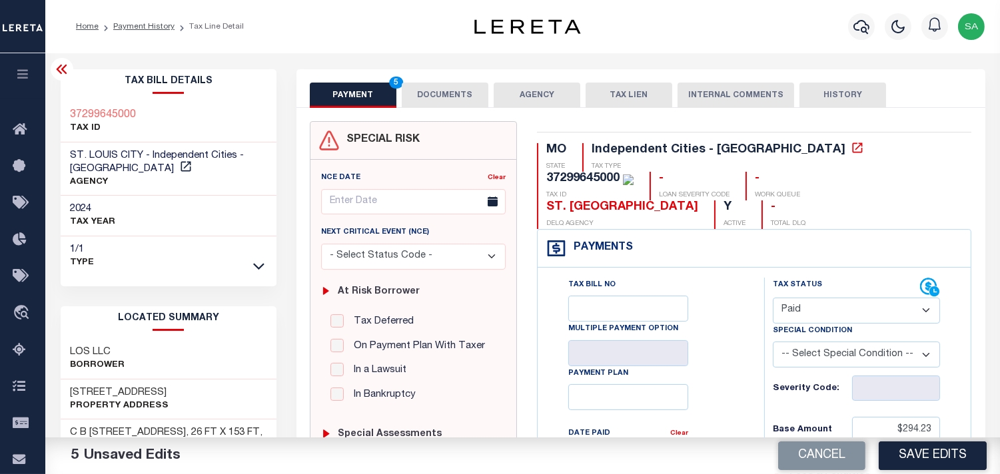
click at [421, 101] on button "DOCUMENTS" at bounding box center [445, 95] width 87 height 25
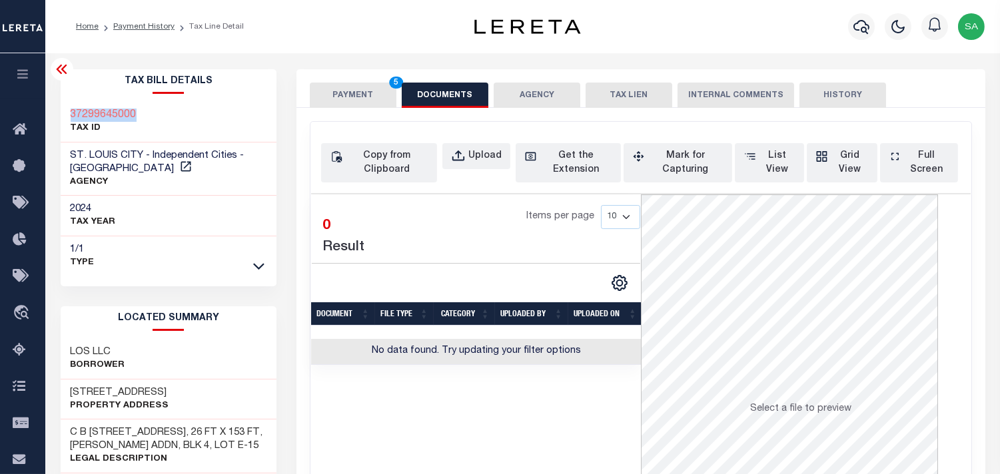
drag, startPoint x: 150, startPoint y: 105, endPoint x: 65, endPoint y: 107, distance: 84.7
click at [65, 107] on div "37299645000 TAX ID" at bounding box center [169, 122] width 217 height 41
copy h3 "37299645000"
click at [467, 169] on button "Upload" at bounding box center [476, 156] width 68 height 26
select select "POP"
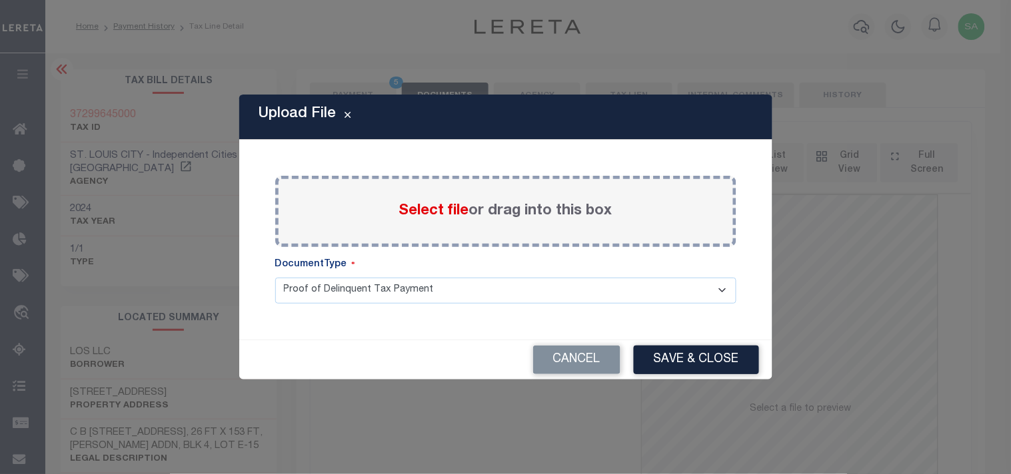
click at [445, 218] on span "Select file" at bounding box center [434, 211] width 70 height 15
click at [0, 0] on input "Select file or drag into this box" at bounding box center [0, 0] width 0 height 0
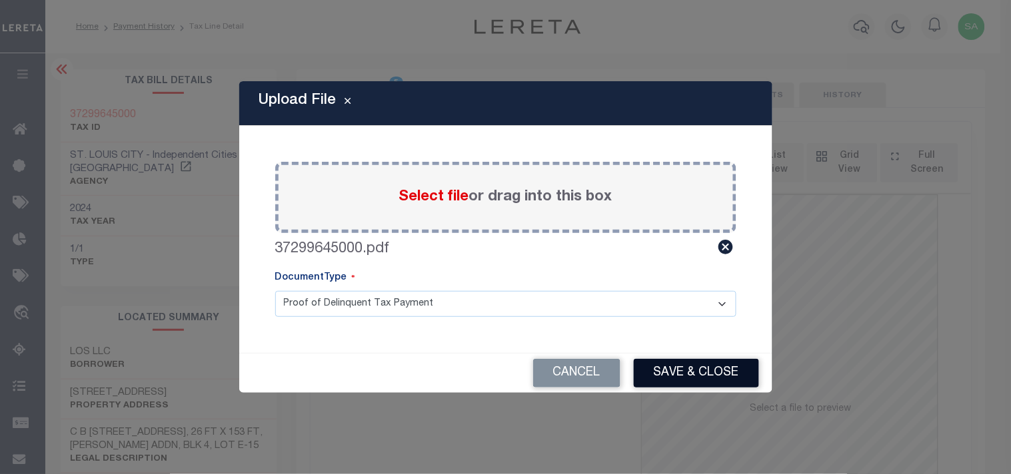
click at [702, 375] on button "Save & Close" at bounding box center [696, 373] width 125 height 29
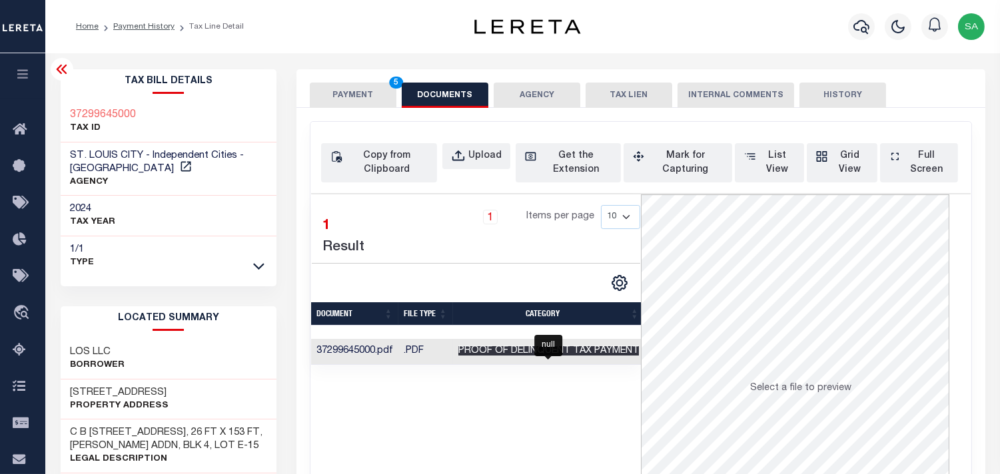
click at [588, 356] on span "Proof of Delinquent Tax Payment" at bounding box center [548, 351] width 181 height 9
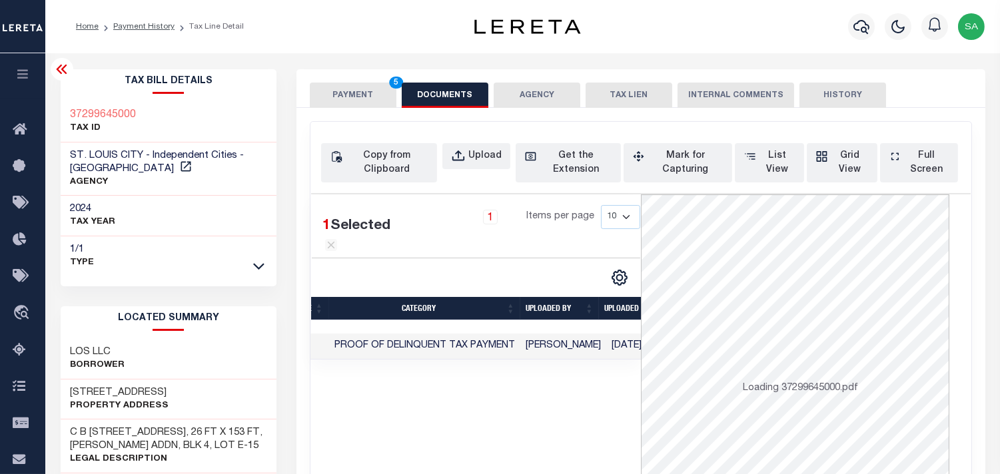
scroll to position [0, 150]
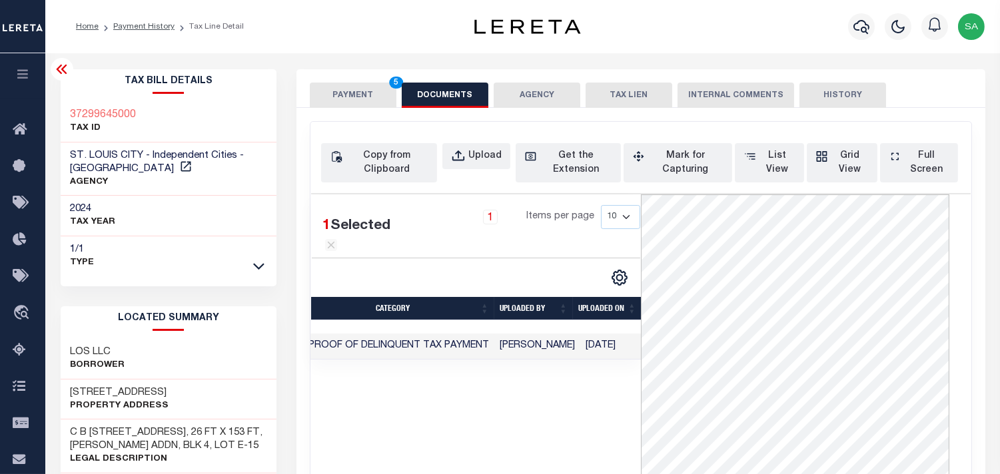
click at [373, 95] on button "PAYMENT 5" at bounding box center [353, 95] width 87 height 25
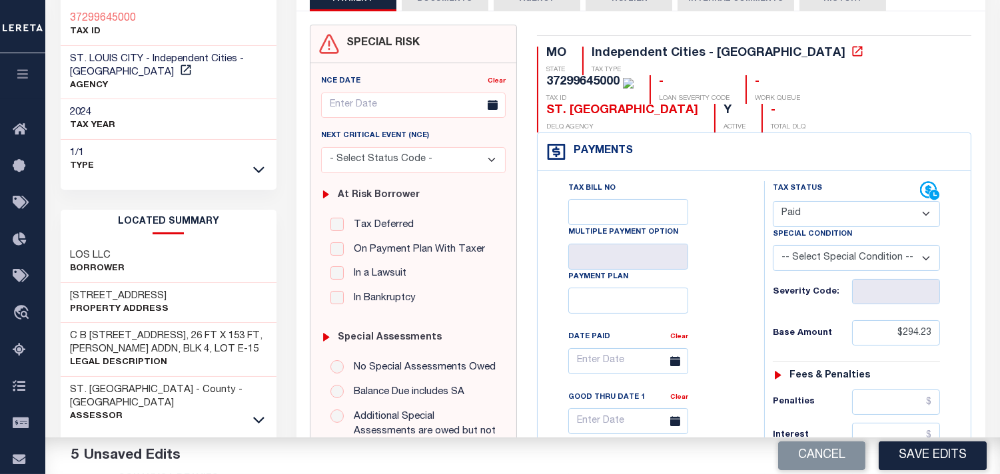
scroll to position [296, 0]
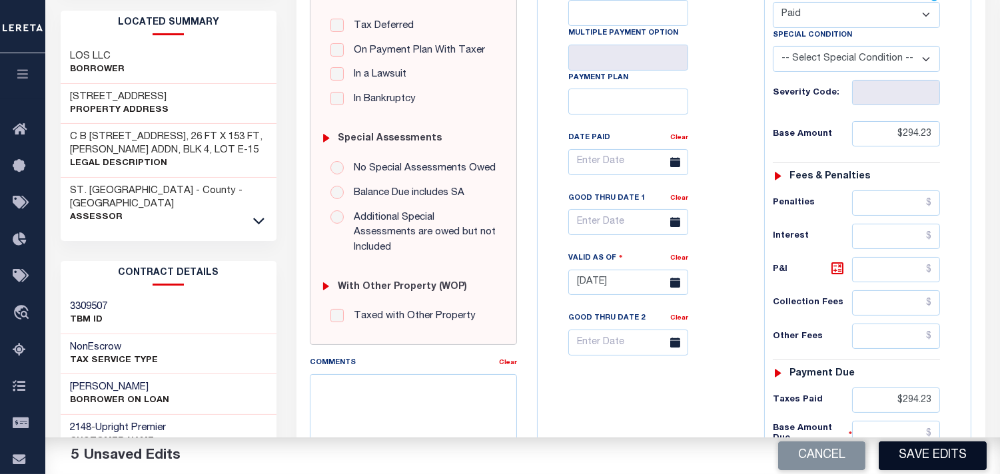
click at [942, 453] on button "Save Edits" at bounding box center [933, 456] width 108 height 29
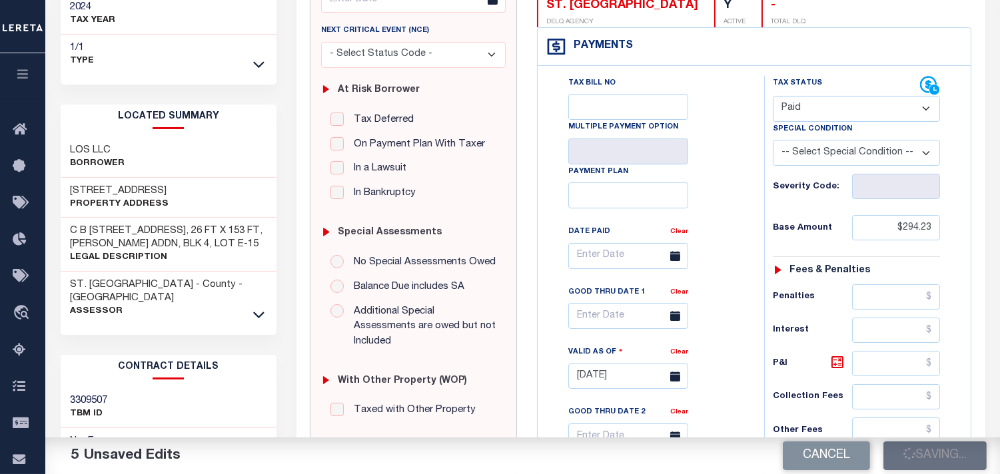
scroll to position [74, 0]
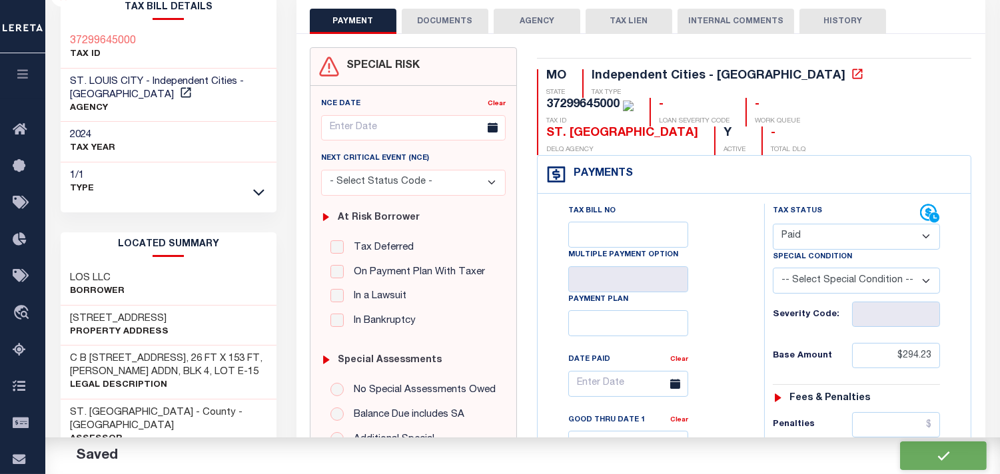
checkbox input "false"
type input "$294.23"
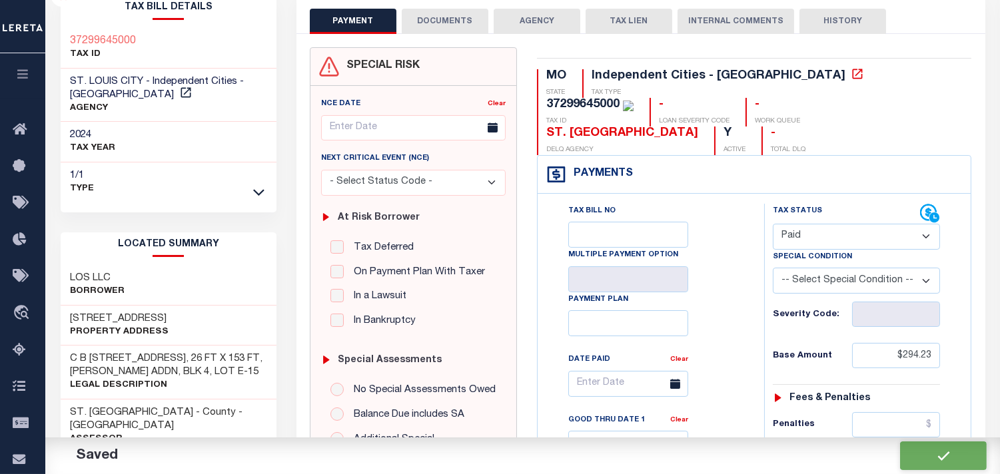
type input "$294.23"
type input "$0"
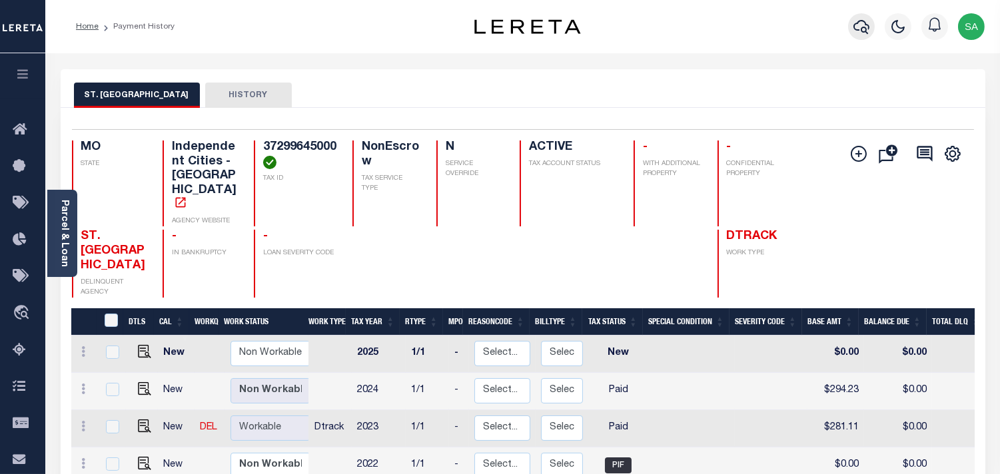
click at [856, 28] on icon "button" at bounding box center [862, 27] width 16 height 16
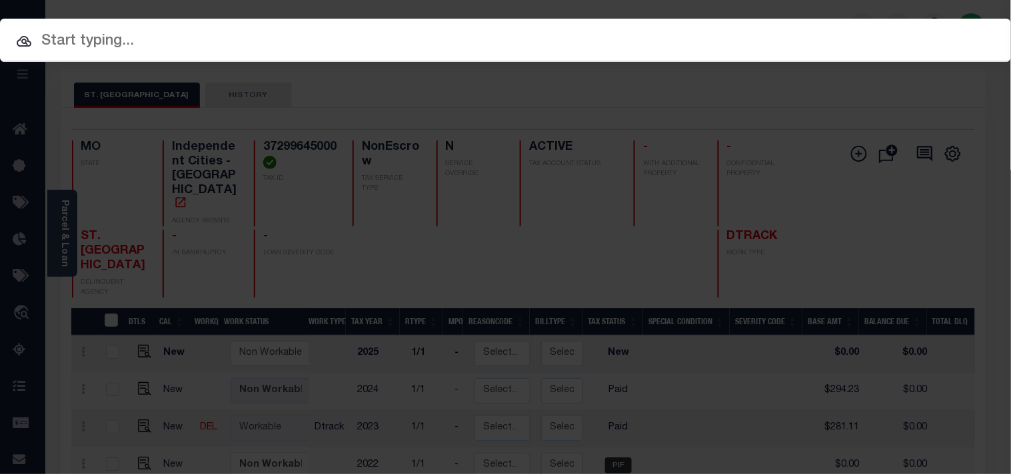
click at [782, 35] on div "Include Loans TBM Customers Borrowers Payments (Lender Non-Disb) Payments (Lend…" at bounding box center [505, 40] width 1011 height 43
paste input "218990"
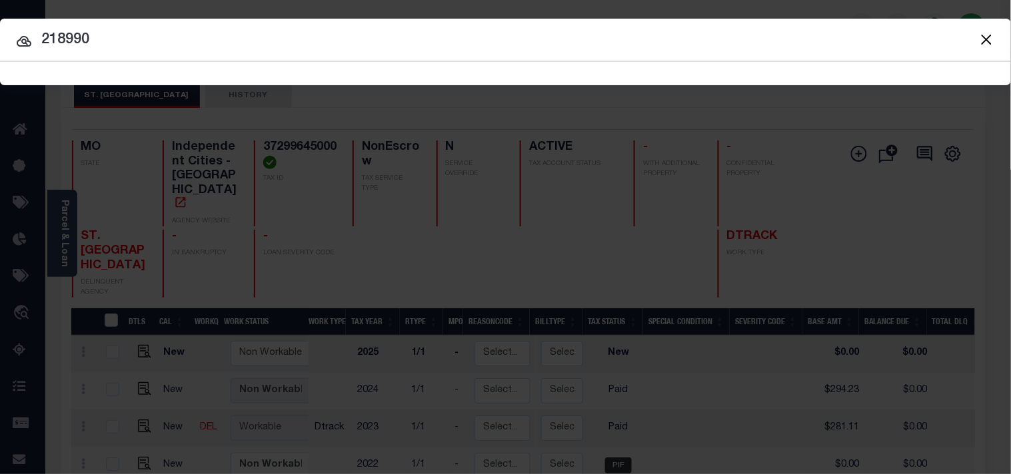
type input "218990"
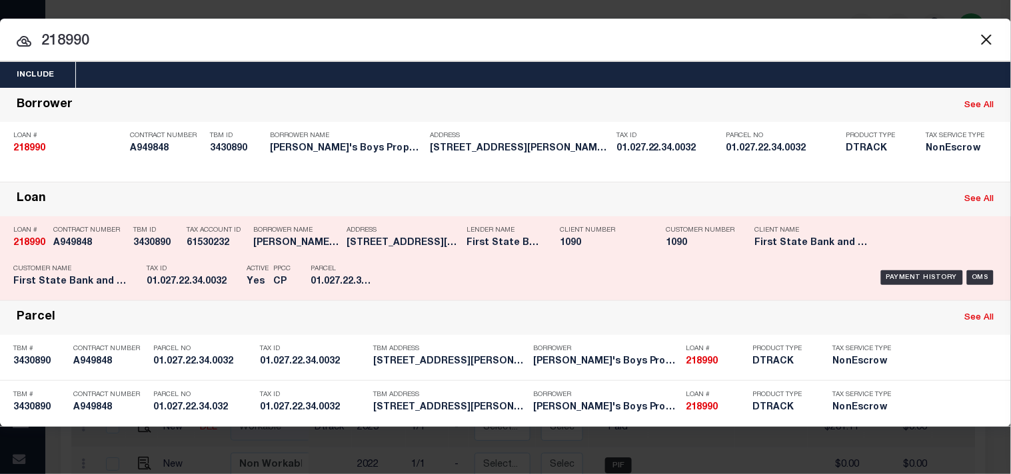
click at [380, 260] on div "Parcel 01.027.22.34.0032" at bounding box center [341, 278] width 80 height 39
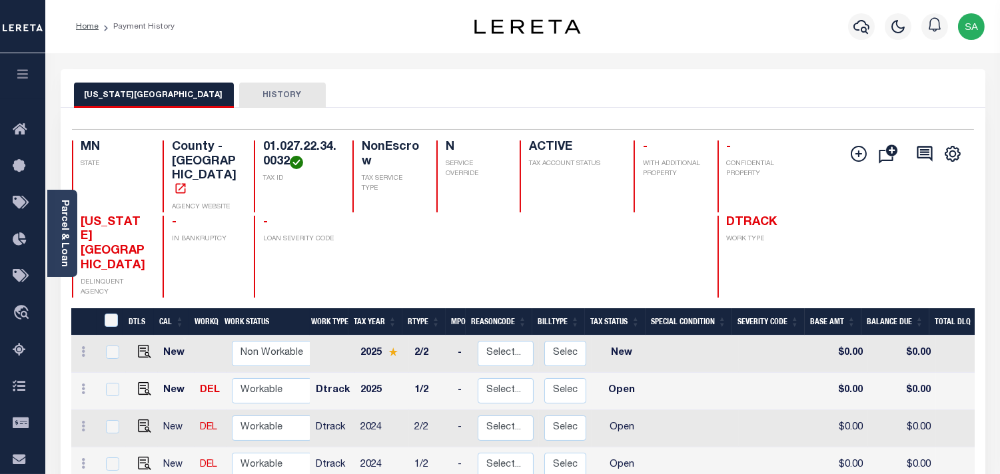
click at [851, 36] on div at bounding box center [862, 26] width 37 height 47
click at [867, 24] on icon "button" at bounding box center [862, 27] width 16 height 16
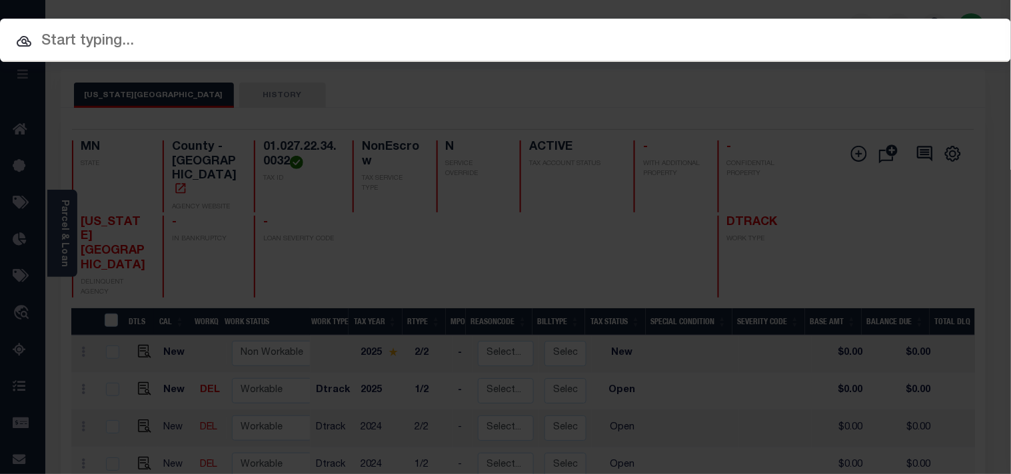
click at [814, 30] on input "text" at bounding box center [505, 41] width 1011 height 23
paste input "FTF_35459_61213"
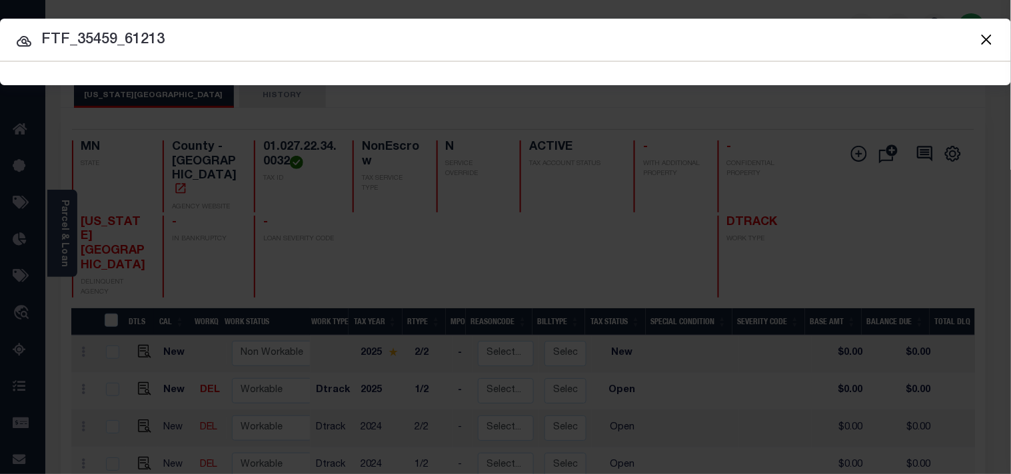
type input "FTF_35459_61213"
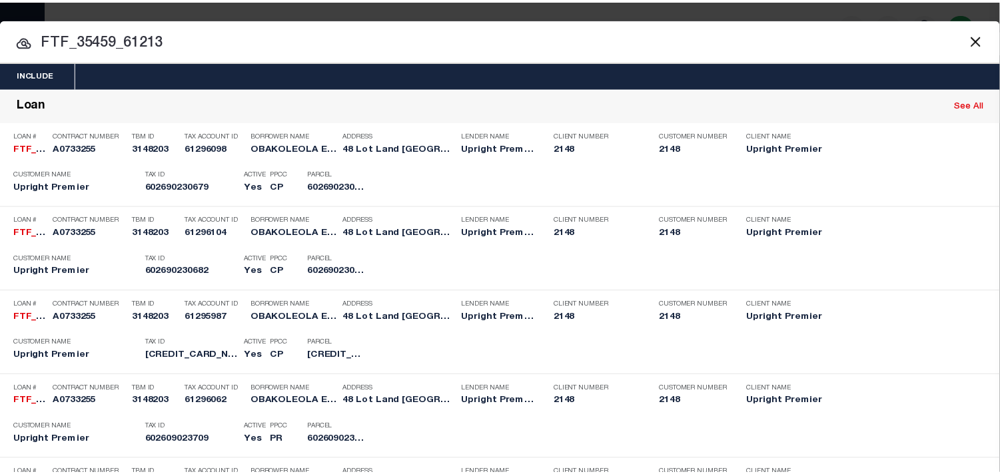
scroll to position [2063, 0]
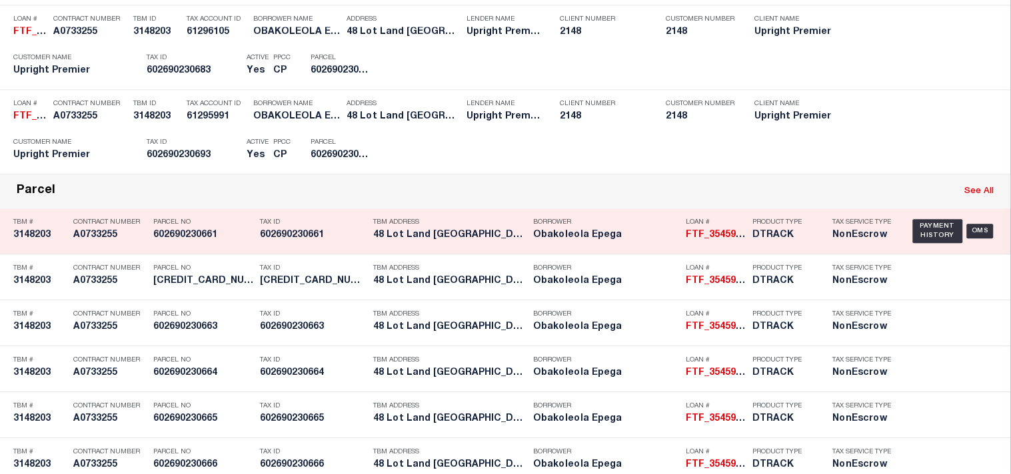
click at [337, 247] on div "Tax ID 602690230661" at bounding box center [313, 231] width 107 height 39
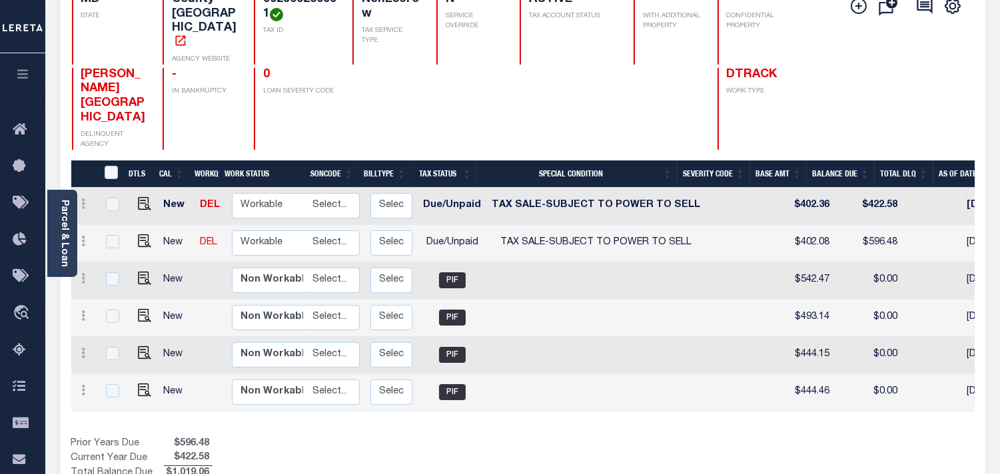
scroll to position [0, 245]
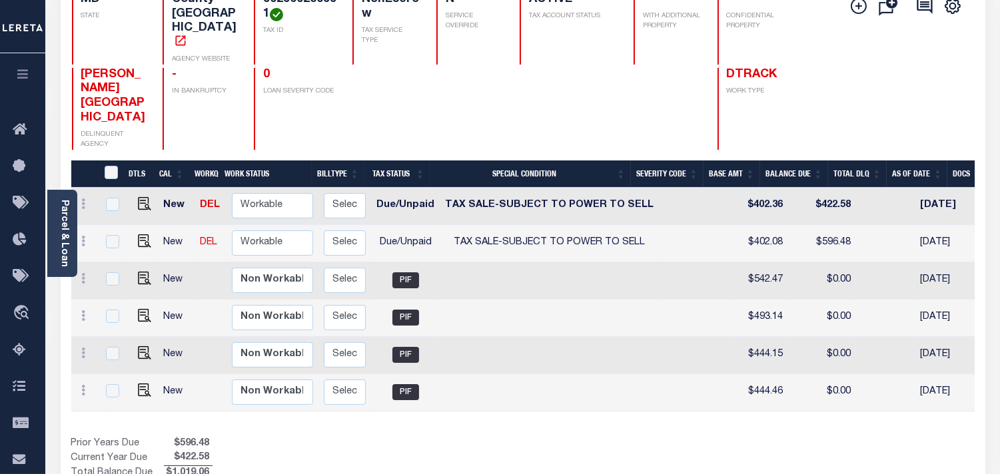
drag, startPoint x: 637, startPoint y: 396, endPoint x: 702, endPoint y: 400, distance: 65.4
click at [702, 400] on div "DTLS CAL WorkQ Work Status Work Type Tax Year RType MPO ReasonCode BillType Tax…" at bounding box center [523, 321] width 904 height 321
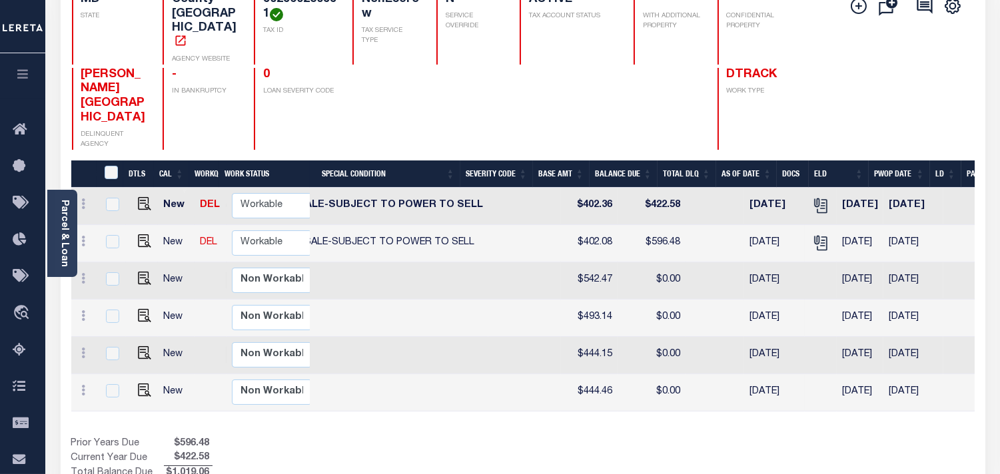
scroll to position [0, 446]
